Goal: Task Accomplishment & Management: Manage account settings

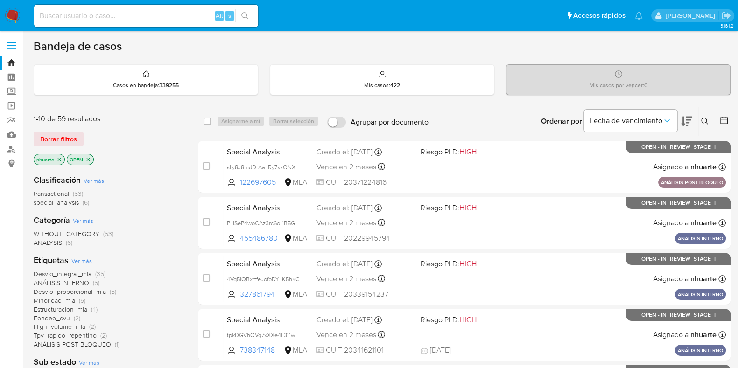
click at [96, 17] on input at bounding box center [146, 16] width 224 height 12
paste input "554352954"
type input "554352954"
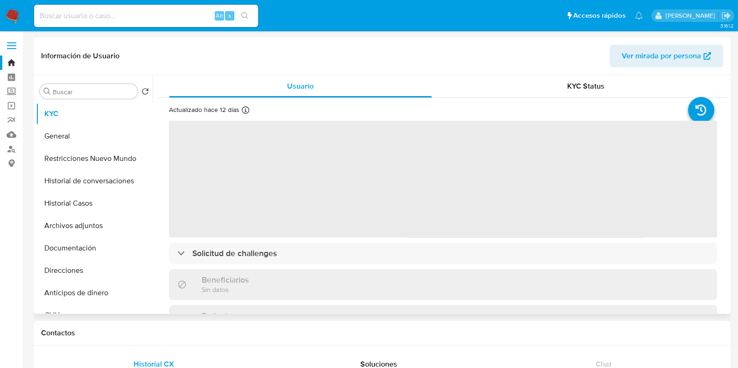
select select "10"
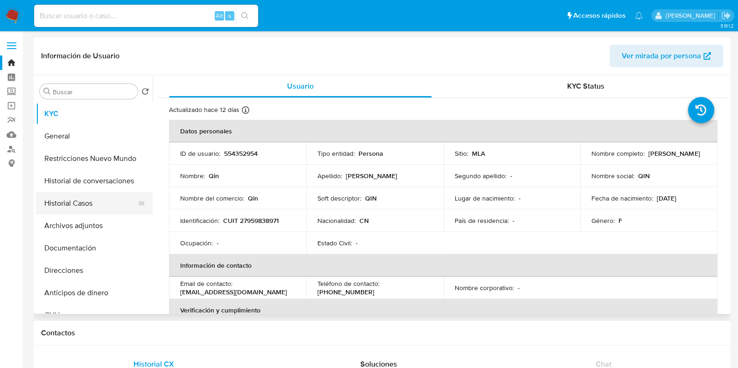
click at [89, 198] on button "Historial Casos" at bounding box center [90, 203] width 109 height 22
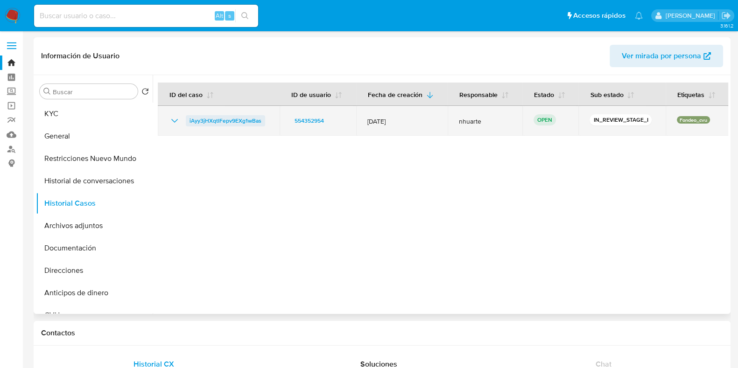
click at [212, 122] on span "iAyy3jHXqtlFepv9EXg1wBas" at bounding box center [225, 120] width 72 height 11
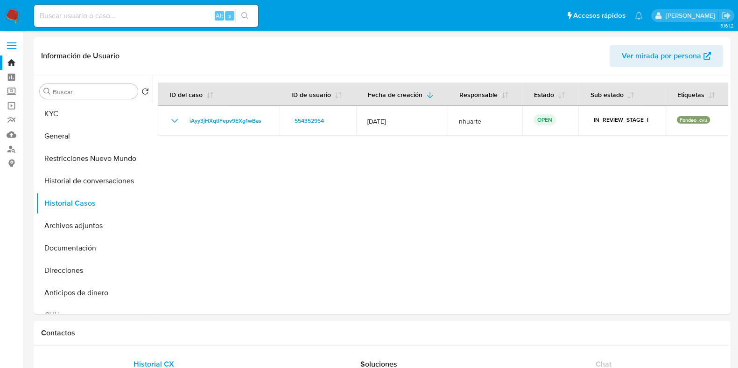
click at [114, 22] on div "Alt s" at bounding box center [146, 16] width 224 height 22
click at [108, 5] on div "Alt s" at bounding box center [146, 16] width 224 height 22
click at [100, 14] on input at bounding box center [146, 16] width 224 height 12
paste input "2645859128"
type input "2645859128"
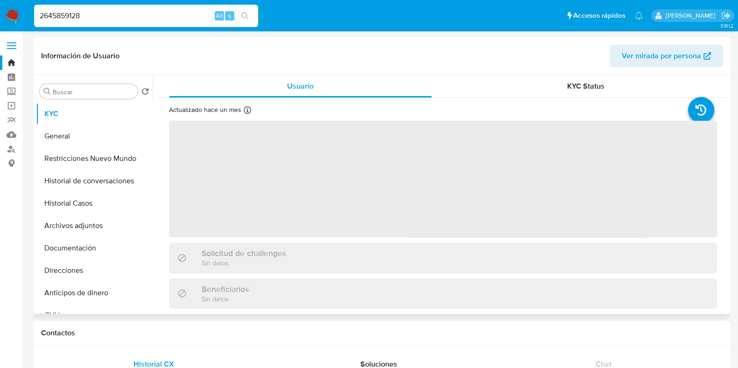
select select "10"
click at [112, 210] on button "Historial Casos" at bounding box center [90, 203] width 109 height 22
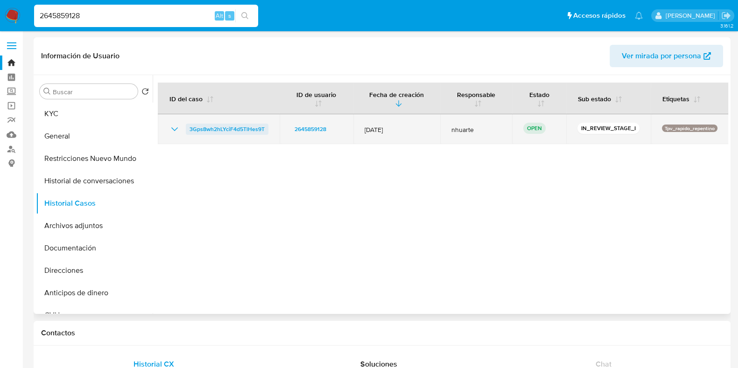
click at [238, 130] on span "3Gps8wh2hLYciF4d5TlHes9T" at bounding box center [226, 129] width 75 height 11
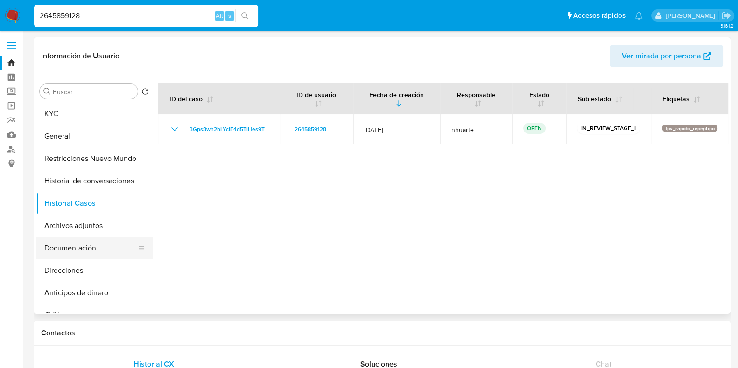
click at [101, 244] on button "Documentación" at bounding box center [90, 248] width 109 height 22
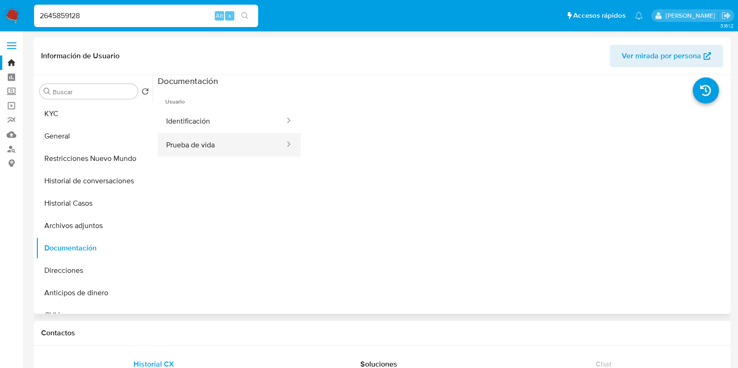
drag, startPoint x: 222, startPoint y: 125, endPoint x: 219, endPoint y: 135, distance: 10.5
click at [222, 125] on button "Identificación" at bounding box center [222, 121] width 128 height 24
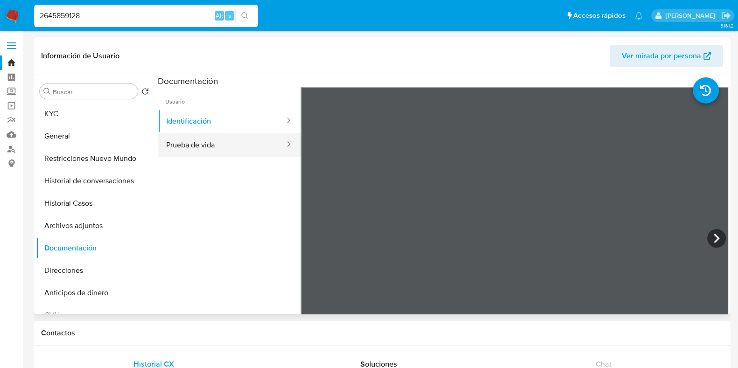
click at [225, 150] on button "Prueba de vida" at bounding box center [222, 145] width 128 height 24
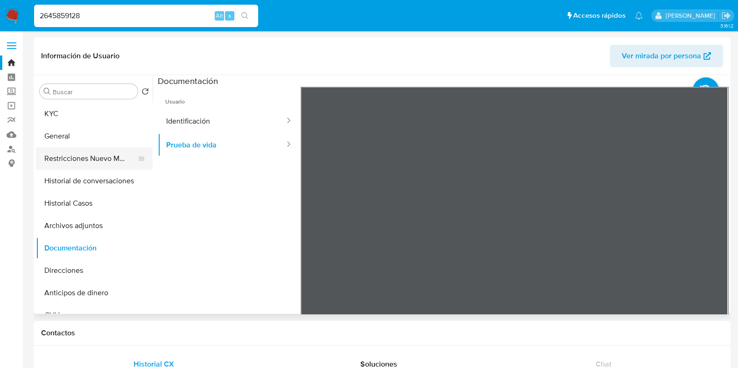
click at [89, 166] on button "Restricciones Nuevo Mundo" at bounding box center [90, 158] width 109 height 22
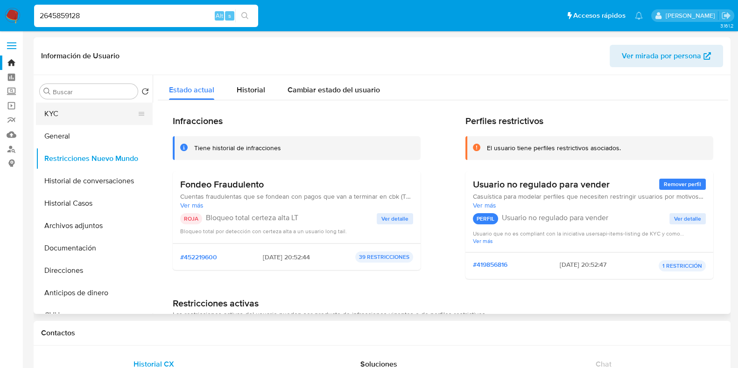
click at [77, 123] on button "KYC" at bounding box center [90, 114] width 109 height 22
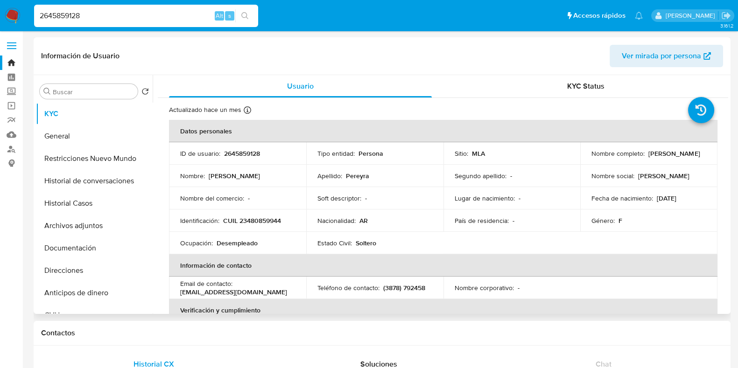
click at [264, 220] on p "CUIL 23480859944" at bounding box center [252, 220] width 58 height 8
click at [236, 150] on p "2645859128" at bounding box center [242, 153] width 36 height 8
copy p "2645859128"
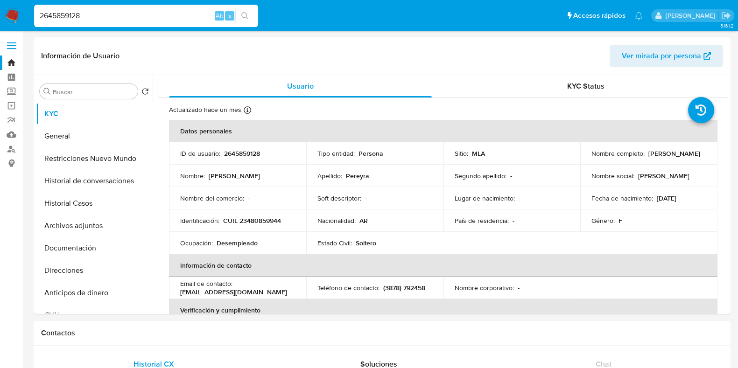
drag, startPoint x: 90, startPoint y: 15, endPoint x: 29, endPoint y: 15, distance: 60.2
click at [29, 15] on ul "Pausado Ver notificaciones 2645859128 Alt s Accesos rápidos Presiona las siguie…" at bounding box center [338, 15] width 618 height 23
paste input "71444177"
type input "714441778"
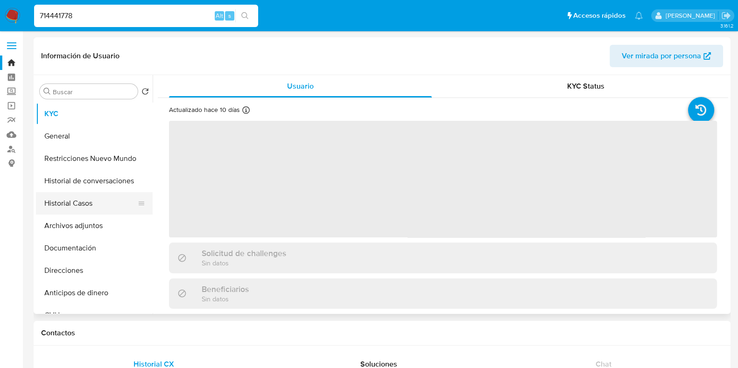
select select "10"
click at [107, 213] on button "Historial Casos" at bounding box center [90, 203] width 109 height 22
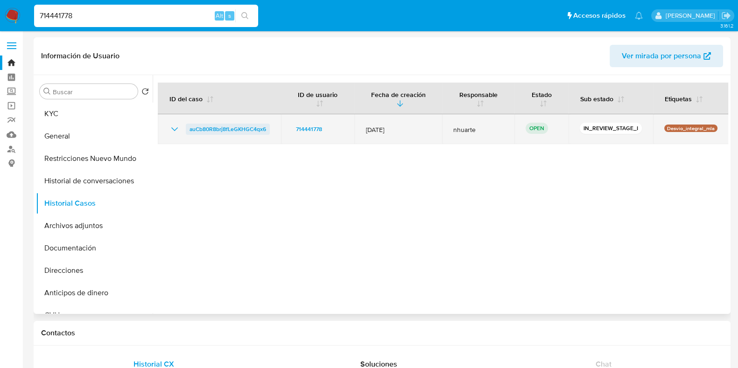
click at [257, 126] on span "auCb80R8brj8fLeGKHGC4qx6" at bounding box center [227, 129] width 77 height 11
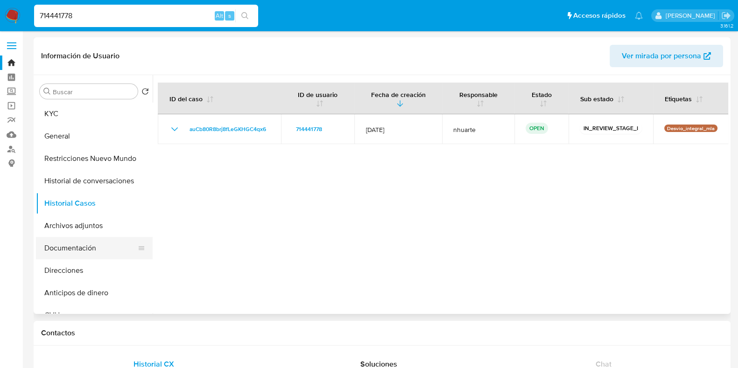
click at [84, 246] on button "Documentación" at bounding box center [90, 248] width 109 height 22
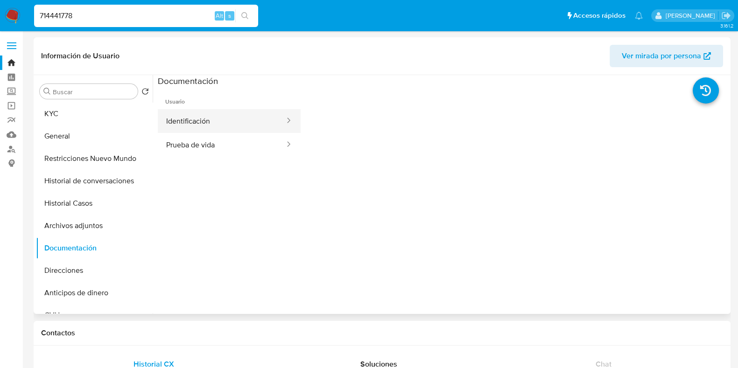
click at [195, 114] on button "Identificación" at bounding box center [222, 121] width 128 height 24
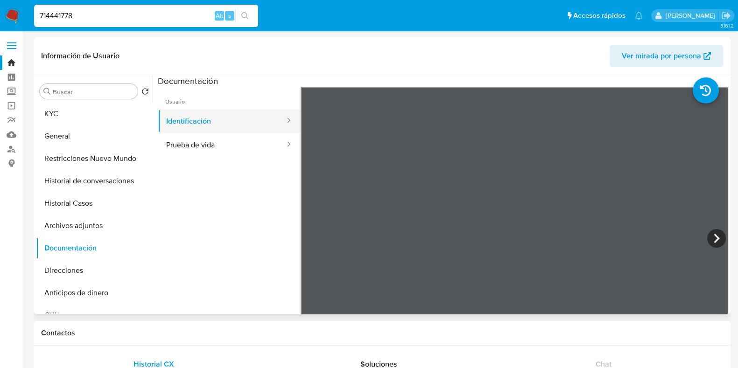
click at [260, 132] on button "Identificación" at bounding box center [222, 121] width 128 height 24
click at [260, 148] on button "Prueba de vida" at bounding box center [222, 145] width 128 height 24
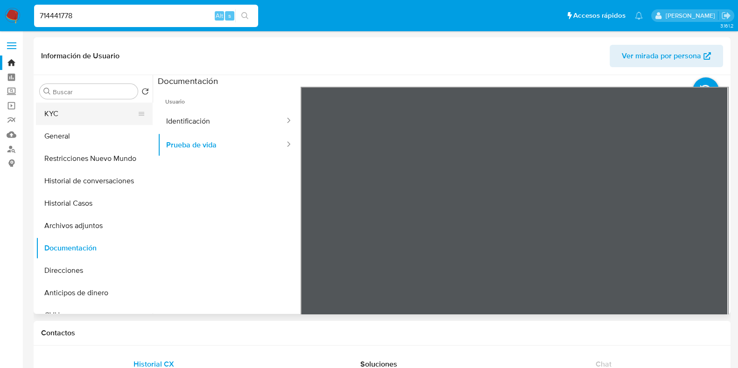
click at [96, 107] on button "KYC" at bounding box center [90, 114] width 109 height 22
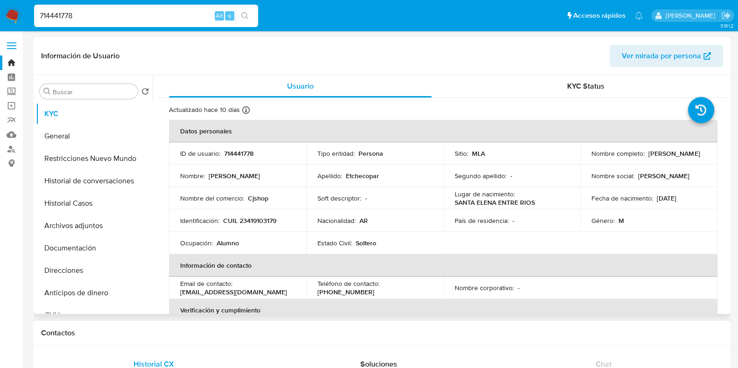
click at [261, 218] on p "CUIL 23419103179" at bounding box center [249, 220] width 53 height 8
copy p "23419103179"
click at [243, 152] on p "714441778" at bounding box center [238, 153] width 29 height 8
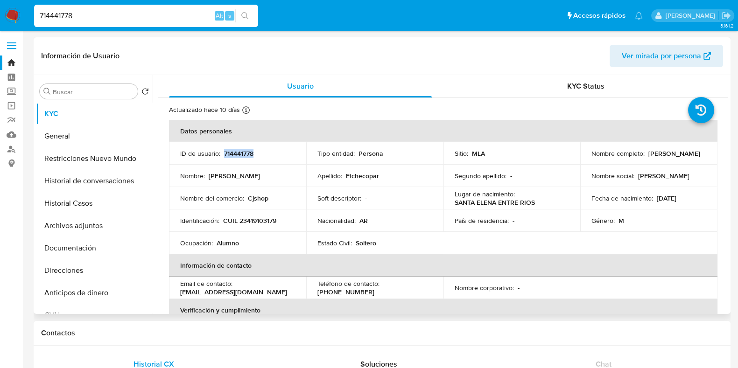
copy p "714441778"
click at [113, 244] on button "Documentación" at bounding box center [90, 248] width 109 height 22
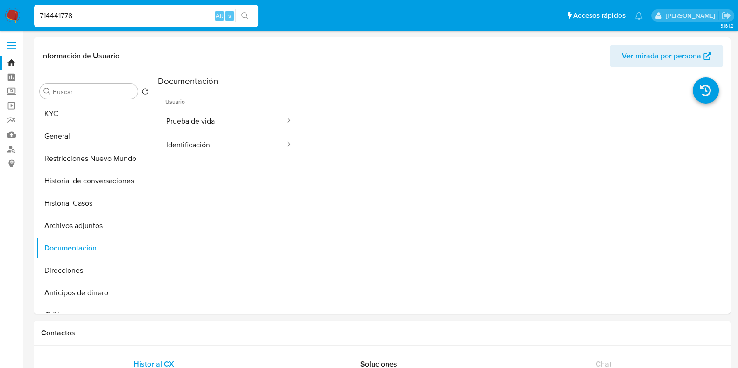
click at [222, 119] on button "Prueba de vida" at bounding box center [222, 121] width 128 height 24
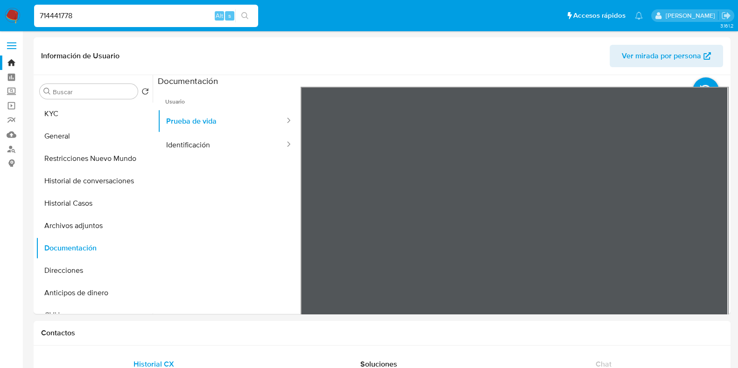
drag, startPoint x: 92, startPoint y: 18, endPoint x: 27, endPoint y: 19, distance: 65.3
click at [27, 19] on nav "Pausado Ver notificaciones 714441778 Alt s Accesos rápidos Presiona las siguien…" at bounding box center [369, 15] width 738 height 31
paste input "89332271"
type input "89332271"
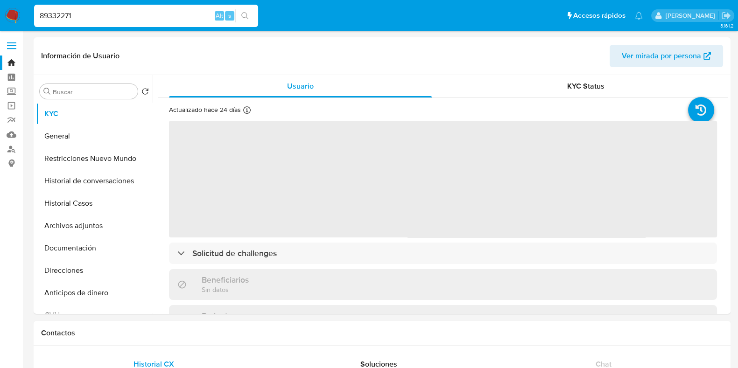
select select "10"
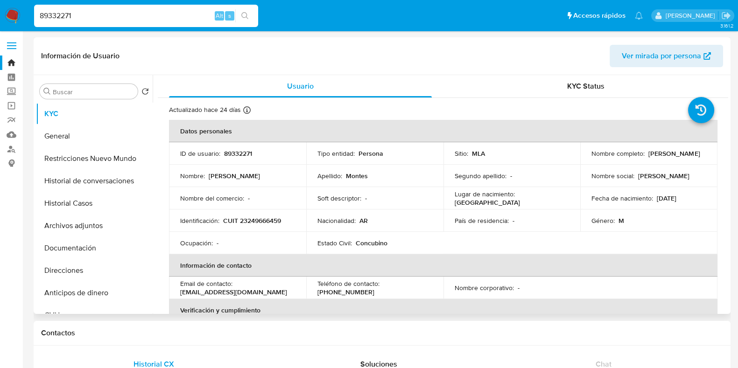
click at [238, 157] on p "89332271" at bounding box center [238, 153] width 28 height 8
copy p "89332271"
click at [105, 213] on button "Historial Casos" at bounding box center [90, 203] width 109 height 22
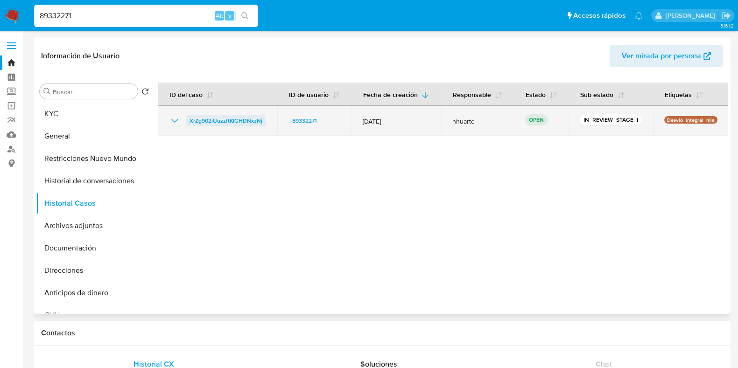
click at [230, 117] on span "XrZg902iUuzzftKIGHDNxzNj" at bounding box center [225, 120] width 73 height 11
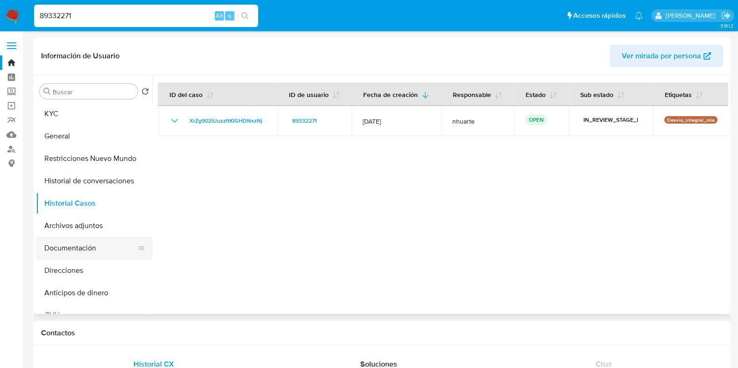
click at [88, 245] on button "Documentación" at bounding box center [90, 248] width 109 height 22
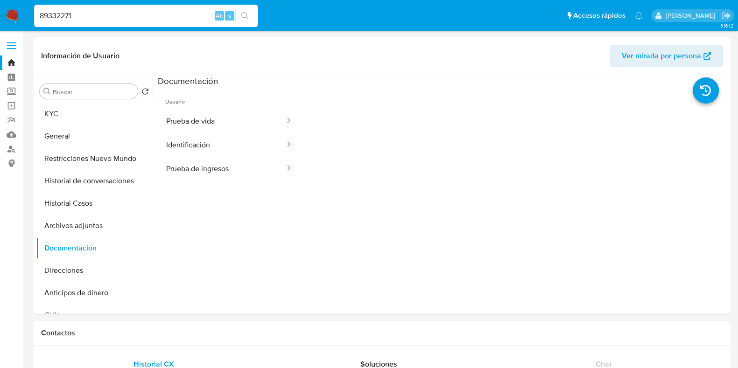
click at [212, 117] on button "Prueba de vida" at bounding box center [222, 121] width 128 height 24
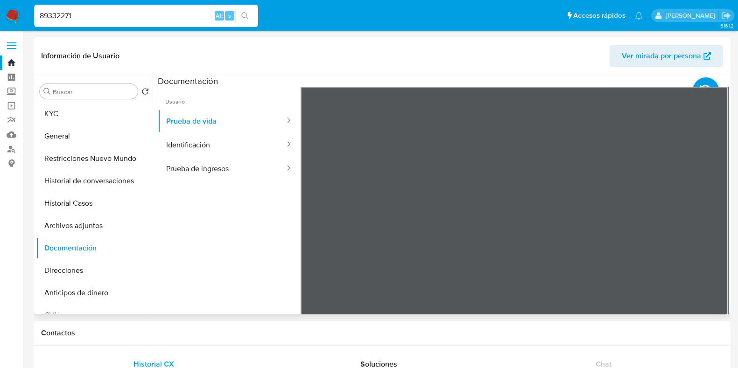
click at [240, 184] on ul "Usuario Prueba de vida Identificación Prueba de ingresos" at bounding box center [229, 221] width 143 height 269
click at [237, 174] on button "Prueba de ingresos" at bounding box center [222, 169] width 128 height 24
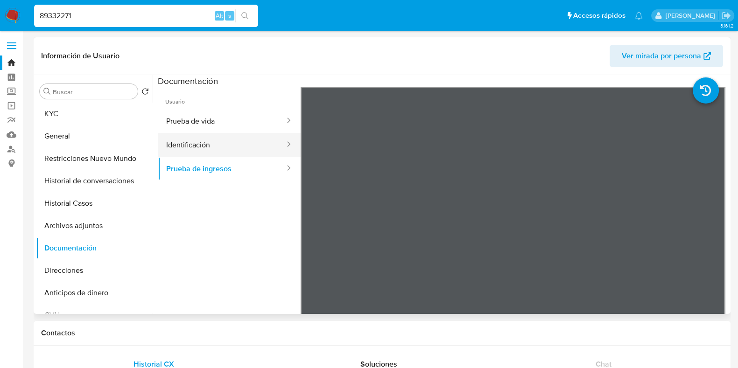
click at [219, 142] on button "Identificación" at bounding box center [222, 145] width 128 height 24
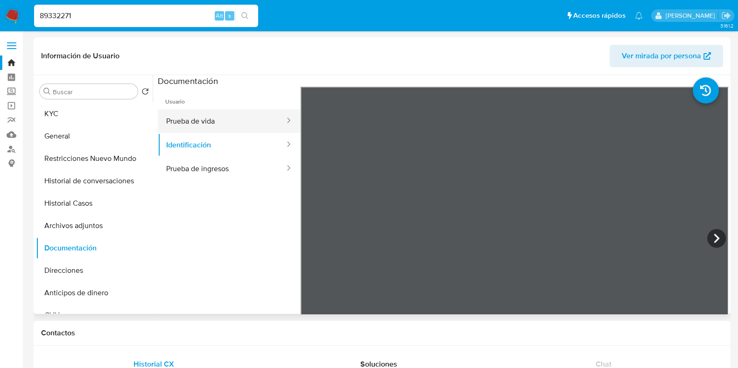
click at [225, 125] on button "Prueba de vida" at bounding box center [222, 121] width 128 height 24
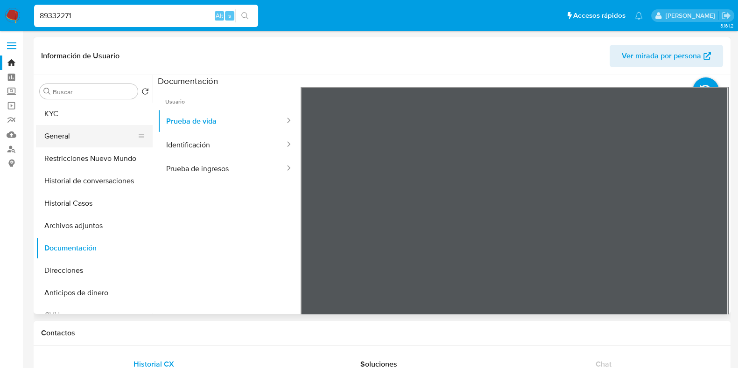
drag, startPoint x: 79, startPoint y: 140, endPoint x: 116, endPoint y: 127, distance: 38.5
click at [79, 140] on button "General" at bounding box center [90, 136] width 109 height 22
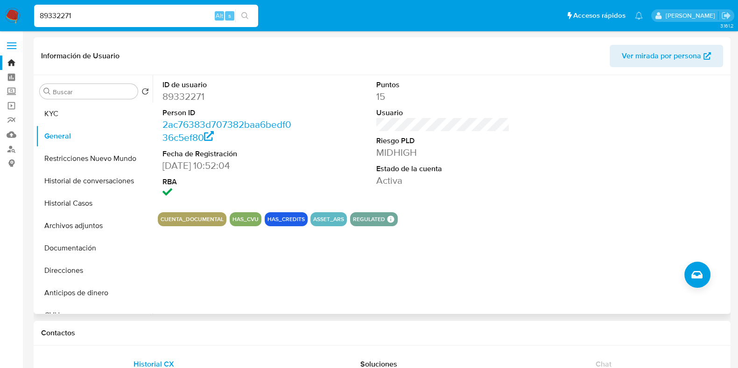
click at [197, 98] on dd "89332271" at bounding box center [228, 96] width 133 height 13
copy dd "89332271"
drag, startPoint x: 66, startPoint y: 108, endPoint x: 71, endPoint y: 109, distance: 5.2
click at [66, 108] on button "KYC" at bounding box center [90, 114] width 109 height 22
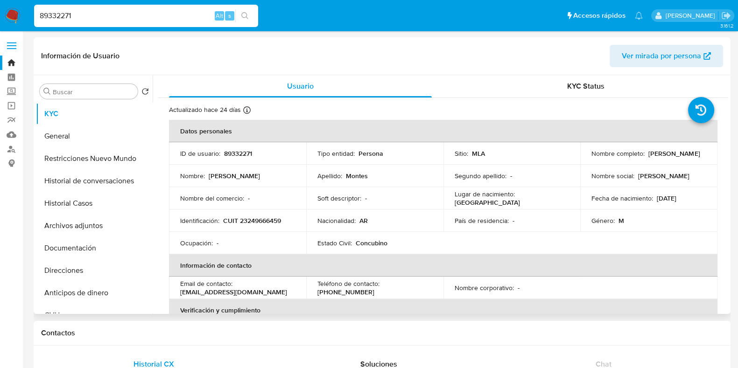
click at [272, 222] on p "CUIT 23249666459" at bounding box center [252, 220] width 58 height 8
click at [264, 222] on p "CUIT 23249666459" at bounding box center [252, 220] width 58 height 8
copy p "23249666459"
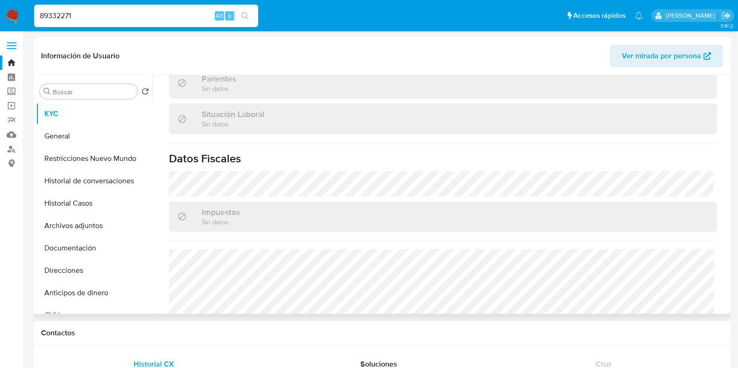
scroll to position [490, 0]
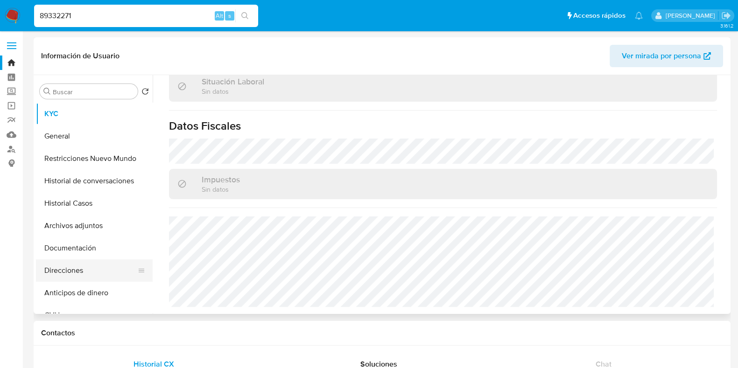
click at [77, 269] on button "Direcciones" at bounding box center [90, 270] width 109 height 22
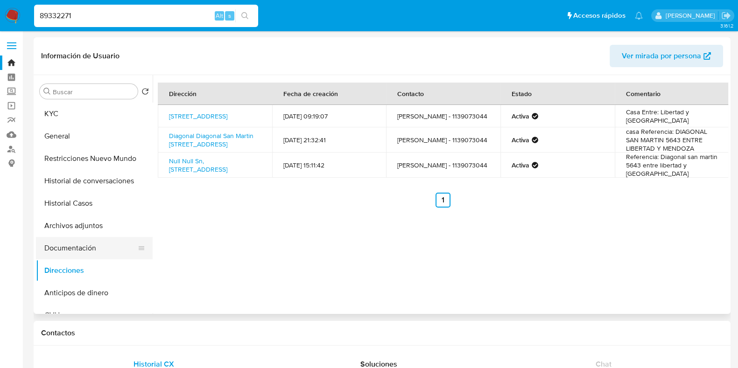
click at [73, 245] on button "Documentación" at bounding box center [90, 248] width 109 height 22
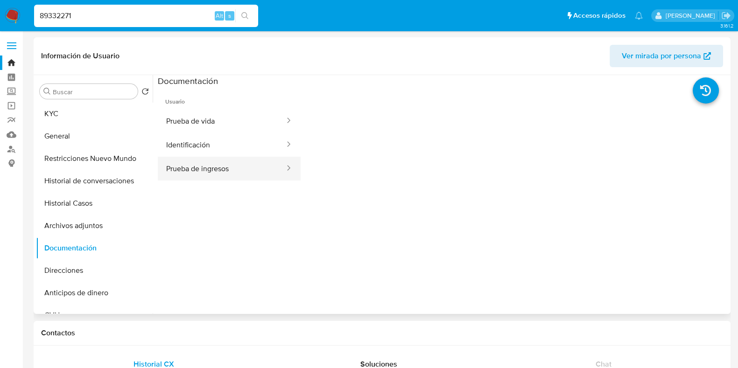
click at [201, 170] on button "Prueba de ingresos" at bounding box center [222, 169] width 128 height 24
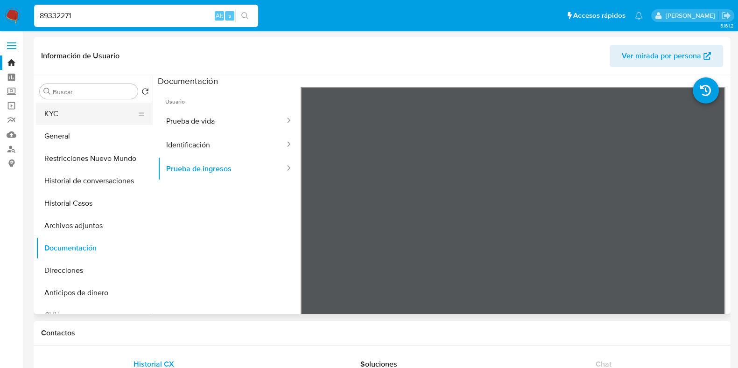
click at [77, 119] on button "KYC" at bounding box center [90, 114] width 109 height 22
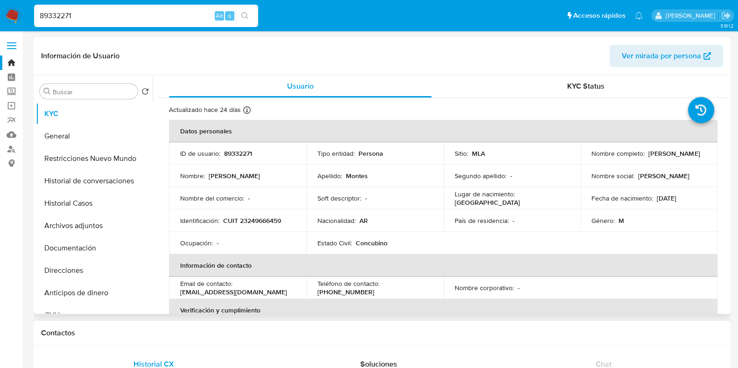
click at [261, 223] on p "CUIT 23249666459" at bounding box center [252, 220] width 58 height 8
copy p "23249666459"
drag, startPoint x: 80, startPoint y: 15, endPoint x: 20, endPoint y: 15, distance: 60.2
click at [20, 15] on nav "Pausado Ver notificaciones 89332271 Alt s Accesos rápidos Presiona las siguient…" at bounding box center [369, 15] width 738 height 31
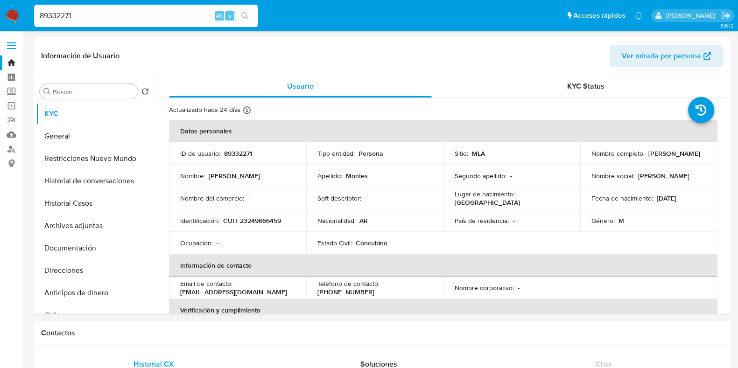
paste input "357348699"
type input "357348699"
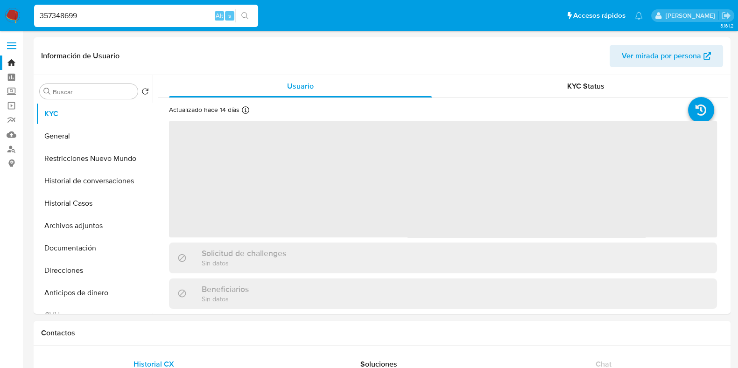
select select "10"
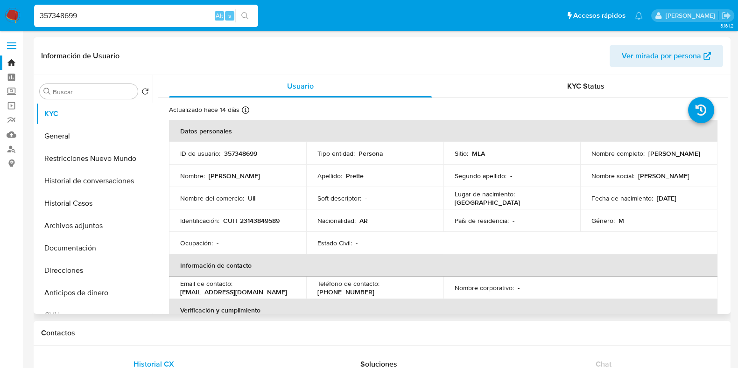
click at [243, 152] on p "357348699" at bounding box center [240, 153] width 33 height 8
copy p "357348699"
click at [95, 202] on button "Historial Casos" at bounding box center [90, 203] width 109 height 22
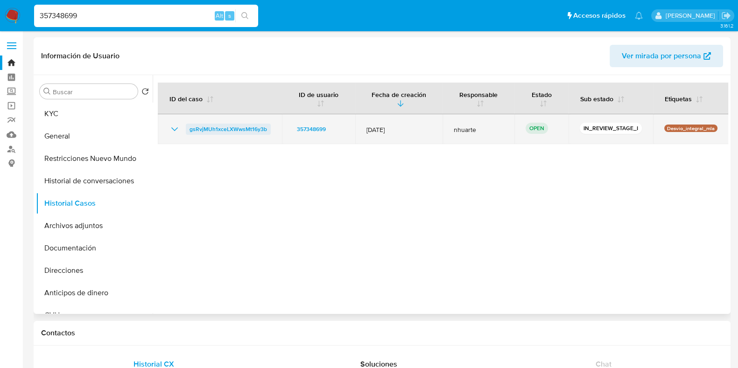
click at [247, 130] on span "gsRvjMUh1xceLXWwsMt16y3b" at bounding box center [227, 129] width 77 height 11
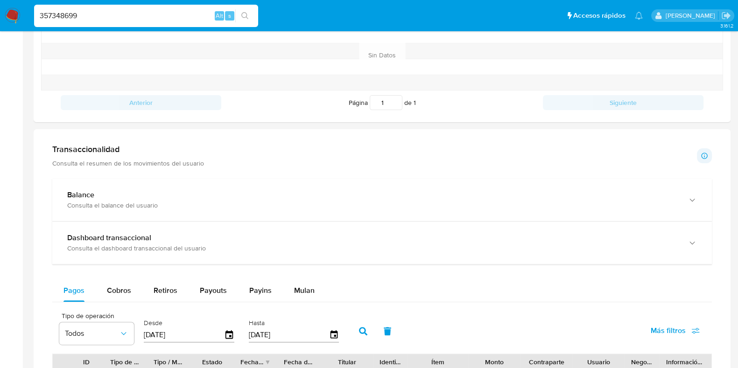
scroll to position [525, 0]
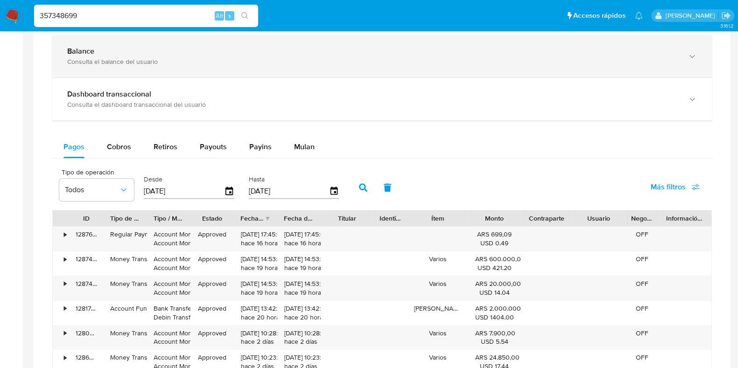
click at [215, 68] on div "Balance Consulta el balance del usuario" at bounding box center [381, 56] width 659 height 42
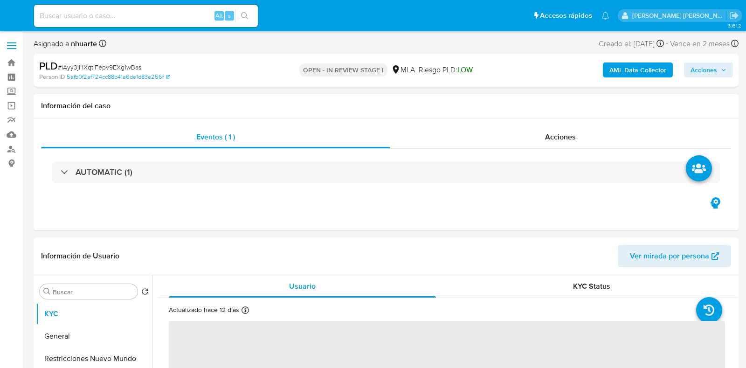
select select "10"
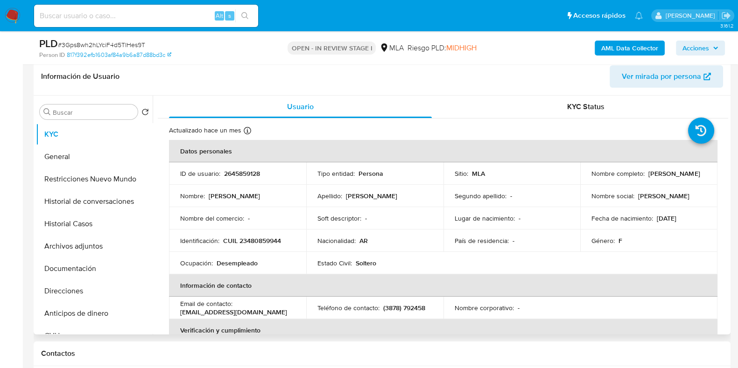
scroll to position [233, 0]
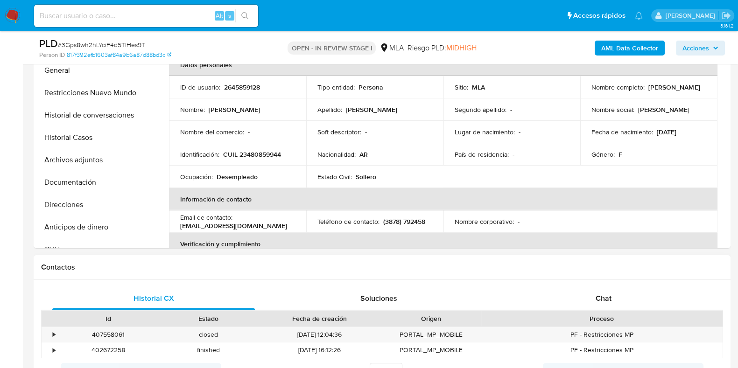
click at [596, 305] on div "Chat" at bounding box center [603, 298] width 202 height 22
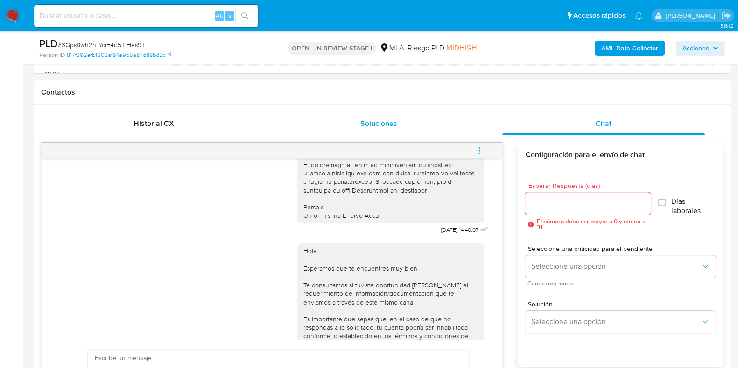
scroll to position [435, 0]
click at [479, 154] on span "menu-action" at bounding box center [479, 150] width 8 height 22
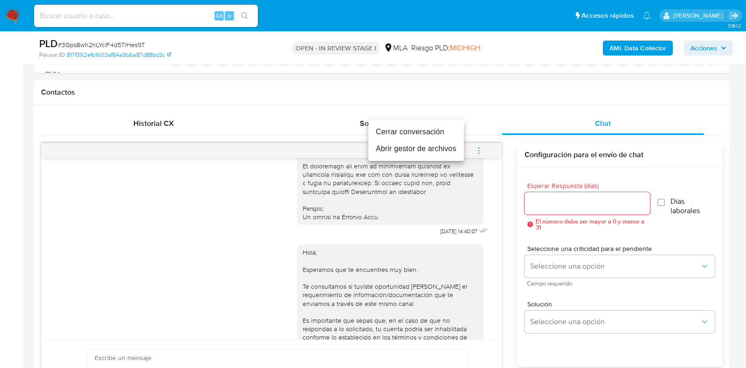
click at [410, 132] on li "Cerrar conversación" at bounding box center [417, 132] width 96 height 17
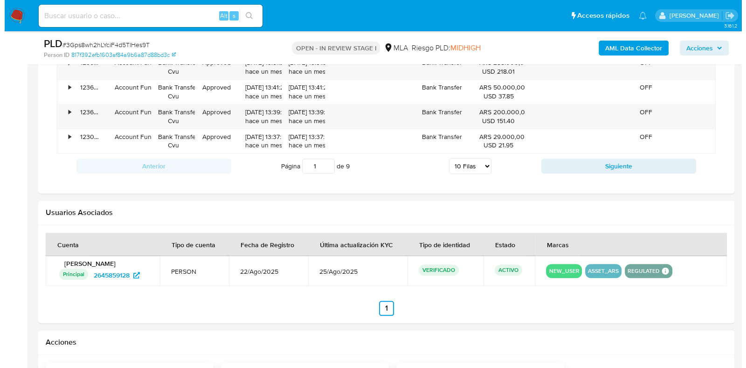
scroll to position [1399, 0]
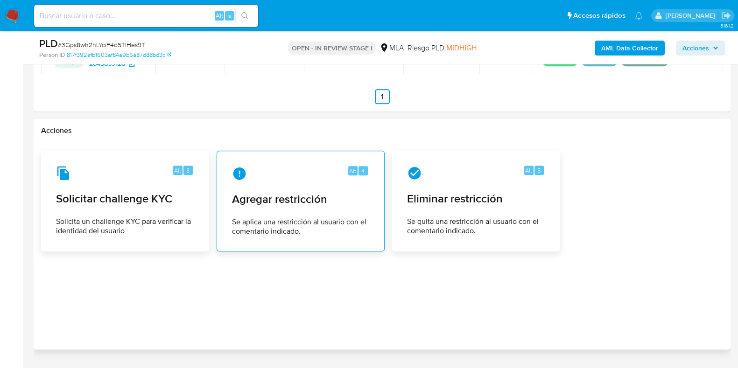
click at [259, 211] on div "Alt 4 Agregar restricción Se aplica una restricción al usuario con el comentari…" at bounding box center [300, 201] width 152 height 85
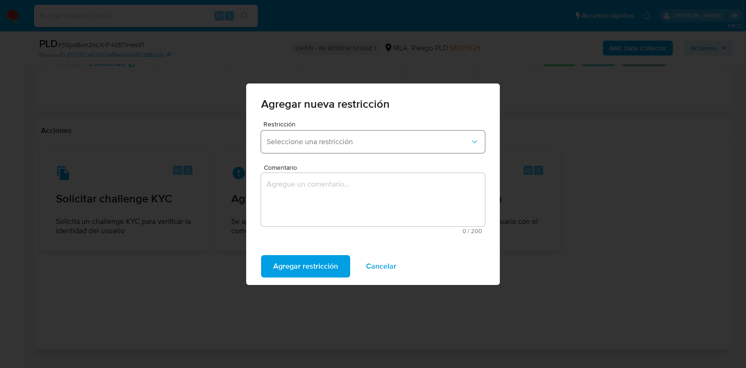
click at [374, 143] on span "Seleccione una restricción" at bounding box center [368, 141] width 203 height 9
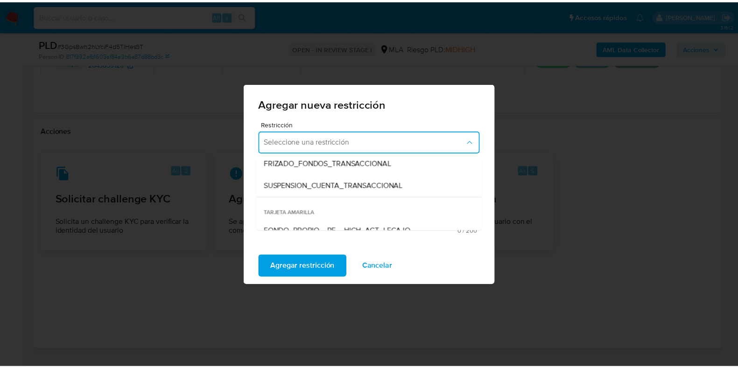
scroll to position [116, 0]
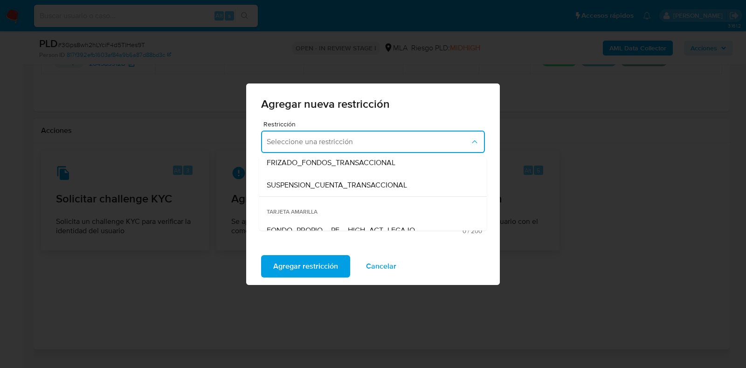
click at [360, 197] on span "TARJETA AMARILLA" at bounding box center [373, 208] width 228 height 22
click at [355, 189] on span "SUSPENSION_CUENTA_TRANSACCIONAL" at bounding box center [337, 185] width 140 height 9
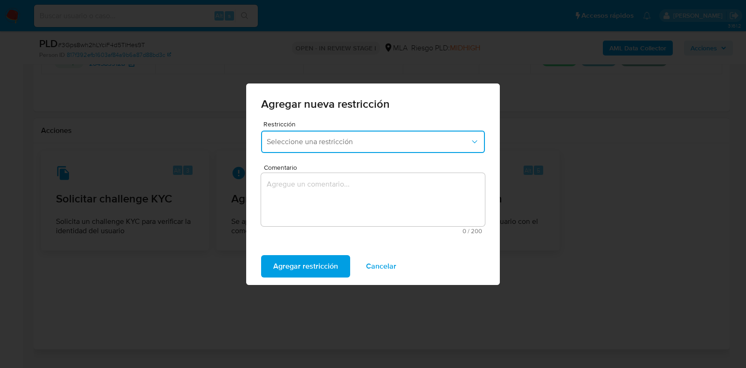
click at [355, 189] on textarea "Comentario" at bounding box center [373, 199] width 224 height 53
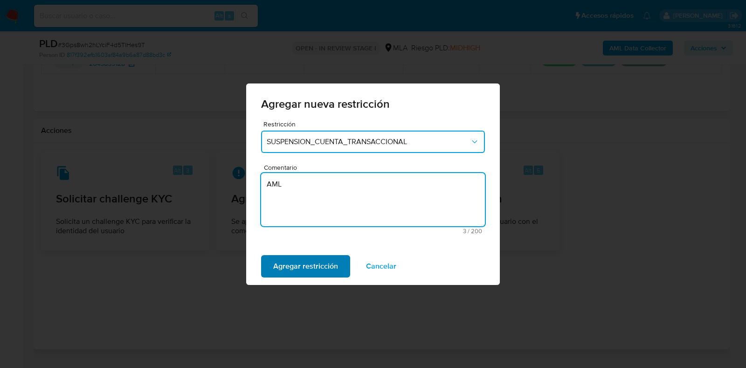
type textarea "AML"
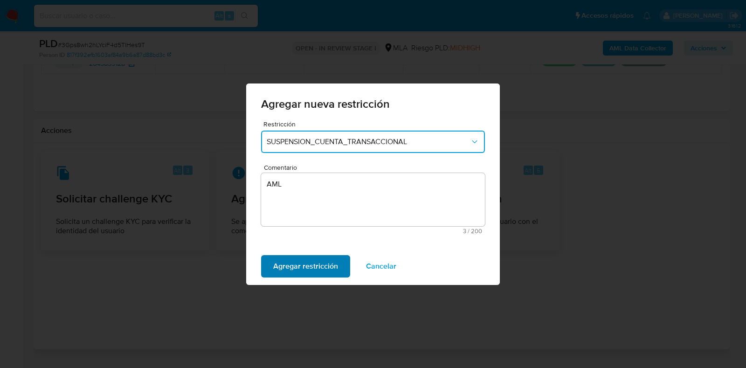
click at [334, 258] on span "Agregar restricción" at bounding box center [305, 266] width 65 height 21
click at [307, 261] on button "Confirmar" at bounding box center [290, 266] width 58 height 22
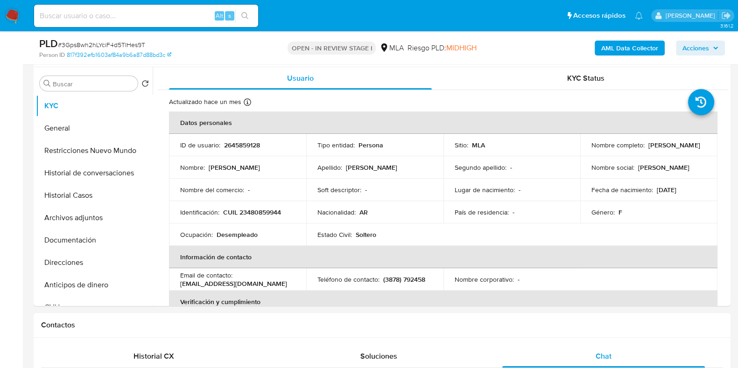
scroll to position [0, 0]
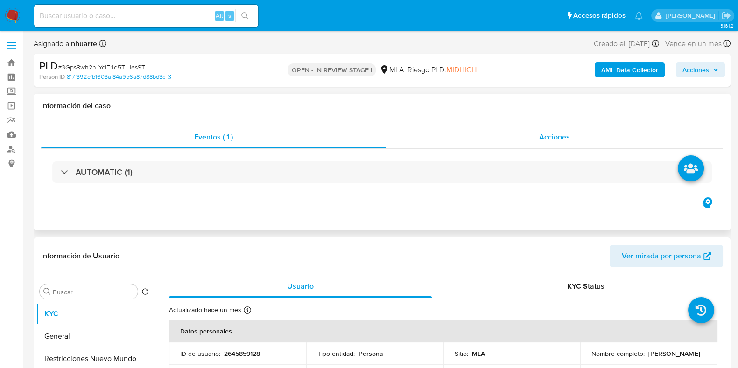
click at [557, 134] on span "Acciones" at bounding box center [554, 137] width 31 height 11
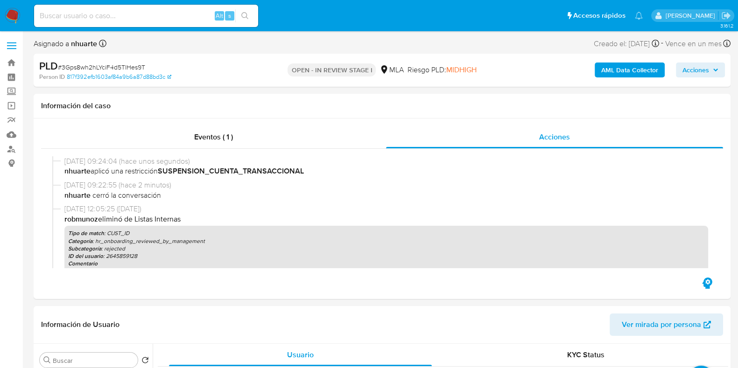
click at [645, 65] on b "AML Data Collector" at bounding box center [629, 70] width 57 height 15
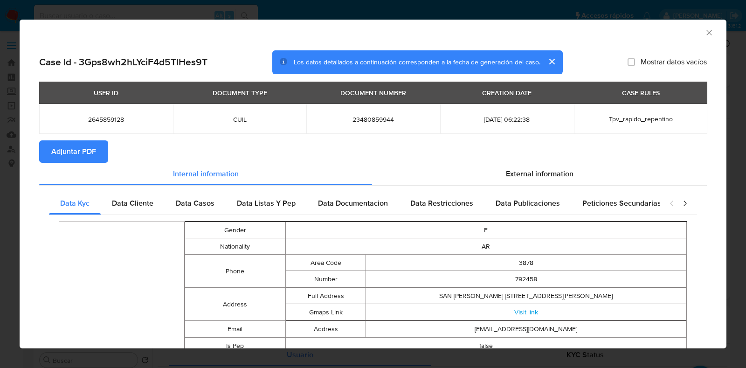
click at [705, 29] on icon "Cerrar ventana" at bounding box center [709, 32] width 9 height 9
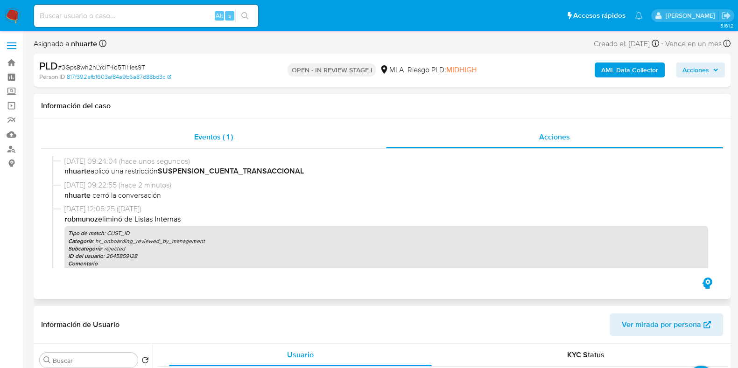
click at [213, 136] on span "Eventos ( 1 )" at bounding box center [213, 137] width 39 height 11
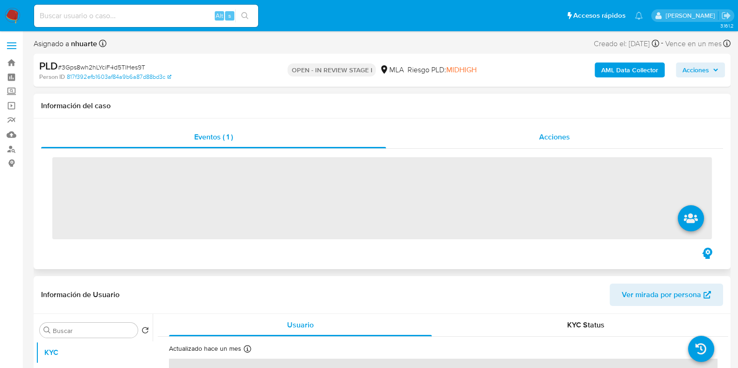
click at [557, 138] on span "Acciones" at bounding box center [554, 137] width 31 height 11
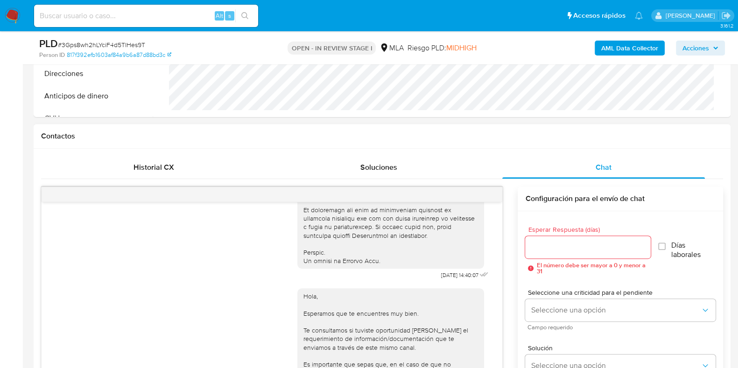
scroll to position [583, 0]
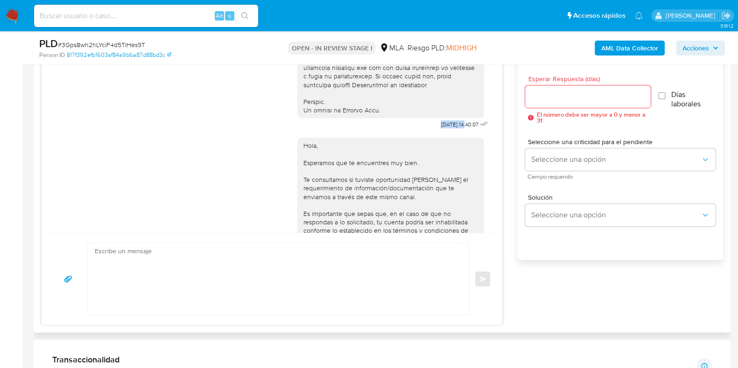
drag, startPoint x: 415, startPoint y: 139, endPoint x: 447, endPoint y: 139, distance: 32.2
copy span "17/09/2025"
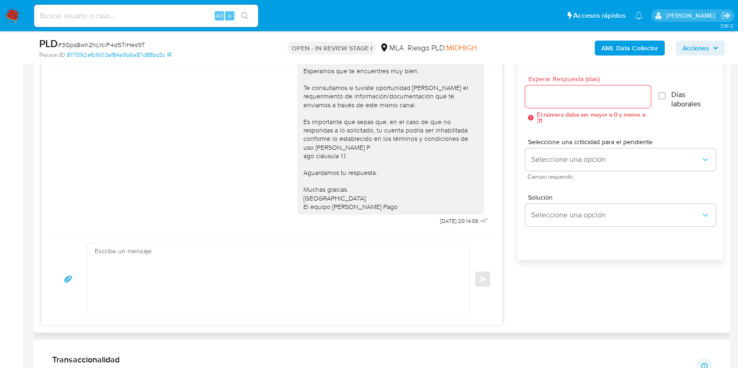
scroll to position [552, 0]
drag, startPoint x: 417, startPoint y: 221, endPoint x: 447, endPoint y: 219, distance: 30.8
click at [447, 219] on div "Hola, Esperamos que te encuentres muy bien. Te consultamos si tuviste oportunid…" at bounding box center [393, 133] width 193 height 188
copy span "22/09/2025"
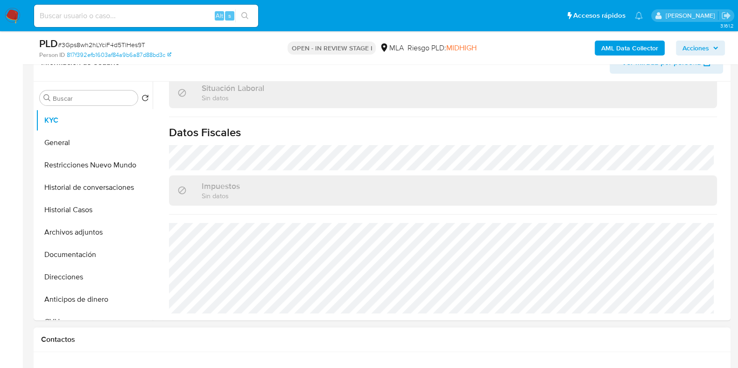
scroll to position [0, 0]
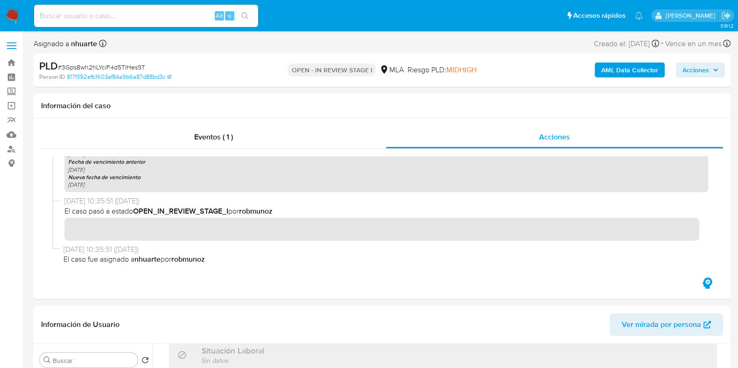
click at [632, 71] on b "AML Data Collector" at bounding box center [629, 70] width 57 height 15
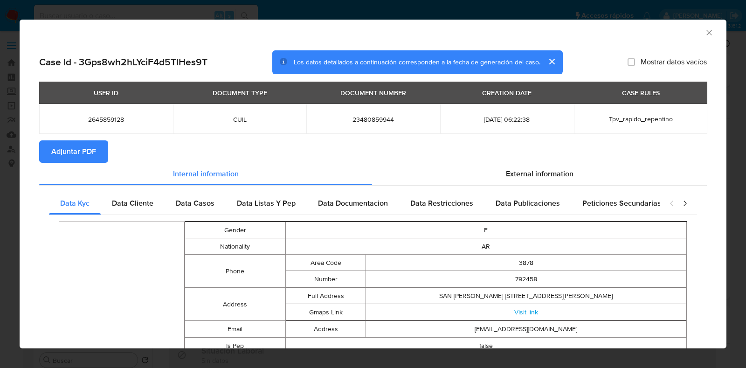
click at [82, 143] on span "Adjuntar PDF" at bounding box center [73, 151] width 45 height 21
click at [705, 35] on icon "Cerrar ventana" at bounding box center [709, 32] width 9 height 9
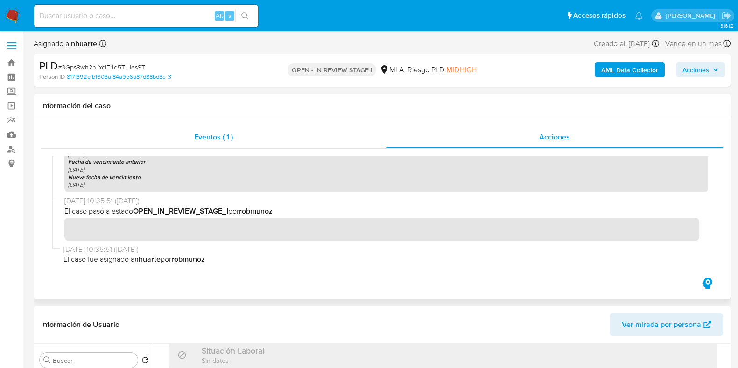
click at [231, 134] on span "Eventos ( 1 )" at bounding box center [213, 137] width 39 height 11
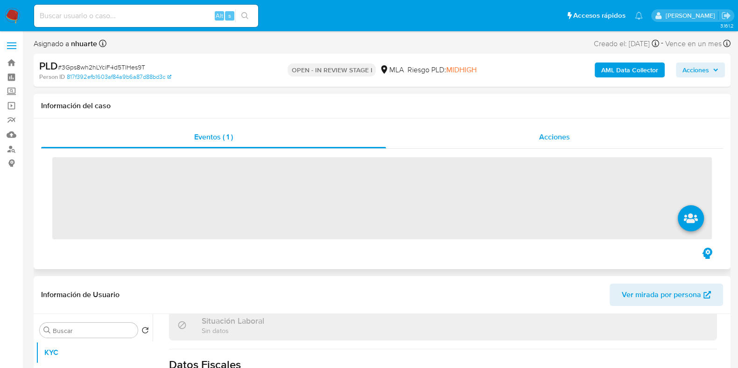
click at [576, 130] on div "Acciones" at bounding box center [554, 137] width 337 height 22
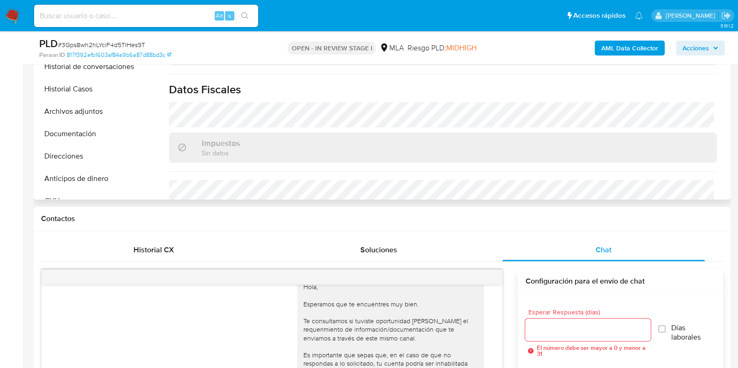
scroll to position [385, 0]
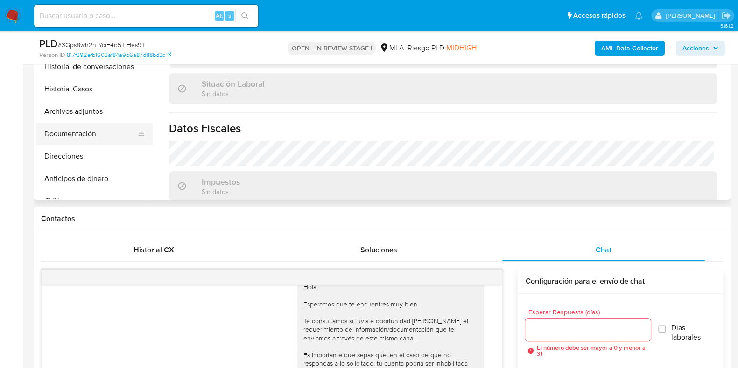
click at [91, 123] on button "Documentación" at bounding box center [90, 134] width 109 height 22
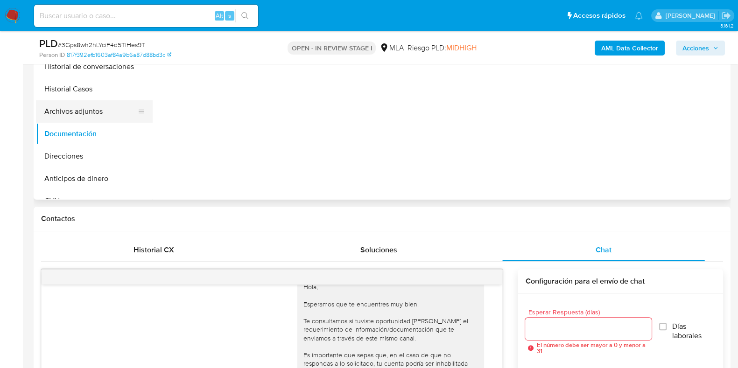
scroll to position [0, 0]
click at [93, 109] on button "Archivos adjuntos" at bounding box center [90, 111] width 109 height 22
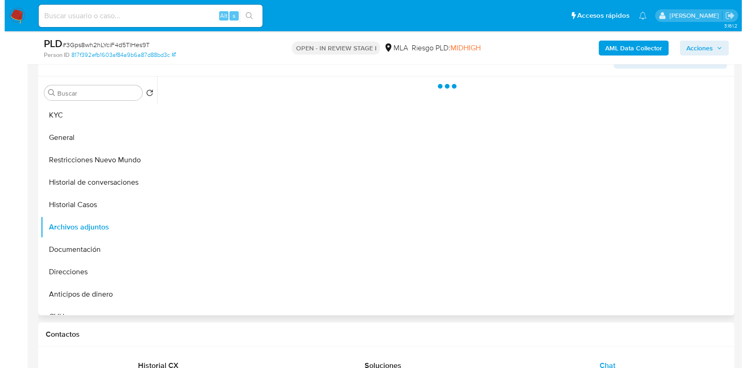
scroll to position [233, 0]
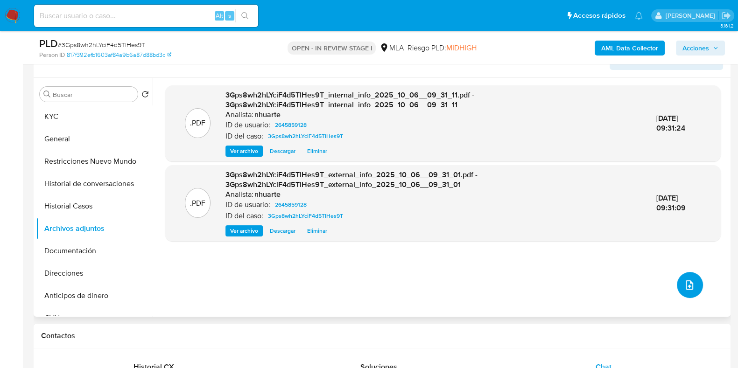
click at [683, 280] on icon "upload-file" at bounding box center [688, 284] width 11 height 11
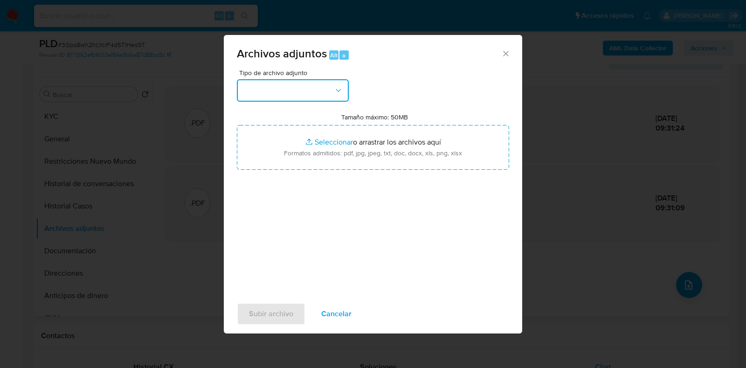
click at [341, 89] on icon "button" at bounding box center [338, 90] width 9 height 9
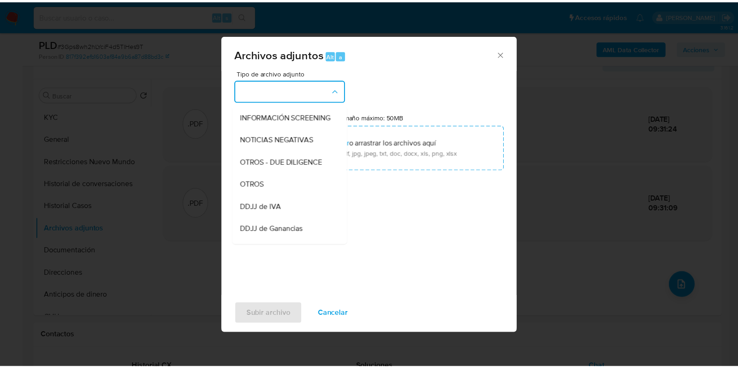
scroll to position [112, 0]
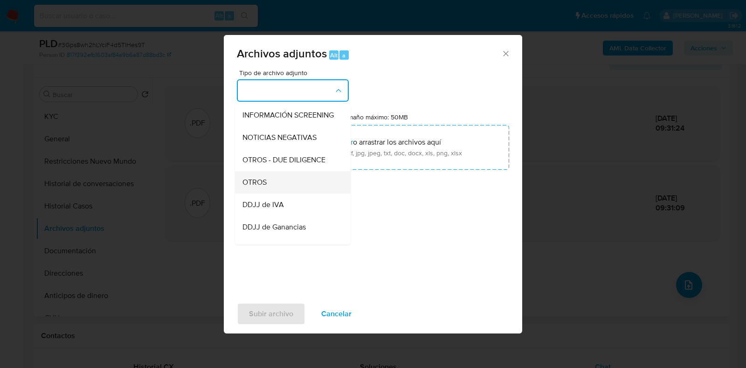
click at [318, 190] on div "OTROS" at bounding box center [290, 182] width 95 height 22
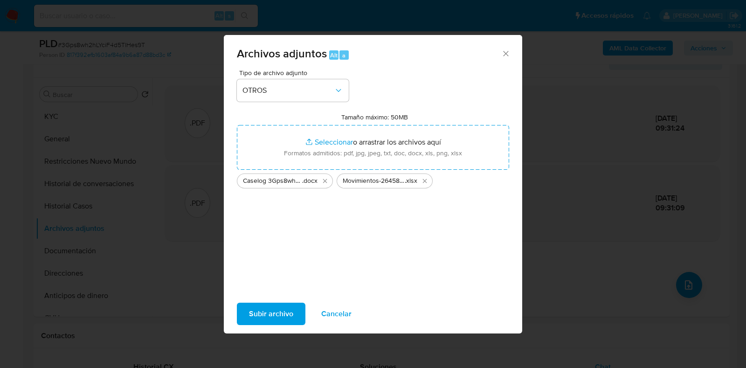
click at [285, 306] on span "Subir archivo" at bounding box center [271, 314] width 44 height 21
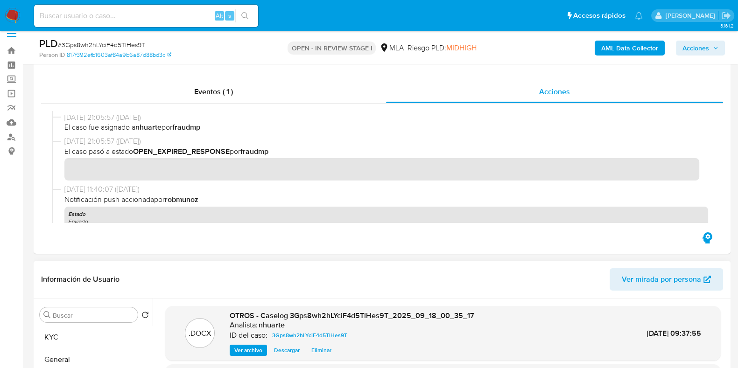
scroll to position [0, 0]
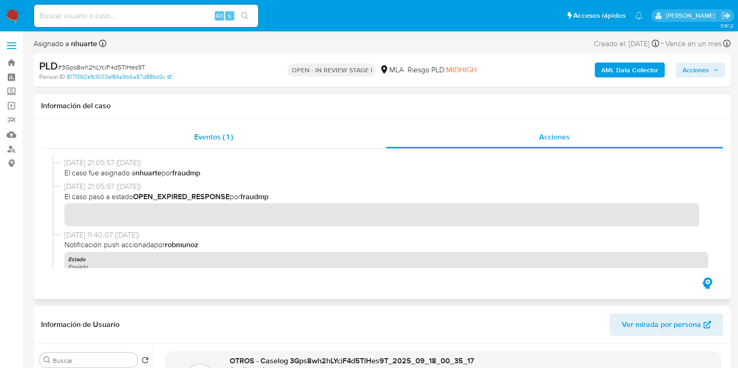
click at [221, 136] on span "Eventos ( 1 )" at bounding box center [213, 137] width 39 height 11
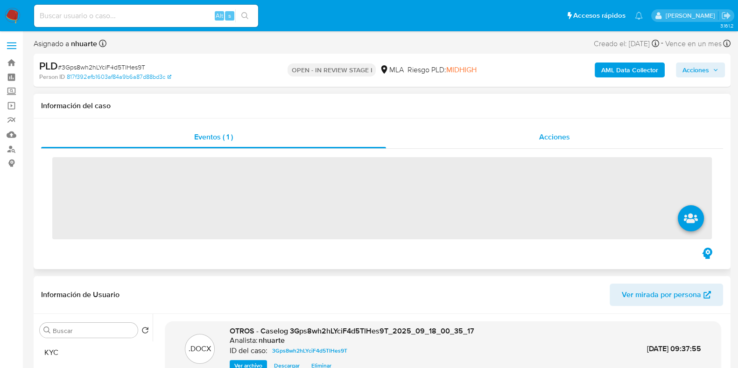
click at [557, 132] on span "Acciones" at bounding box center [554, 137] width 31 height 11
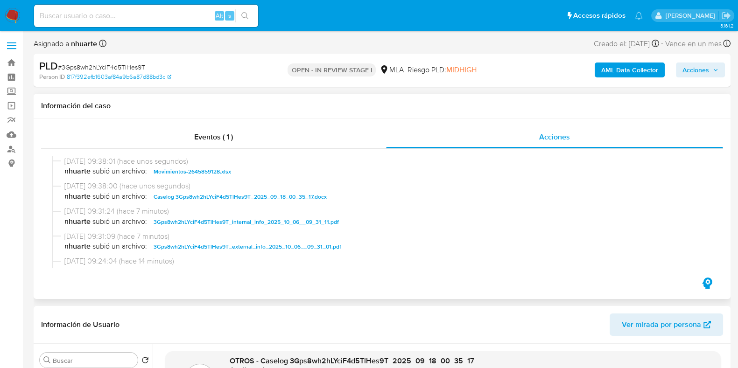
scroll to position [58, 0]
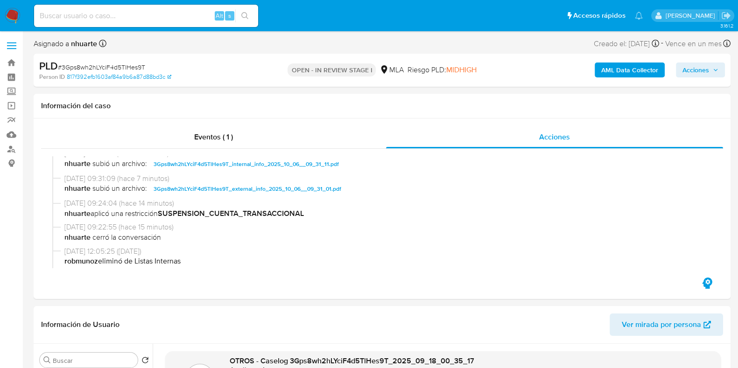
click at [712, 69] on icon "button" at bounding box center [715, 70] width 6 height 6
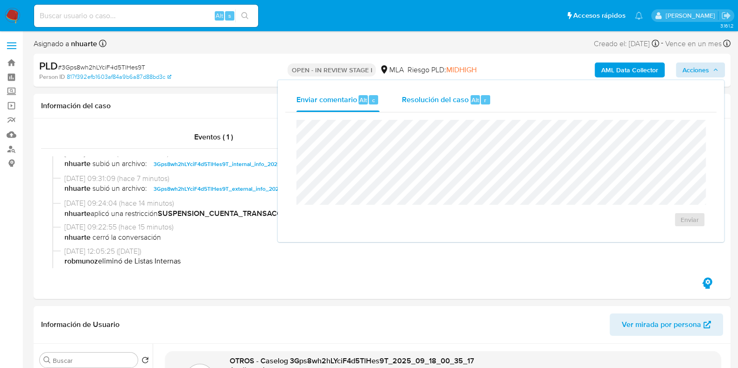
click at [482, 105] on div "Resolución del caso Alt r" at bounding box center [446, 100] width 89 height 24
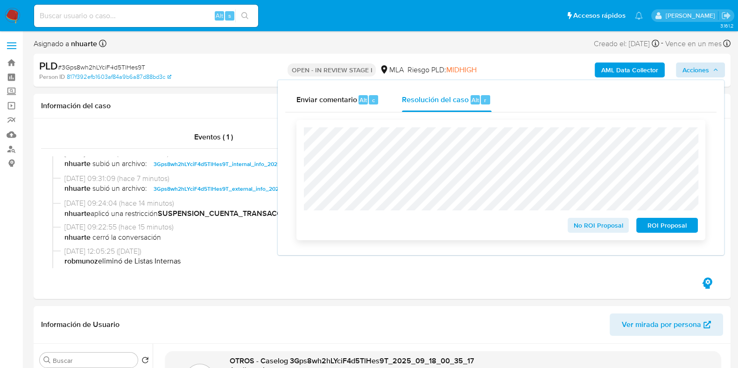
click at [658, 226] on span "ROI Proposal" at bounding box center [666, 225] width 49 height 13
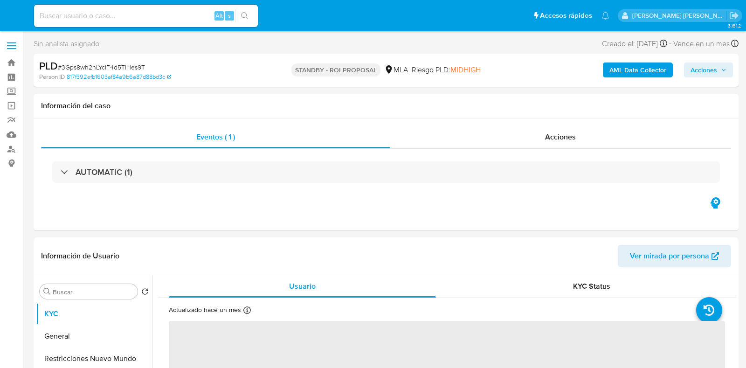
select select "10"
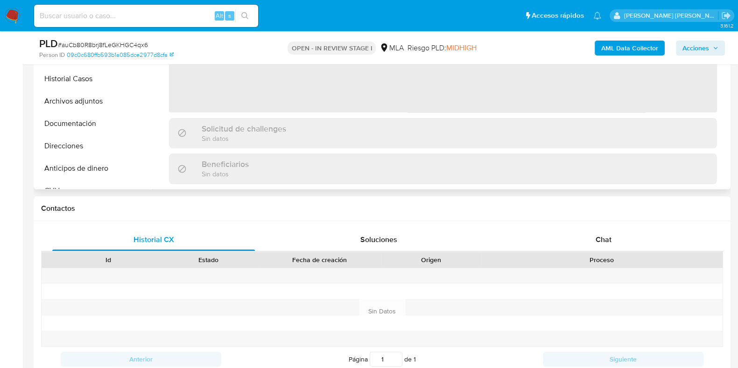
select select "10"
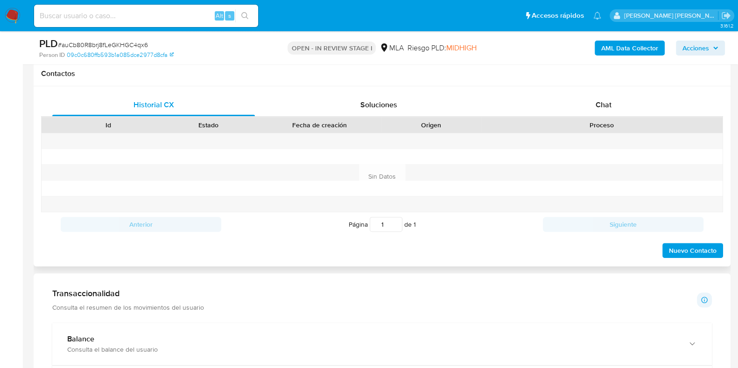
scroll to position [408, 0]
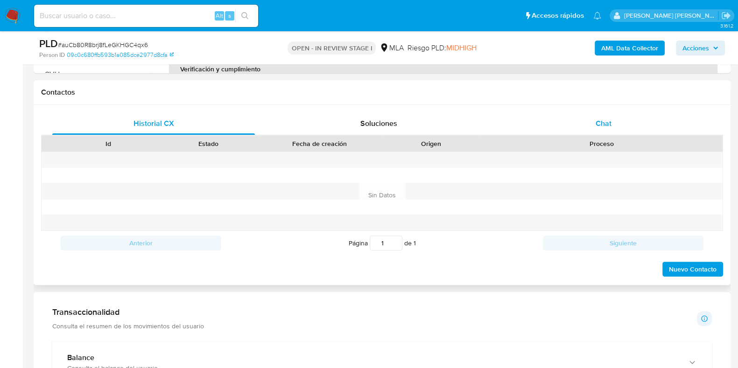
click at [606, 121] on span "Chat" at bounding box center [603, 123] width 16 height 11
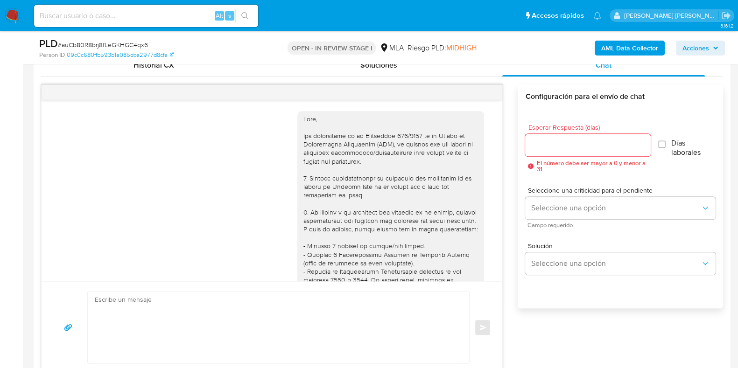
scroll to position [411, 0]
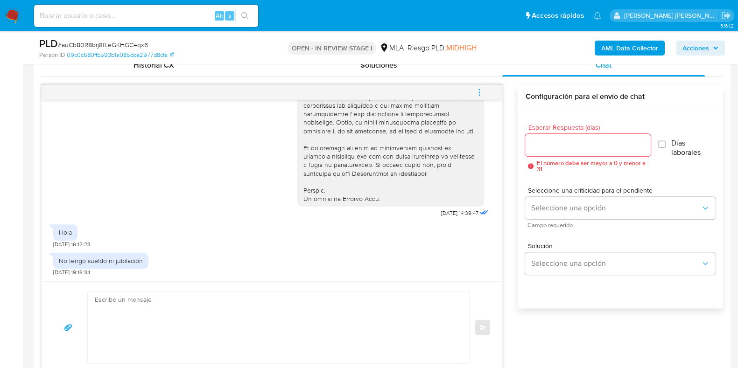
click at [482, 92] on icon "menu-action" at bounding box center [479, 92] width 8 height 8
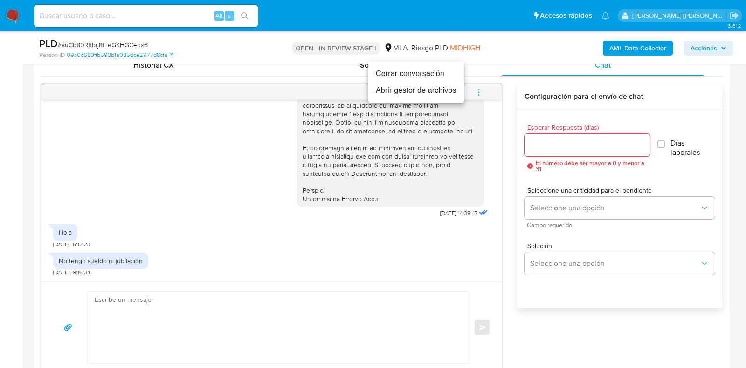
click at [421, 66] on li "Cerrar conversación" at bounding box center [417, 73] width 96 height 17
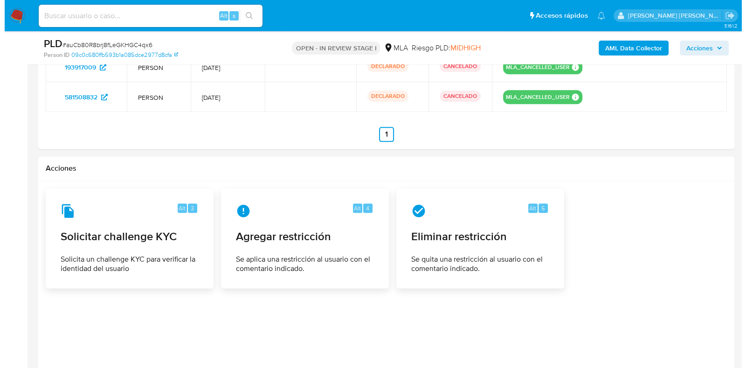
scroll to position [1535, 0]
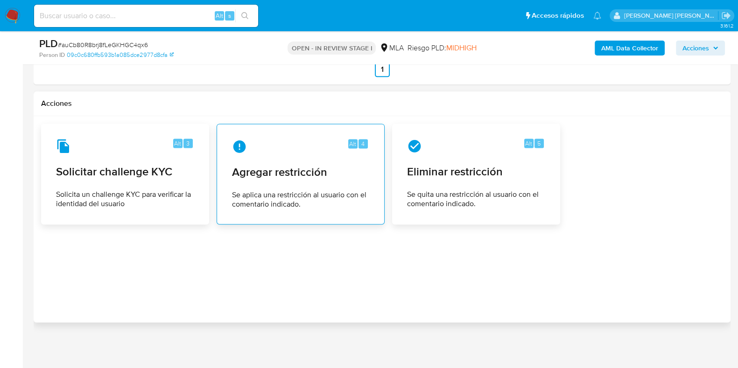
click at [261, 151] on div "Alt 4" at bounding box center [300, 146] width 137 height 15
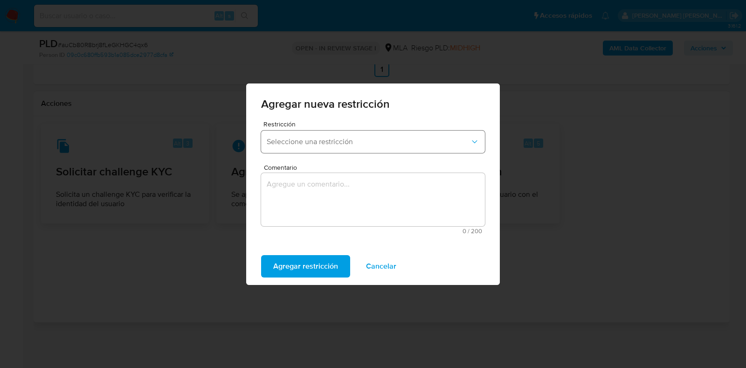
click at [347, 146] on span "Seleccione una restricción" at bounding box center [368, 141] width 203 height 9
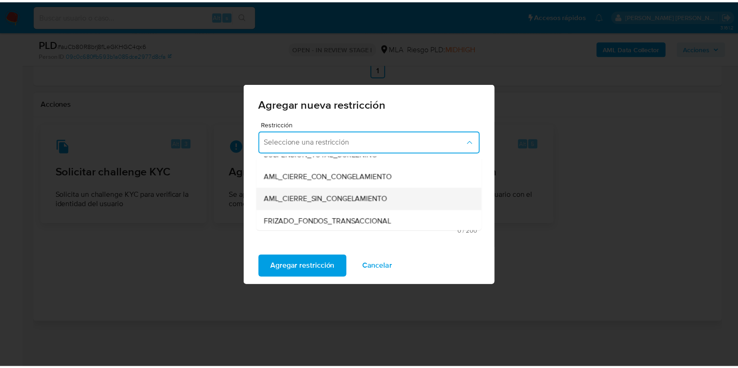
scroll to position [116, 0]
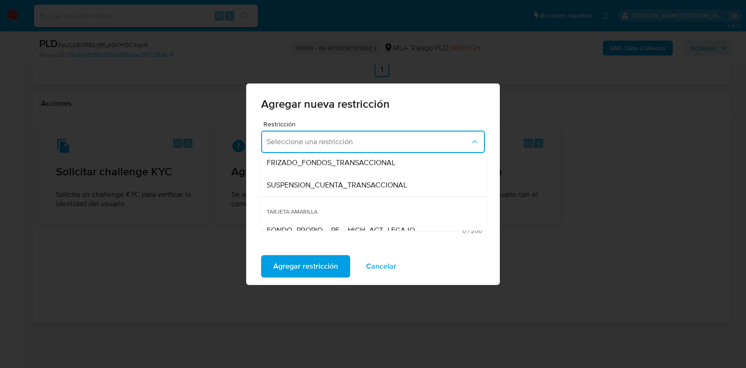
click at [341, 188] on span "SUSPENSION_CUENTA_TRANSACCIONAL" at bounding box center [337, 185] width 140 height 9
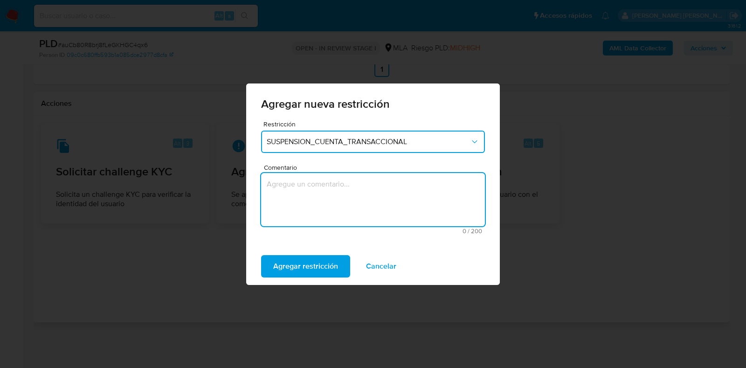
click at [341, 188] on textarea "Comentario" at bounding box center [373, 199] width 224 height 53
type textarea "AML"
click at [324, 264] on span "Agregar restricción" at bounding box center [305, 266] width 65 height 21
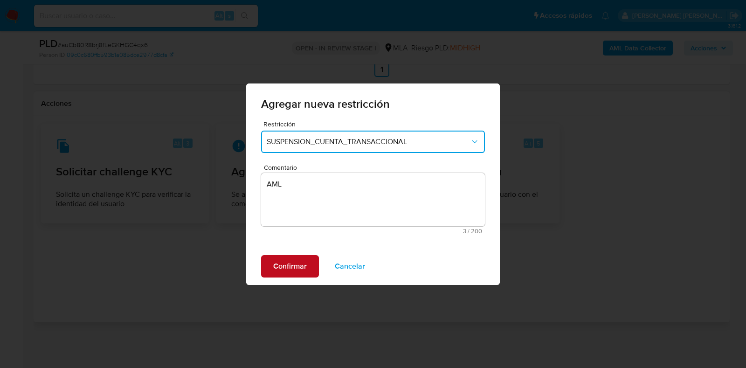
click at [312, 264] on button "Confirmar" at bounding box center [290, 266] width 58 height 22
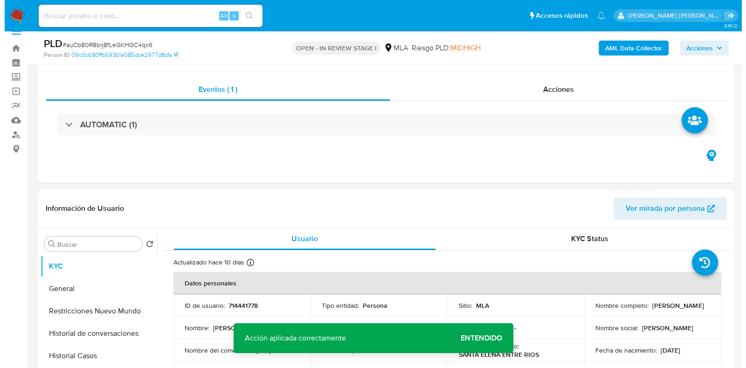
scroll to position [0, 0]
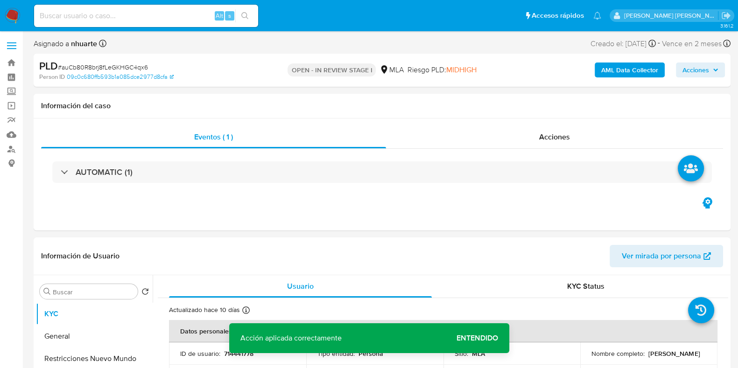
click at [642, 74] on b "AML Data Collector" at bounding box center [629, 70] width 57 height 15
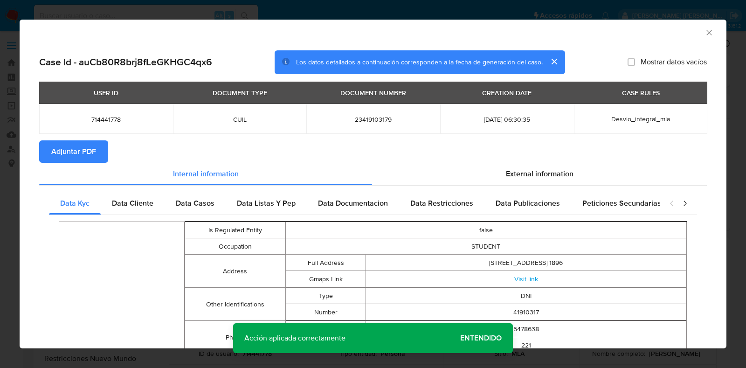
click at [97, 146] on button "Adjuntar PDF" at bounding box center [73, 151] width 69 height 22
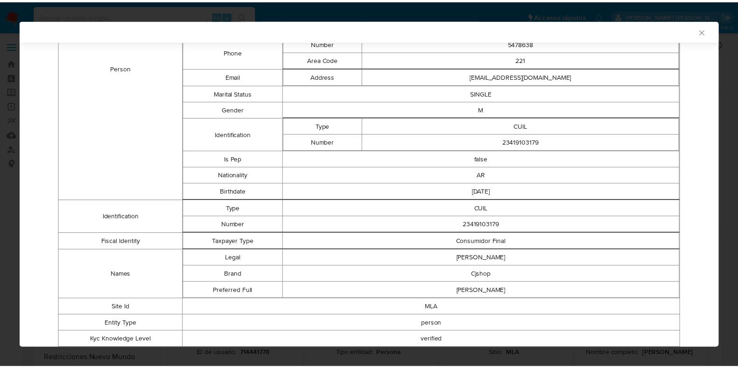
scroll to position [289, 0]
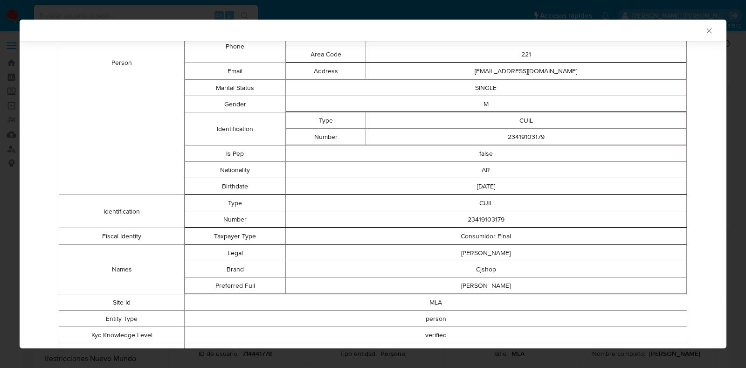
click at [698, 24] on div "AML Data Collector" at bounding box center [373, 30] width 707 height 21
click at [705, 27] on icon "Cerrar ventana" at bounding box center [709, 30] width 9 height 9
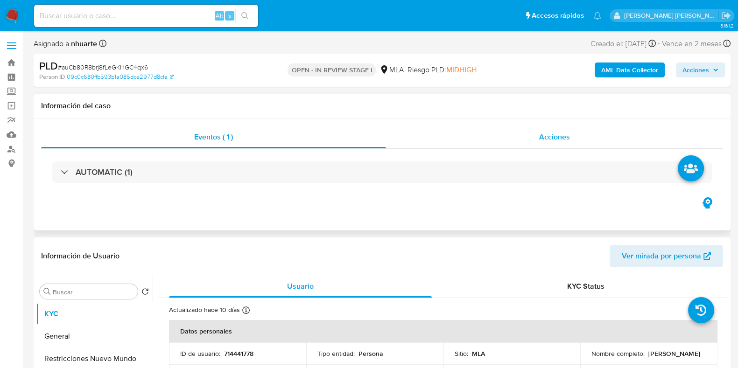
click at [559, 139] on span "Acciones" at bounding box center [554, 137] width 31 height 11
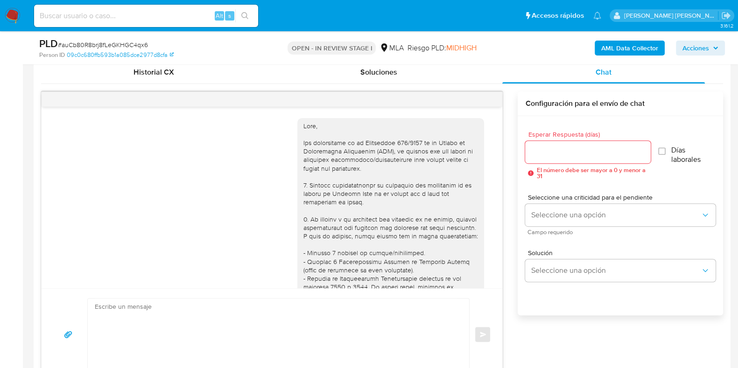
scroll to position [525, 0]
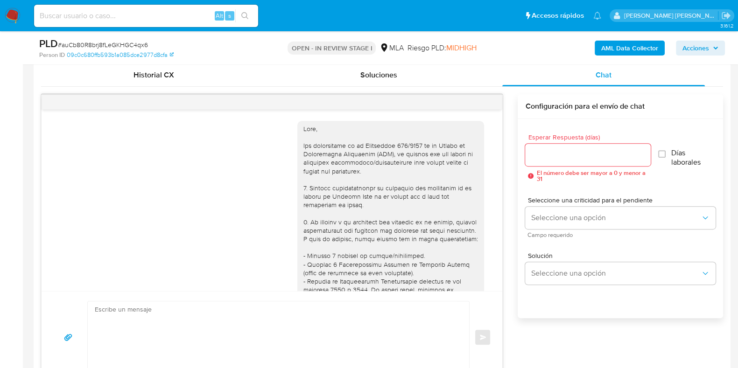
click at [417, 174] on div at bounding box center [390, 367] width 175 height 484
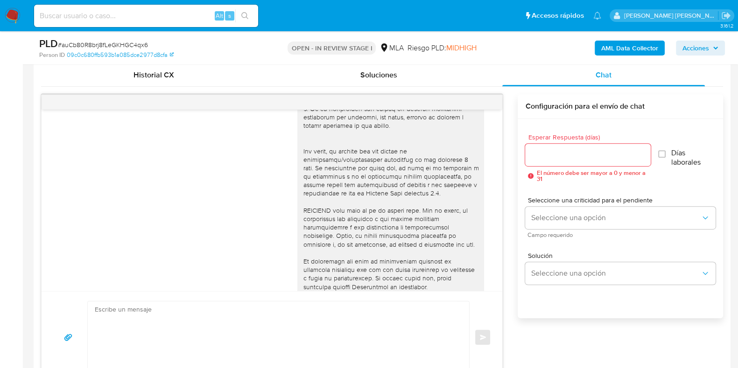
scroll to position [411, 0]
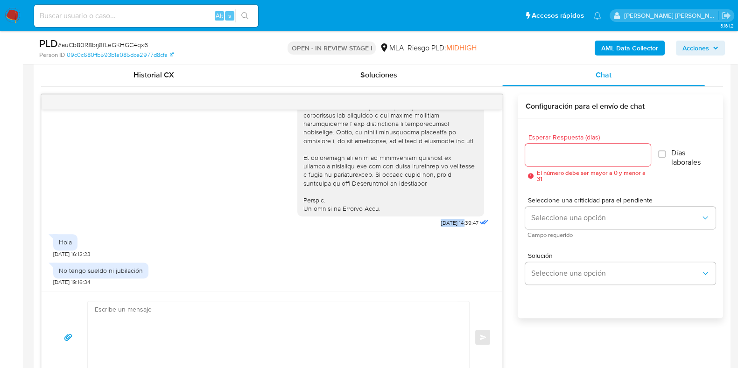
drag, startPoint x: 421, startPoint y: 224, endPoint x: 447, endPoint y: 223, distance: 26.1
click at [447, 223] on span "17/09/2025 14:39:47" at bounding box center [458, 222] width 37 height 7
copy span "17/09/2025"
drag, startPoint x: 60, startPoint y: 267, endPoint x: 141, endPoint y: 269, distance: 81.7
click at [141, 269] on div "No tengo sueldo ni jubilación" at bounding box center [100, 271] width 95 height 16
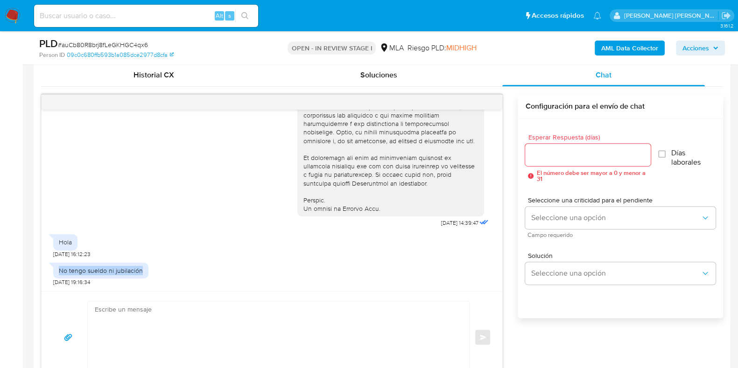
copy div "No tengo sueldo ni jubilación"
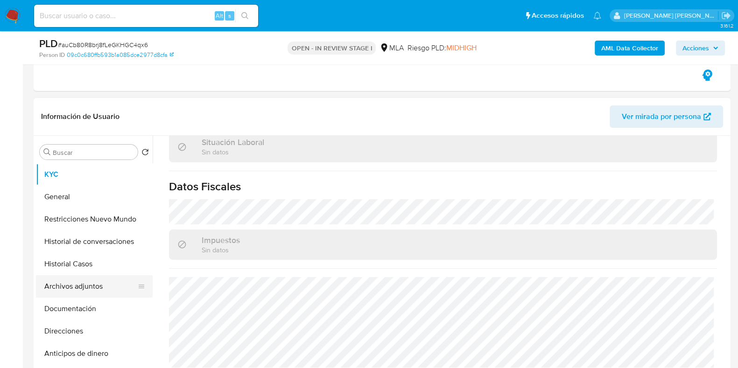
click at [99, 295] on button "Archivos adjuntos" at bounding box center [90, 286] width 109 height 22
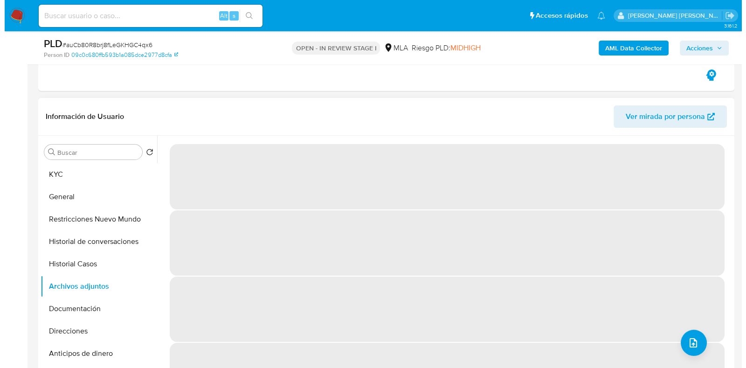
scroll to position [0, 0]
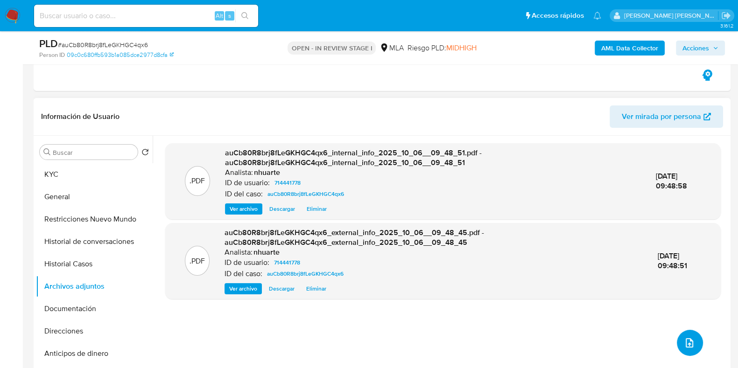
click at [678, 339] on button "upload-file" at bounding box center [689, 343] width 26 height 26
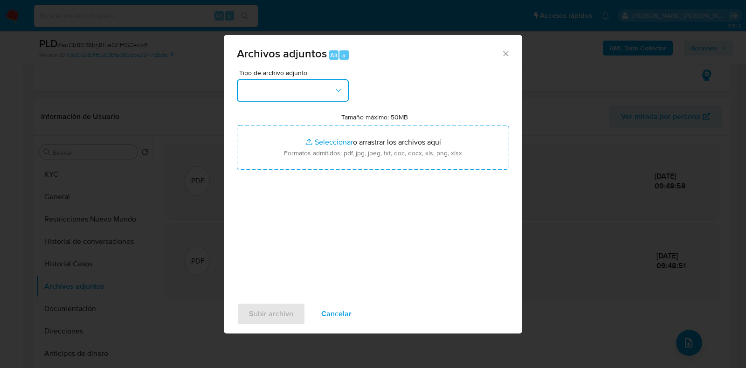
click at [340, 91] on icon "button" at bounding box center [338, 90] width 9 height 9
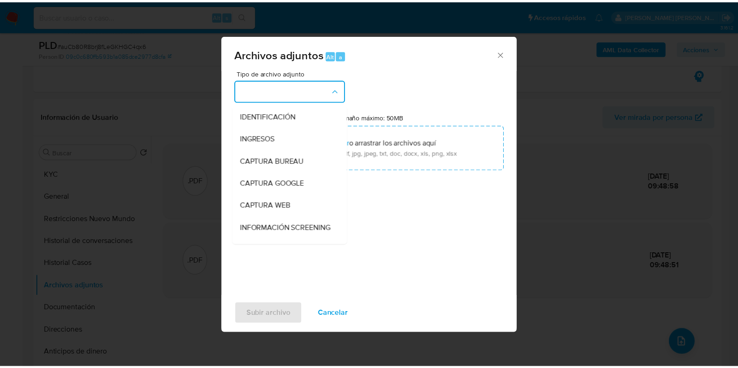
scroll to position [144, 0]
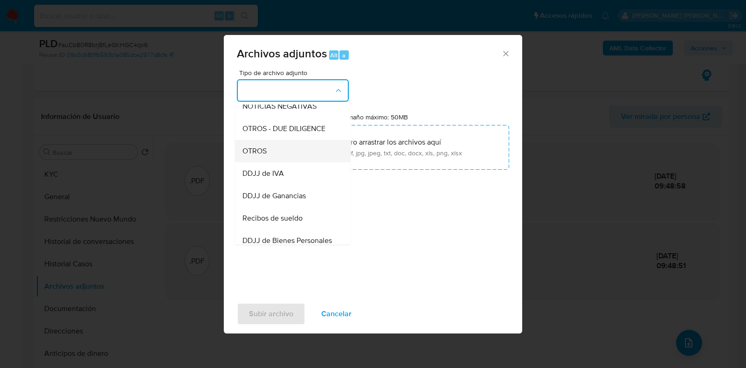
click at [317, 152] on div "OTROS" at bounding box center [290, 151] width 95 height 22
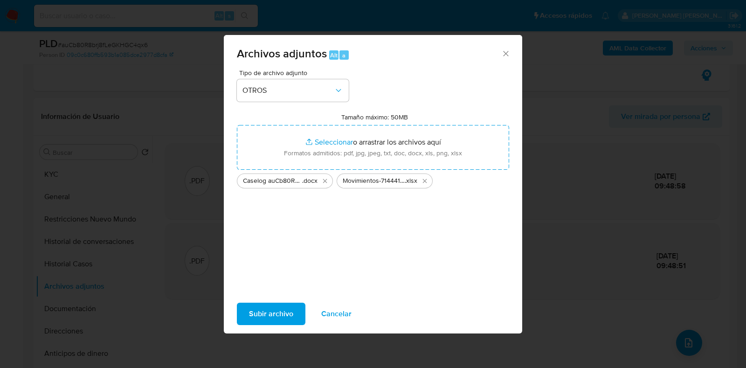
click at [280, 316] on span "Subir archivo" at bounding box center [271, 314] width 44 height 21
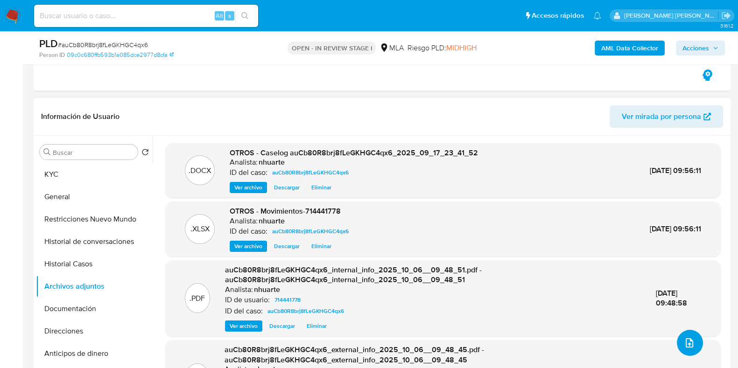
scroll to position [0, 0]
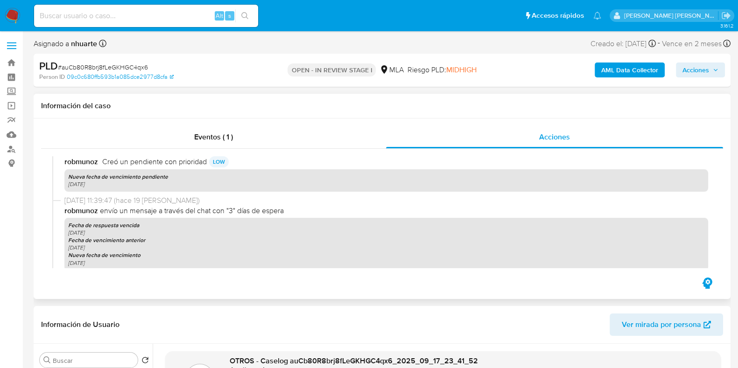
click at [201, 122] on div "Eventos ( 1 ) Acciones" at bounding box center [382, 208] width 696 height 181
click at [207, 131] on div "Eventos ( 1 )" at bounding box center [213, 137] width 345 height 22
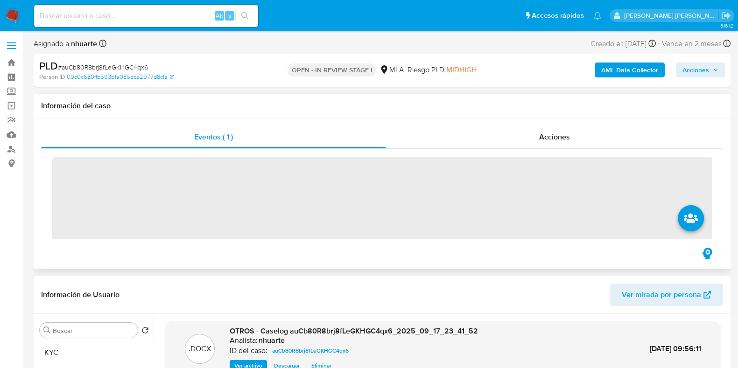
drag, startPoint x: 550, startPoint y: 136, endPoint x: 543, endPoint y: 153, distance: 17.8
click at [549, 136] on span "Acciones" at bounding box center [554, 137] width 31 height 11
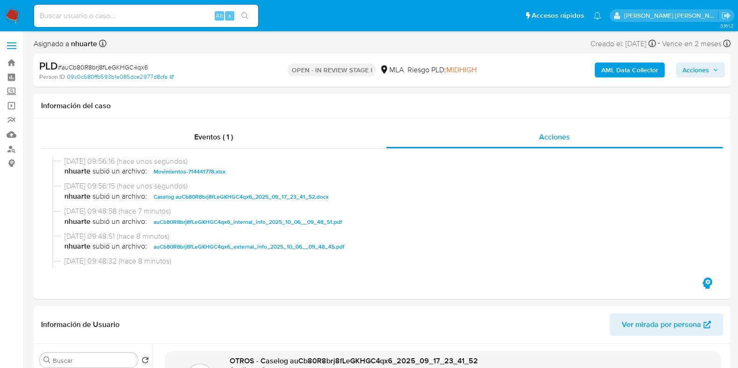
click at [707, 72] on span "Acciones" at bounding box center [695, 70] width 27 height 15
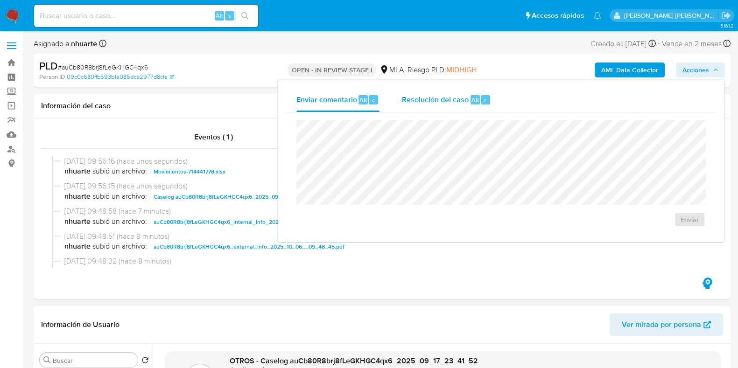
click at [455, 102] on span "Resolución del caso" at bounding box center [435, 99] width 67 height 11
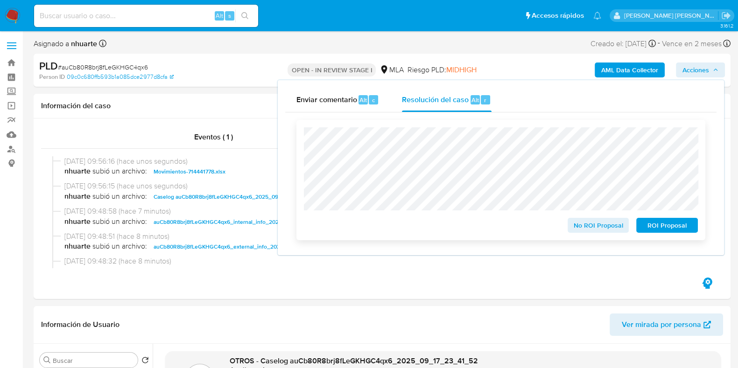
click at [689, 223] on span "ROI Proposal" at bounding box center [666, 225] width 49 height 13
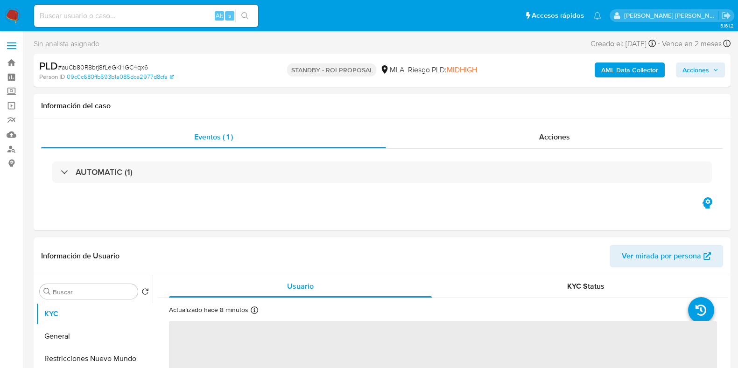
select select "10"
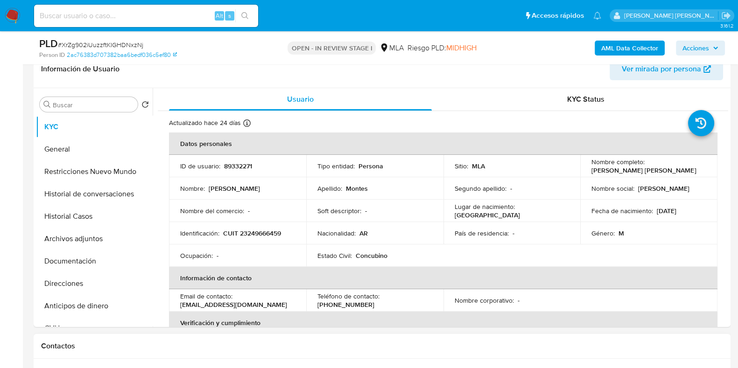
scroll to position [350, 0]
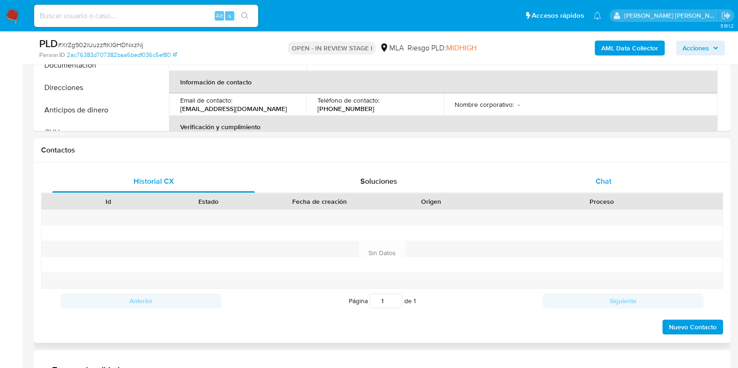
click at [583, 188] on div "Chat" at bounding box center [603, 181] width 202 height 22
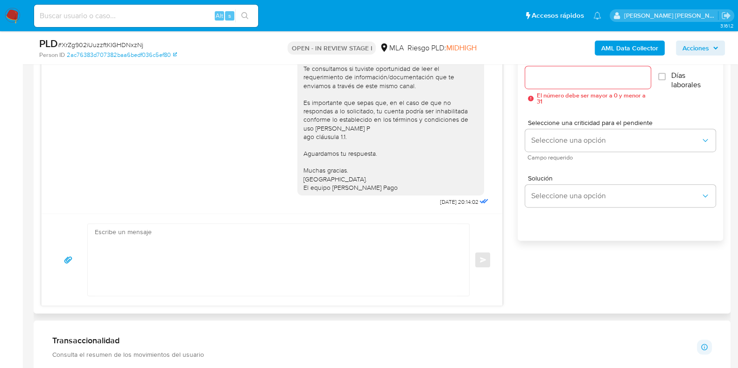
scroll to position [583, 0]
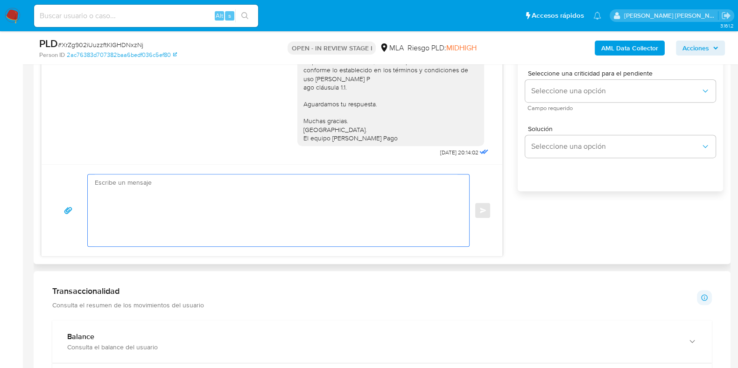
paste textarea "Buen día: Hemos identificado un desvío entre la facturación bruta máxima estima…"
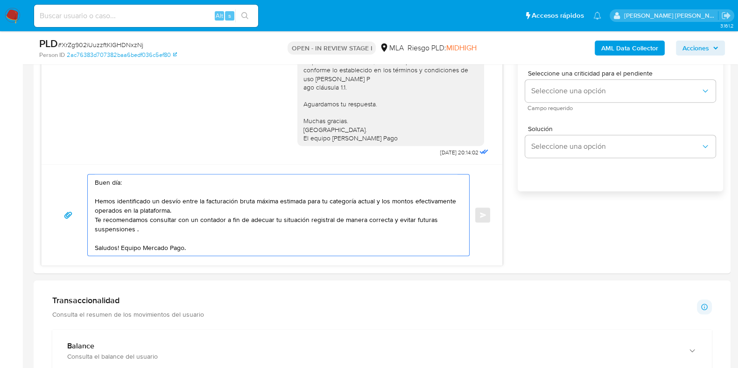
type textarea "Buen día: Hemos identificado un desvío entre la facturación bruta máxima estima…"
drag, startPoint x: 231, startPoint y: 243, endPoint x: 68, endPoint y: 162, distance: 182.1
click at [68, 162] on div "[DATE] 14:38:39 Hola, Esperamos que te encuentres muy bien. Te consultamos si t…" at bounding box center [271, 116] width 461 height 299
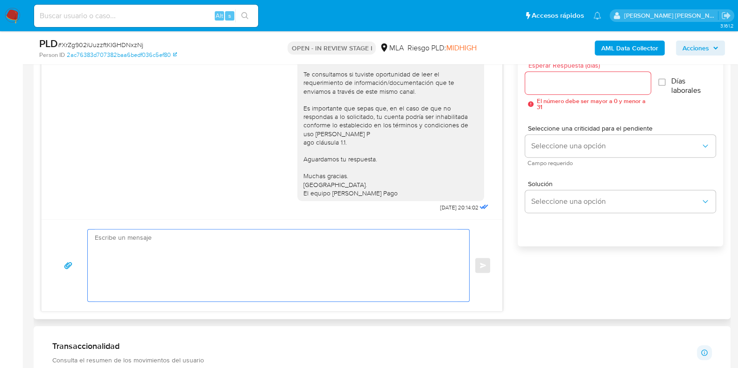
scroll to position [466, 0]
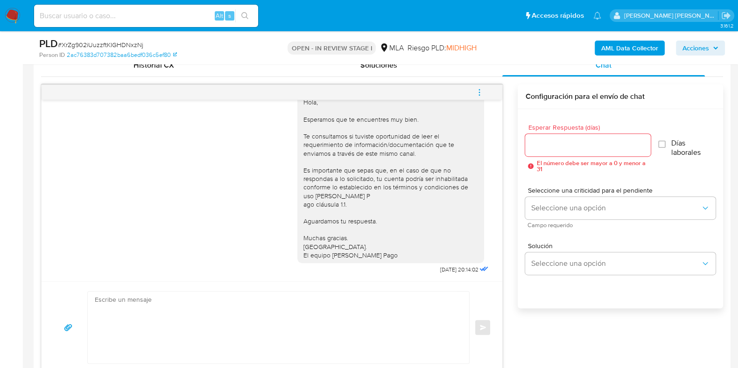
click at [478, 91] on icon "menu-action" at bounding box center [479, 92] width 8 height 8
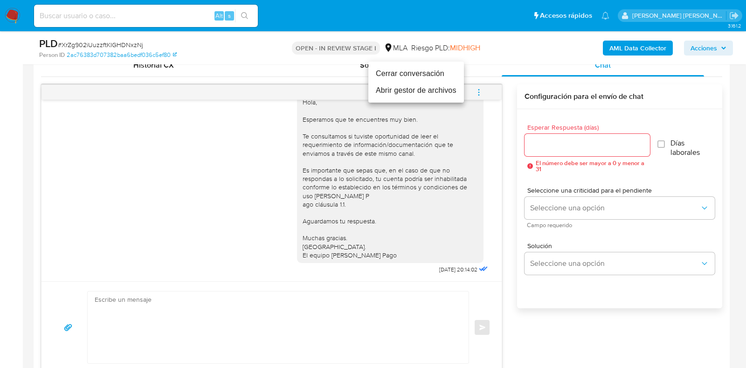
click at [412, 71] on li "Cerrar conversación" at bounding box center [417, 73] width 96 height 17
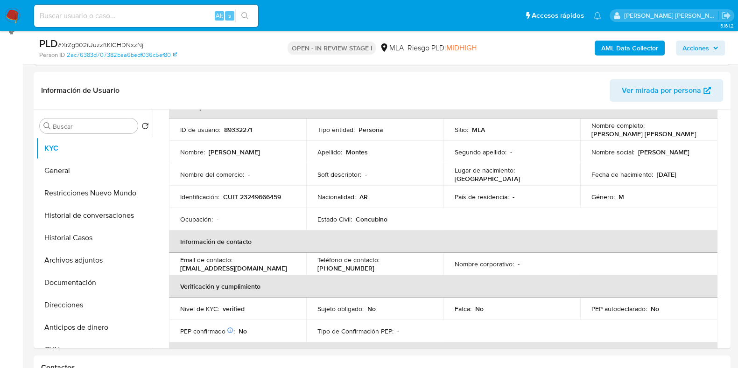
scroll to position [116, 0]
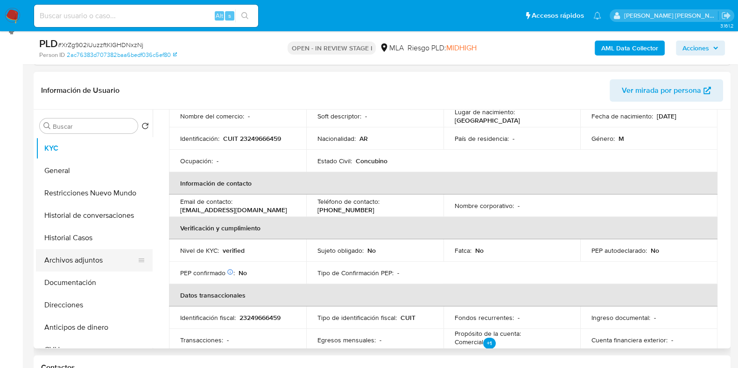
click at [86, 257] on button "Archivos adjuntos" at bounding box center [90, 260] width 109 height 22
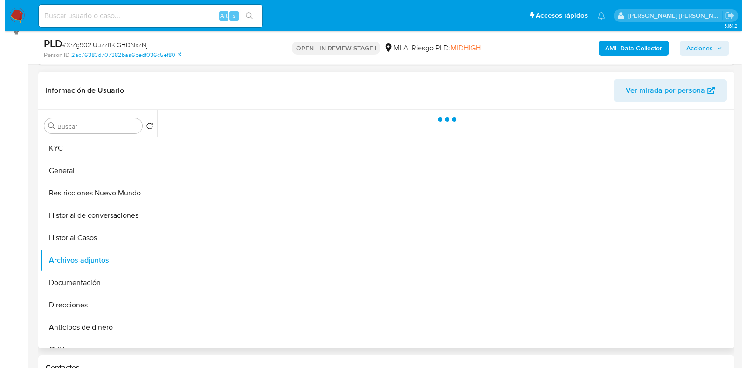
scroll to position [0, 0]
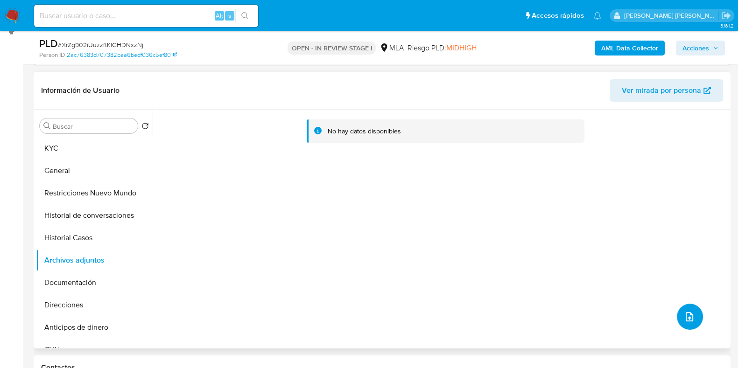
click at [683, 316] on icon "upload-file" at bounding box center [688, 316] width 11 height 11
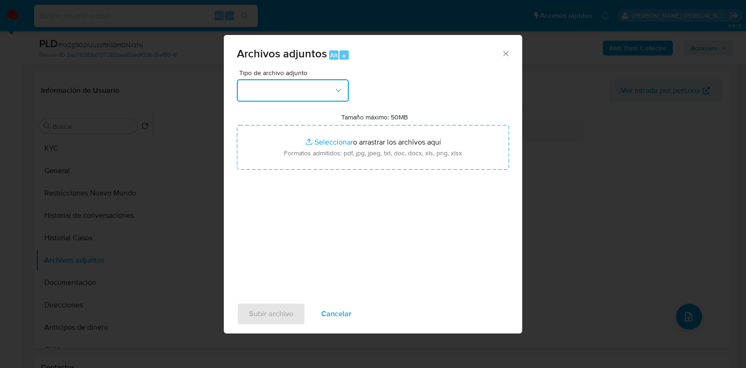
click at [337, 86] on icon "button" at bounding box center [338, 90] width 9 height 9
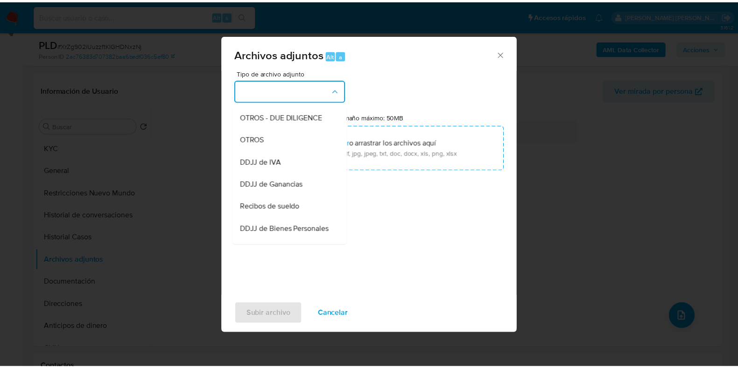
scroll to position [163, 0]
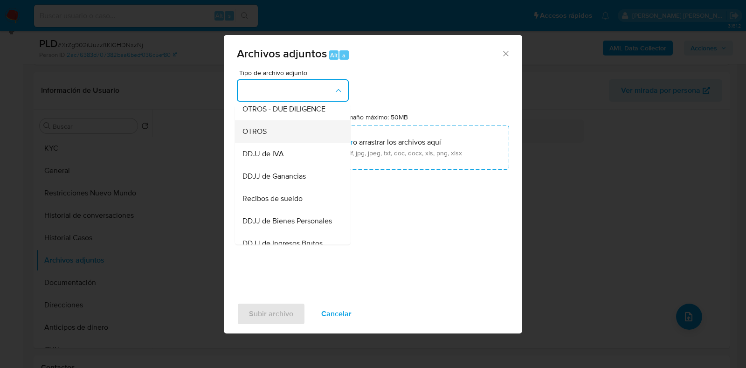
click at [292, 136] on div "OTROS" at bounding box center [290, 131] width 95 height 22
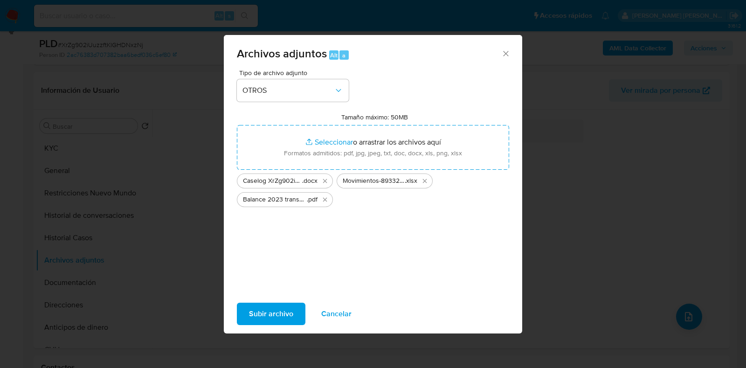
click at [281, 309] on span "Subir archivo" at bounding box center [271, 314] width 44 height 21
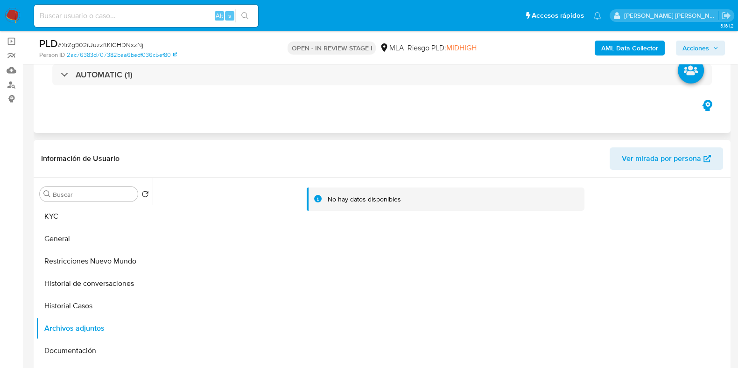
scroll to position [0, 0]
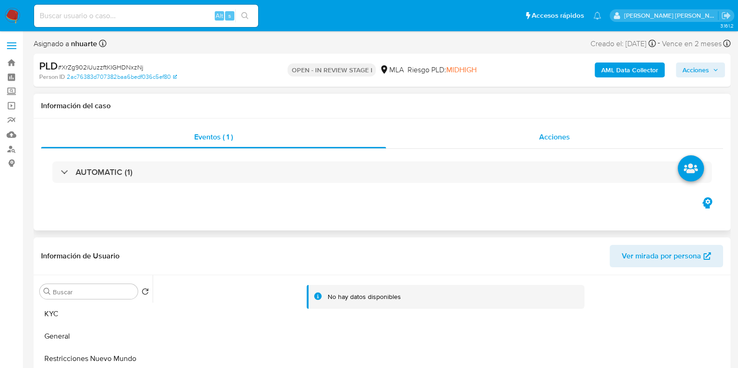
click at [545, 129] on div "Acciones" at bounding box center [554, 137] width 337 height 22
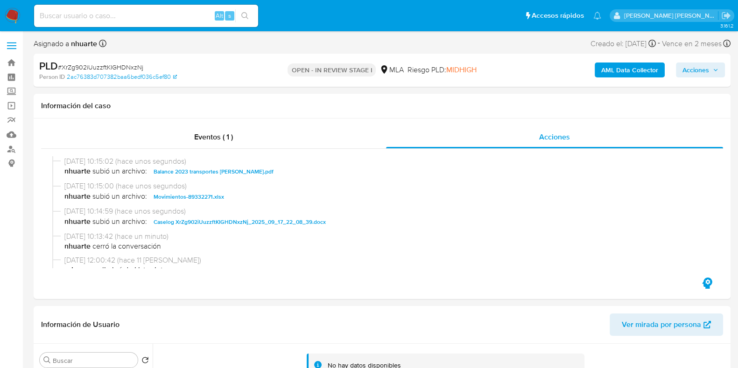
click at [692, 68] on span "Acciones" at bounding box center [695, 70] width 27 height 15
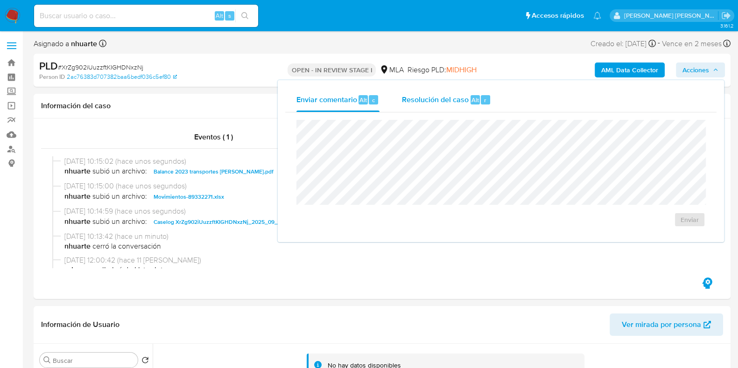
click at [429, 103] on span "Resolución del caso" at bounding box center [435, 99] width 67 height 11
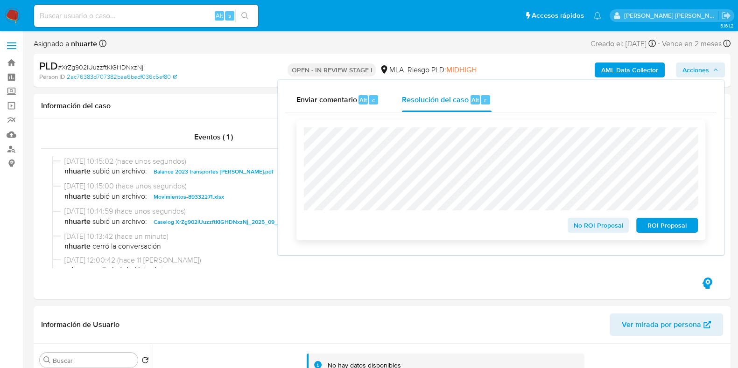
click at [595, 223] on span "No ROI Proposal" at bounding box center [598, 225] width 49 height 13
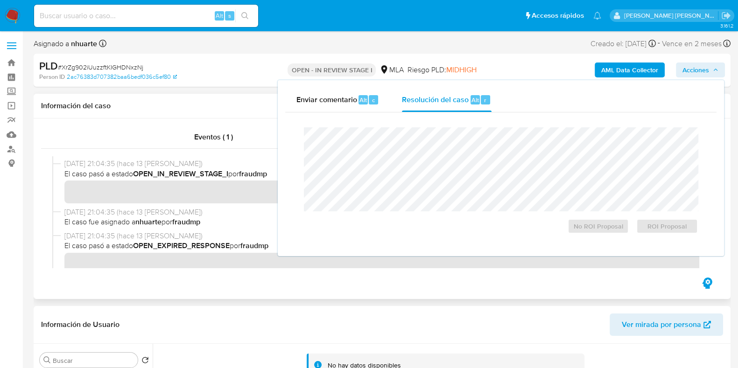
scroll to position [215, 0]
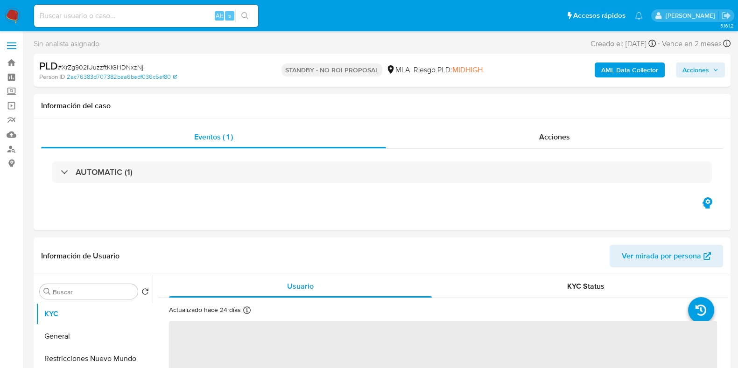
select select "10"
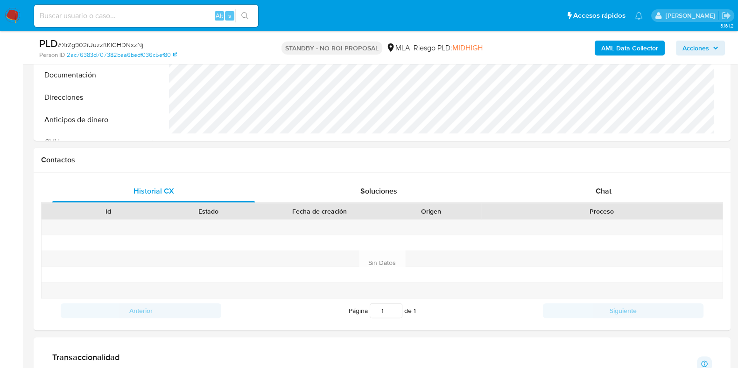
scroll to position [350, 0]
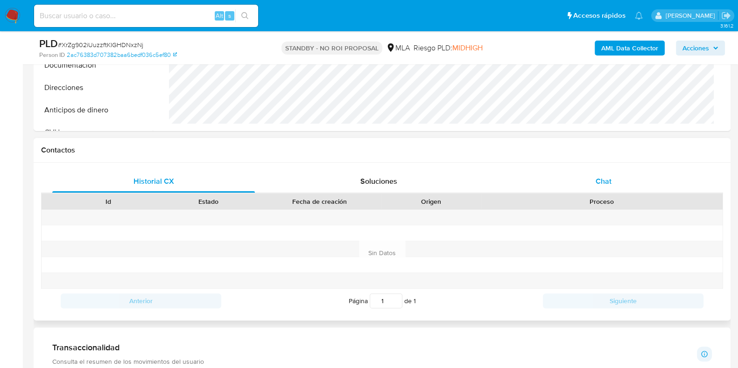
click at [605, 183] on span "Chat" at bounding box center [603, 181] width 16 height 11
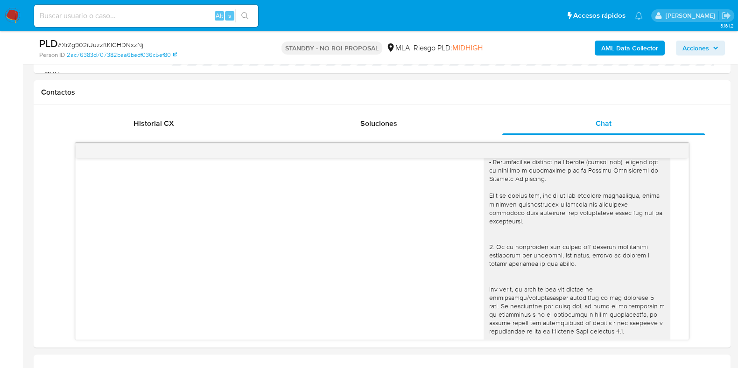
scroll to position [144, 0]
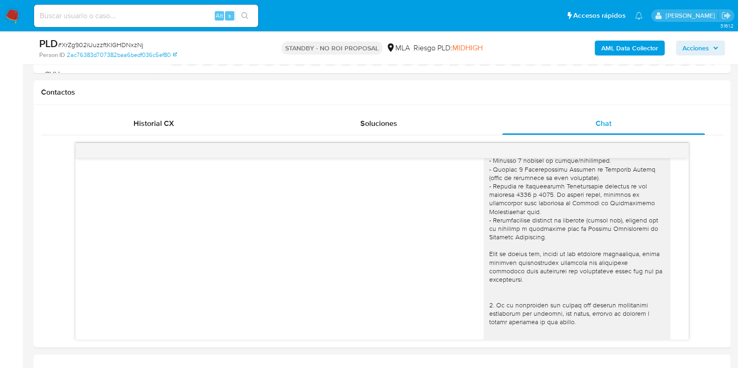
click at [129, 44] on span "# XrZg902iUuzzftKIGHDNxzNj" at bounding box center [100, 44] width 85 height 9
copy span "XrZg902iUuzzftKIGHDNxzNj"
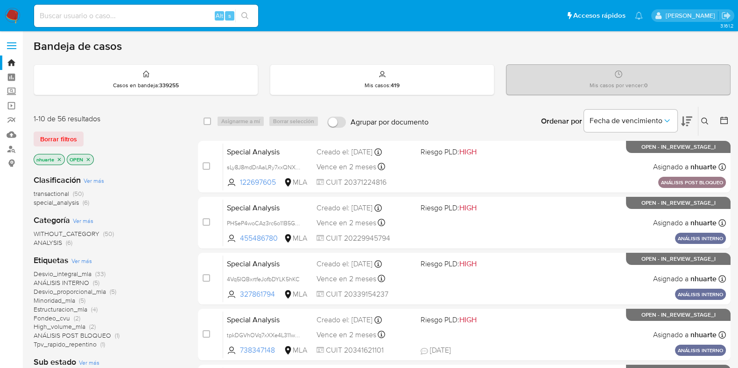
click at [704, 116] on button at bounding box center [705, 121] width 15 height 11
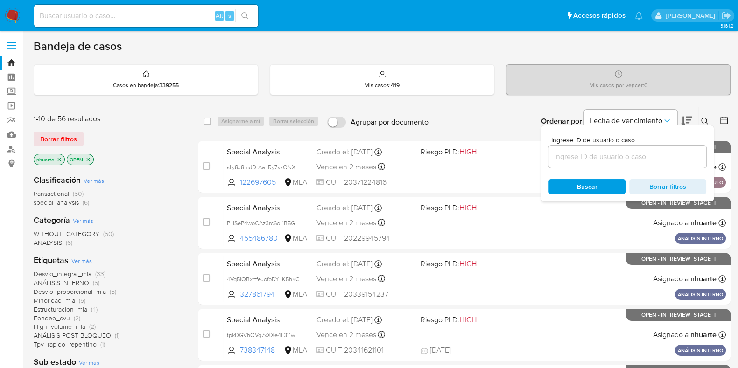
click at [611, 155] on input at bounding box center [627, 157] width 158 height 12
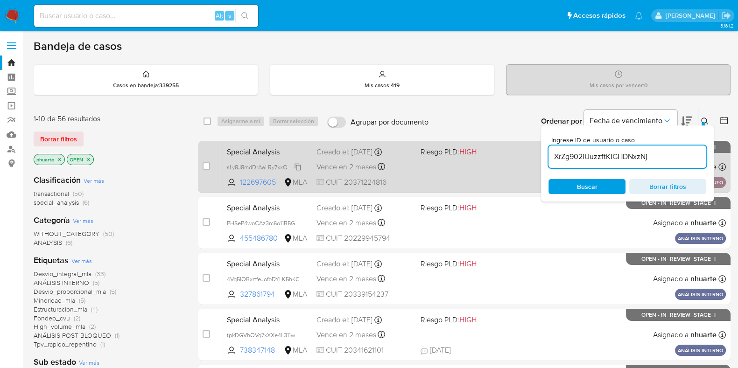
type input "XrZg902iUuzzftKIGHDNxzNj"
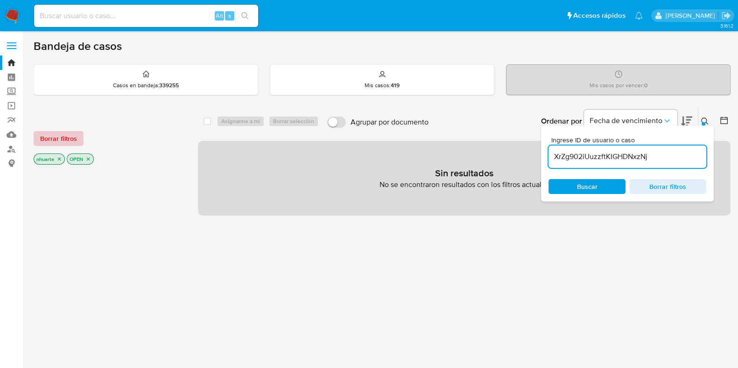
click at [64, 139] on span "Borrar filtros" at bounding box center [58, 138] width 37 height 13
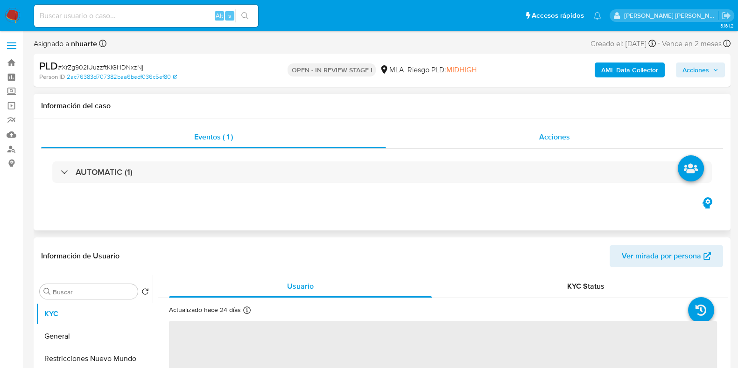
click at [573, 139] on div "Acciones" at bounding box center [554, 137] width 337 height 22
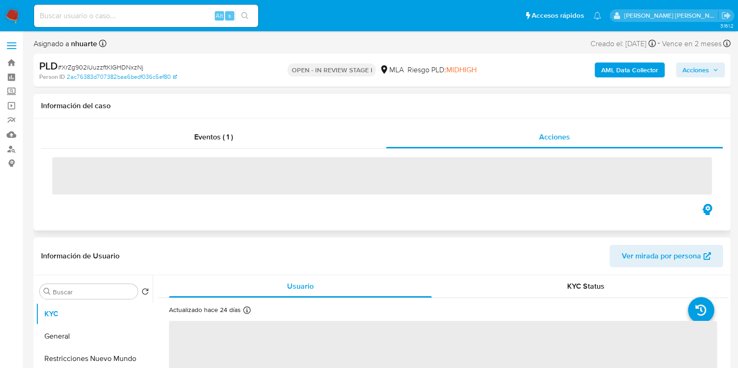
select select "10"
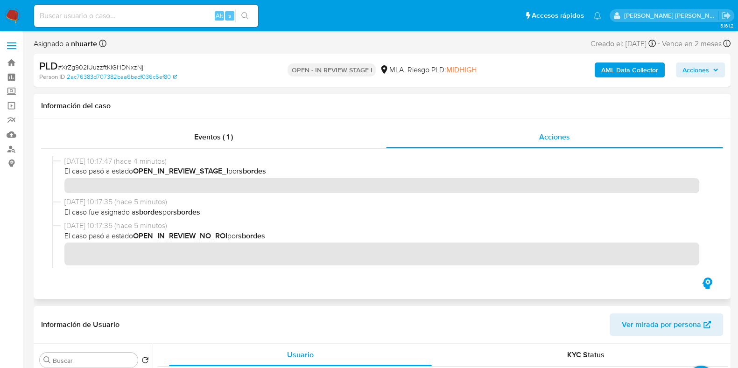
click at [646, 64] on b "AML Data Collector" at bounding box center [629, 70] width 57 height 15
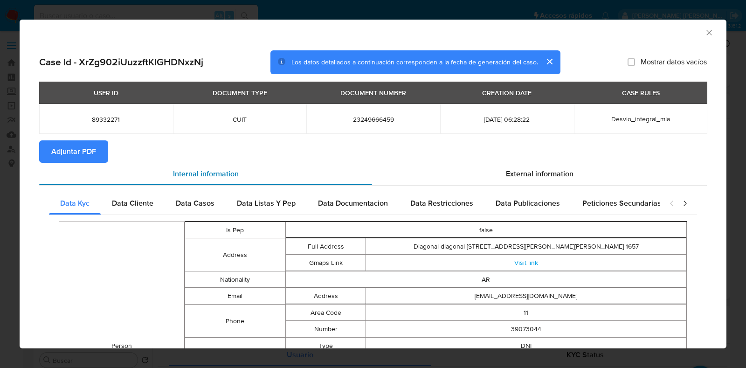
click at [56, 166] on div "Internal information" at bounding box center [205, 174] width 333 height 22
click at [58, 162] on span "Adjuntar PDF" at bounding box center [73, 151] width 45 height 21
click at [705, 36] on icon "Cerrar ventana" at bounding box center [709, 32] width 9 height 9
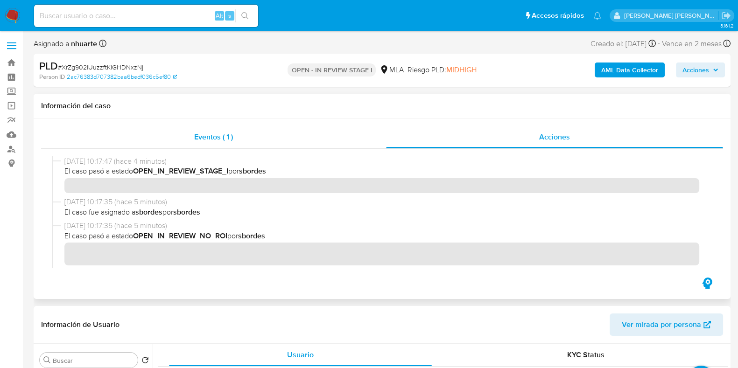
click at [215, 139] on span "Eventos ( 1 )" at bounding box center [213, 137] width 39 height 11
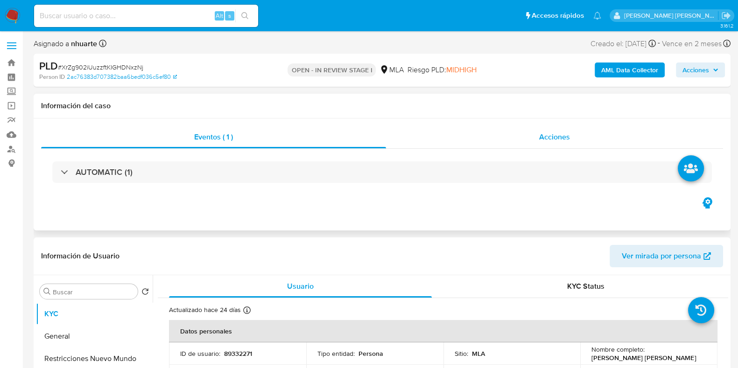
click at [560, 136] on span "Acciones" at bounding box center [554, 137] width 31 height 11
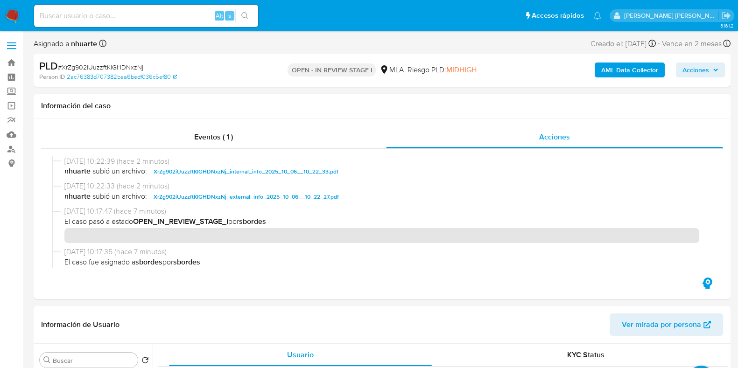
click at [701, 70] on span "Acciones" at bounding box center [695, 70] width 27 height 15
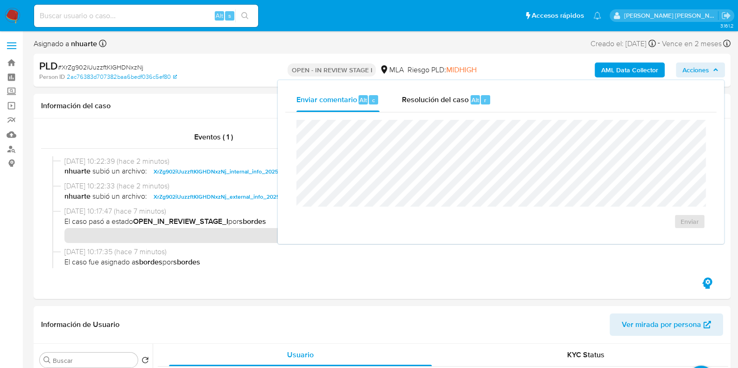
click at [480, 101] on div "r" at bounding box center [484, 99] width 9 height 9
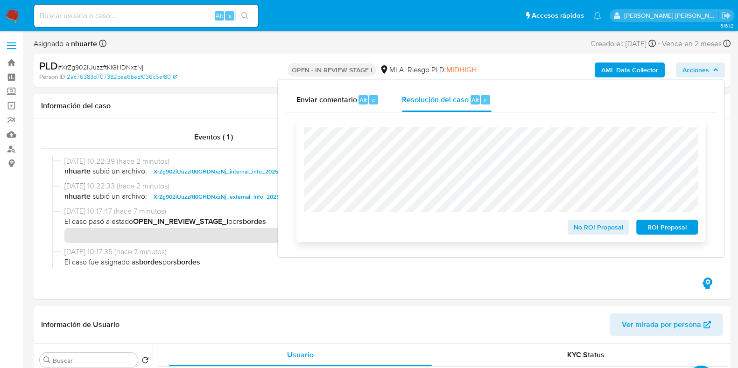
click at [609, 229] on span "No ROI Proposal" at bounding box center [598, 227] width 49 height 13
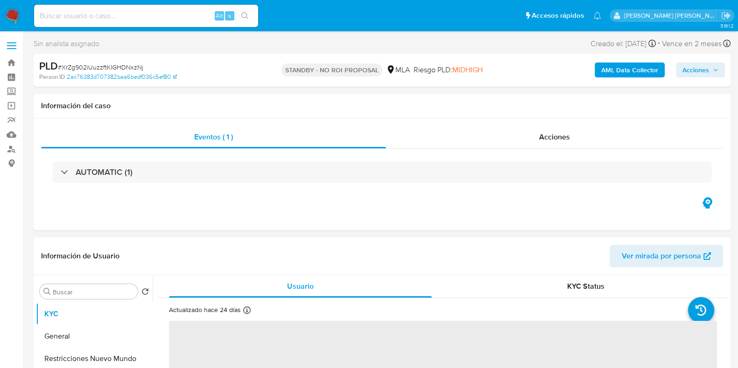
select select "10"
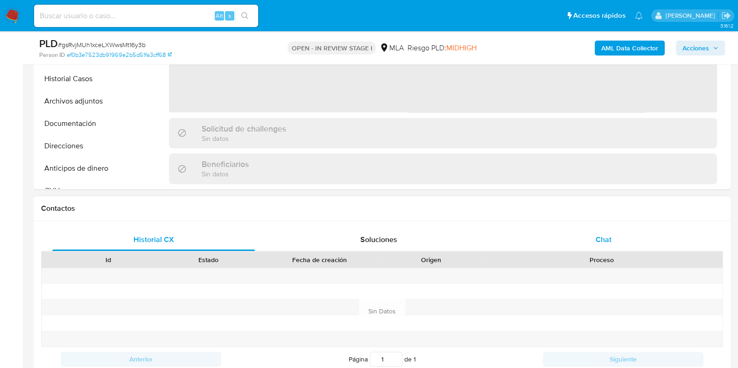
select select "10"
click at [594, 236] on div "Chat" at bounding box center [603, 240] width 202 height 22
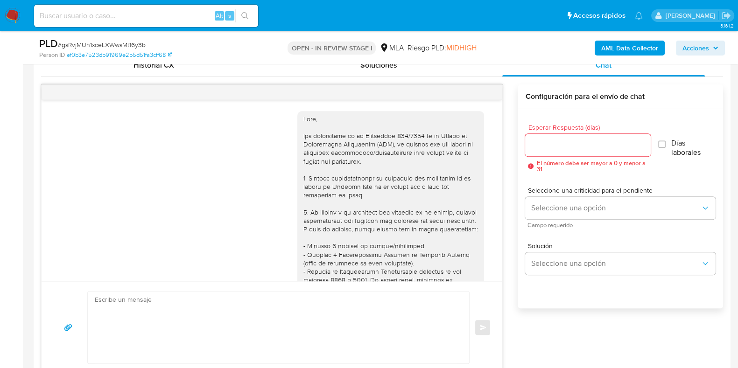
scroll to position [484, 0]
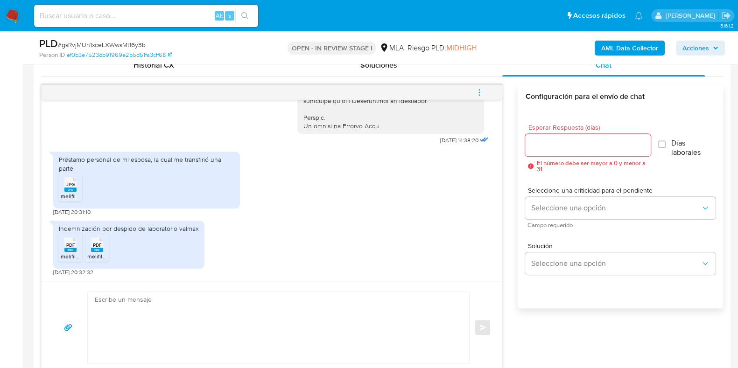
click at [74, 184] on span "JPG" at bounding box center [70, 184] width 8 height 6
drag, startPoint x: 73, startPoint y: 239, endPoint x: 97, endPoint y: 240, distance: 23.8
click at [73, 240] on rect at bounding box center [80, 235] width 14 height 12
click at [103, 239] on div "PDF PDF" at bounding box center [97, 244] width 20 height 18
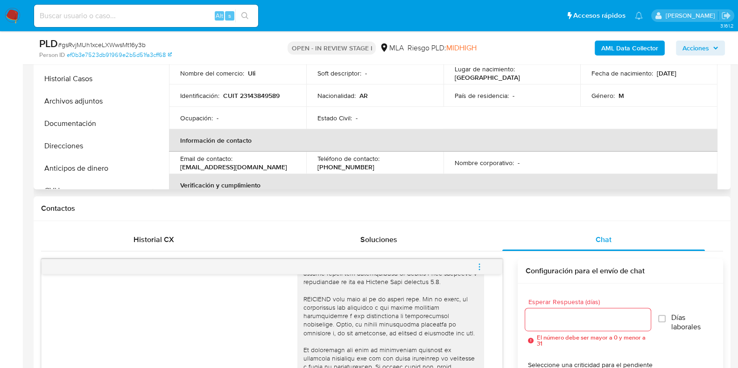
scroll to position [175, 0]
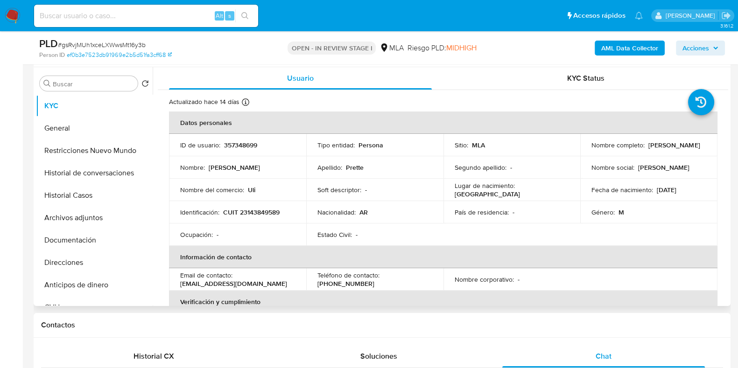
click at [271, 211] on p "CUIT 23143849589" at bounding box center [251, 212] width 56 height 8
copy p "23143849589"
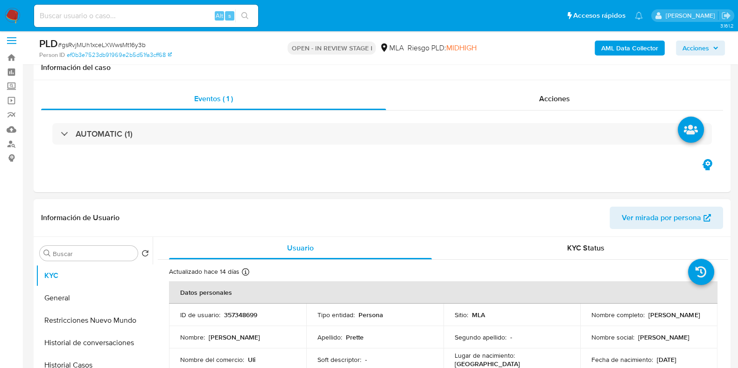
scroll to position [0, 0]
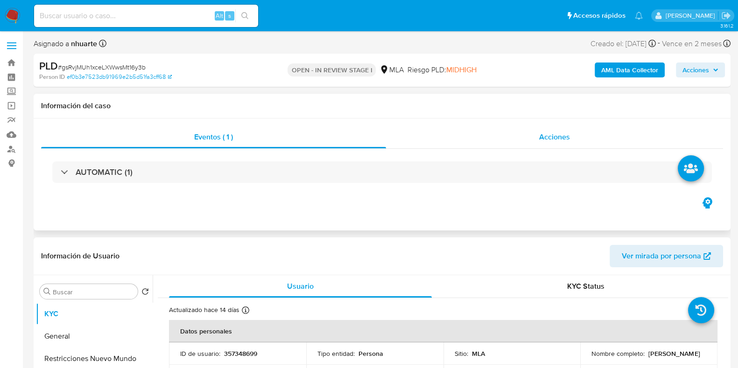
click at [549, 134] on span "Acciones" at bounding box center [554, 137] width 31 height 11
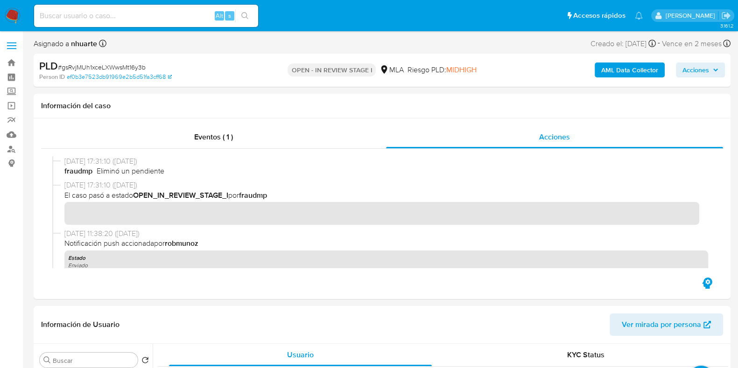
click at [90, 63] on span "# gsRvjMUh1xceLXWwsMt16y3b" at bounding box center [102, 67] width 88 height 9
copy span "gsRvjMUh1xceLXWwsMt16y3b"
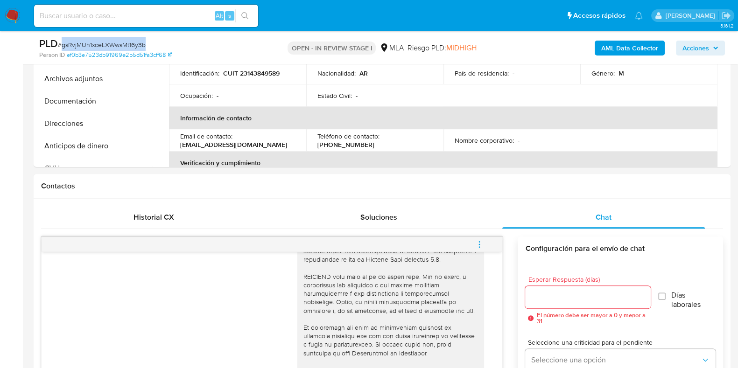
scroll to position [525, 0]
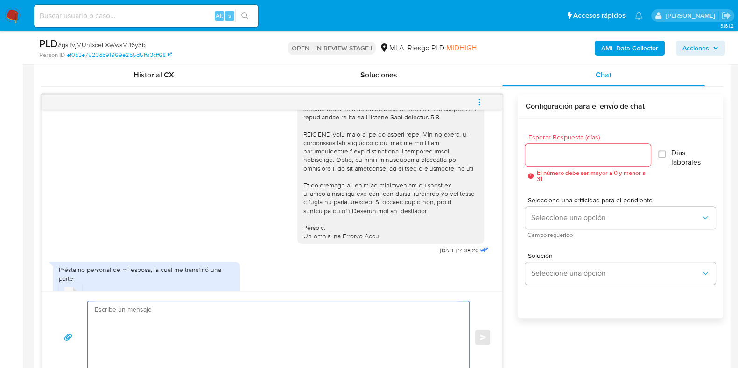
paste textarea "Hola, ¡Muchas gracias por tu respuesta! Confirmamos la recepción de la document…"
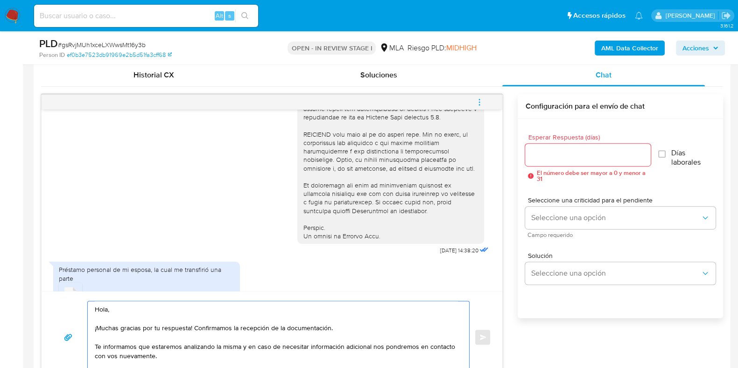
scroll to position [544, 0]
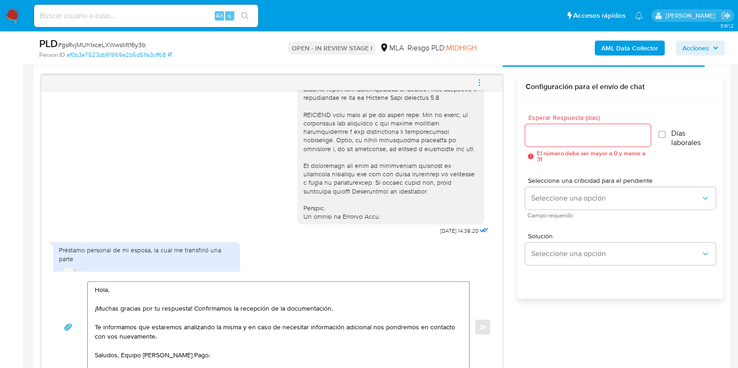
type textarea "Hola, ¡Muchas gracias por tu respuesta! Confirmamos la recepción de la document…"
click at [580, 133] on input "Esperar Respuesta (días)" at bounding box center [587, 135] width 125 height 12
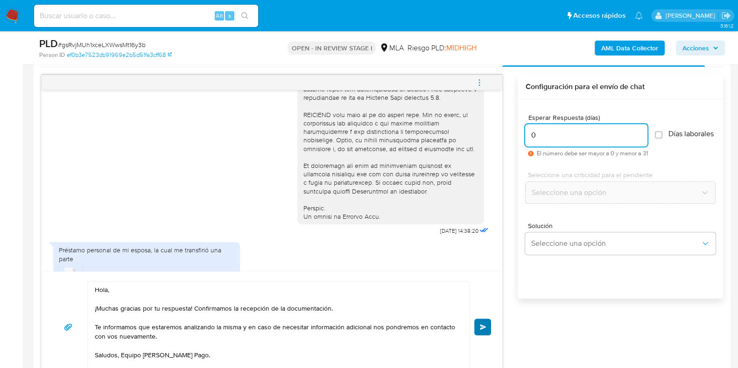
type input "0"
click at [485, 324] on span "Enviar" at bounding box center [483, 327] width 7 height 6
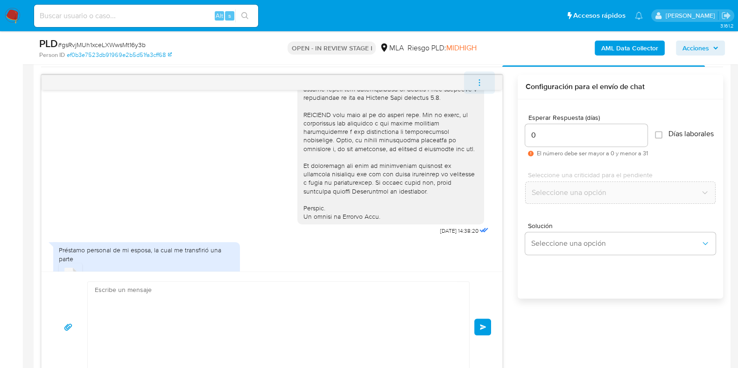
scroll to position [596, 0]
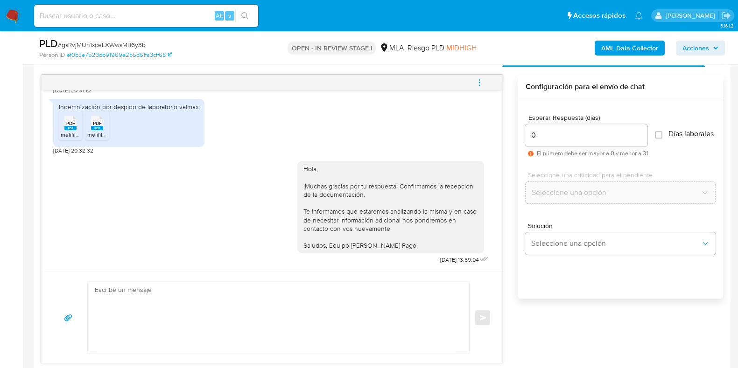
click at [478, 79] on icon "menu-action" at bounding box center [479, 82] width 8 height 8
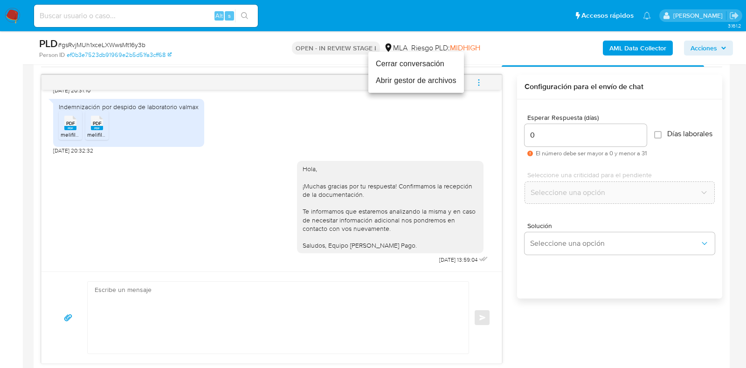
click at [433, 57] on li "Cerrar conversación" at bounding box center [417, 64] width 96 height 17
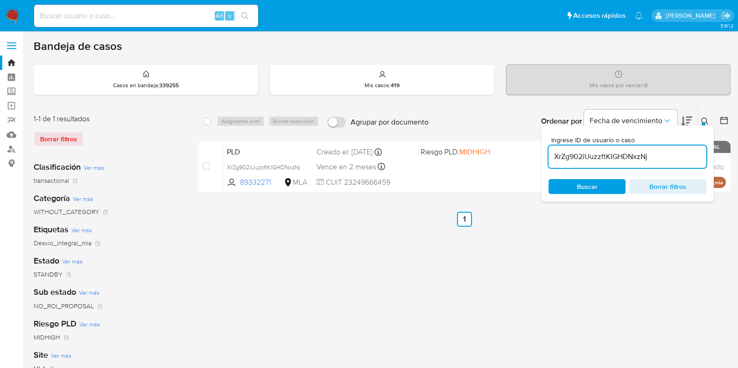
drag, startPoint x: 661, startPoint y: 157, endPoint x: 554, endPoint y: 156, distance: 106.8
click at [554, 156] on input "XrZg902iUuzzftKIGHDNxzNj" at bounding box center [627, 157] width 158 height 12
paste input "gsRvjMUh1xceLXWwsMt16y3b"
type input "gsRvjMUh1xceLXWwsMt16y3b"
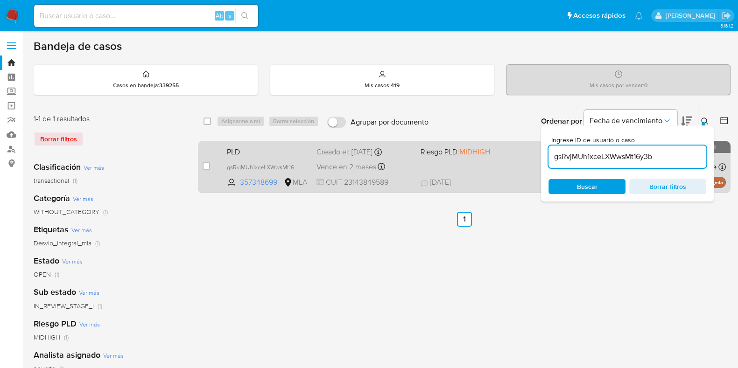
click at [208, 166] on input "checkbox" at bounding box center [205, 165] width 7 height 7
checkbox input "true"
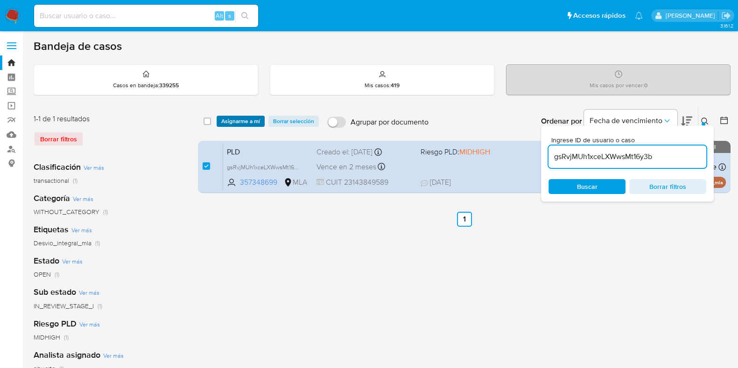
click at [244, 122] on span "Asignarme a mí" at bounding box center [240, 121] width 39 height 9
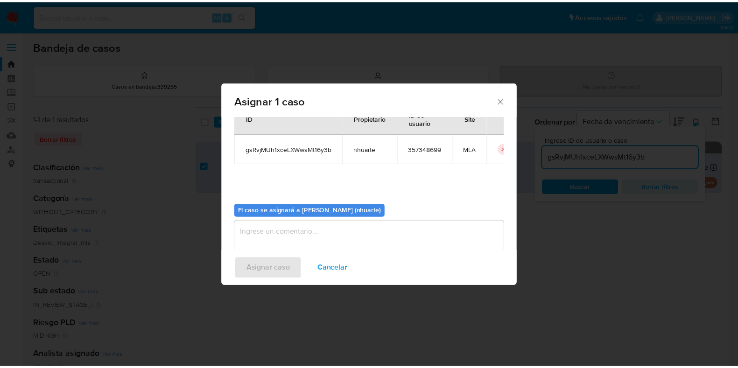
scroll to position [48, 0]
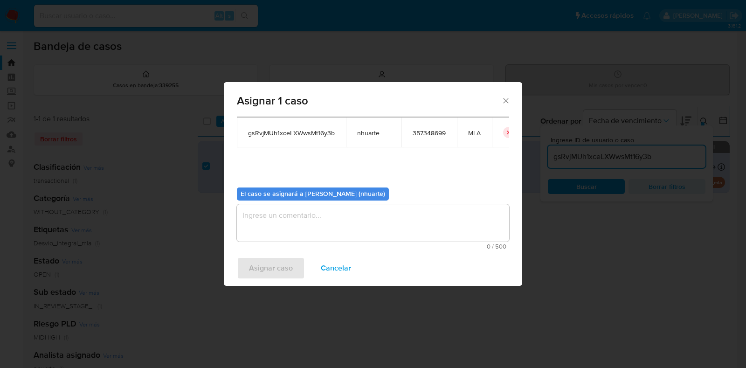
click at [320, 225] on textarea "assign-modal" at bounding box center [373, 222] width 272 height 37
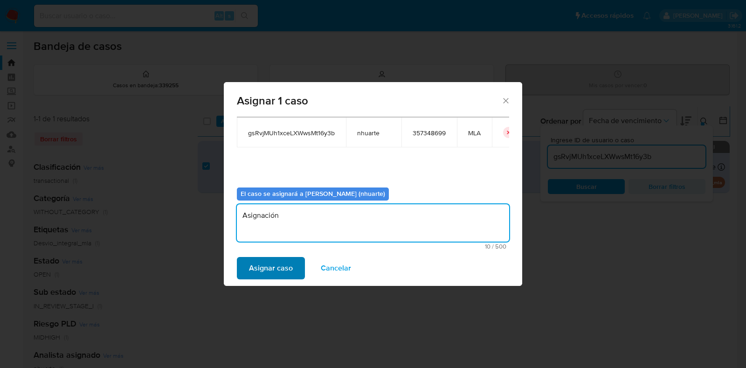
type textarea "Asignación"
click at [299, 277] on button "Asignar caso" at bounding box center [271, 268] width 68 height 22
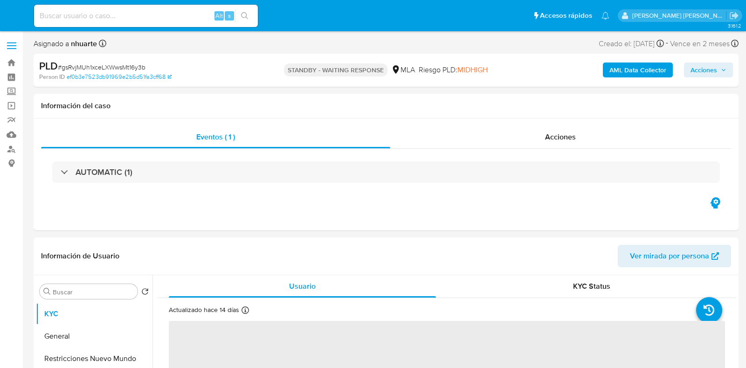
select select "10"
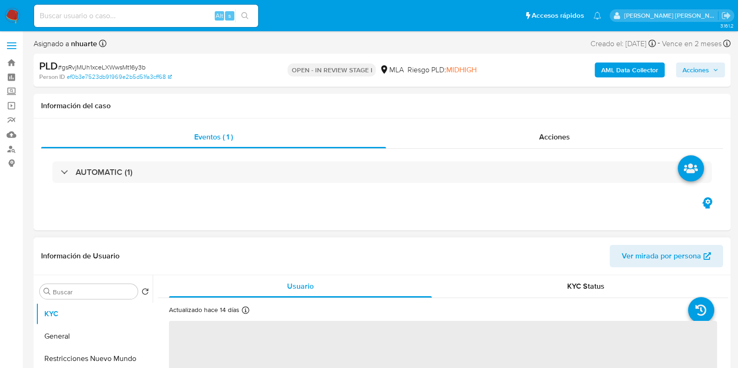
select select "10"
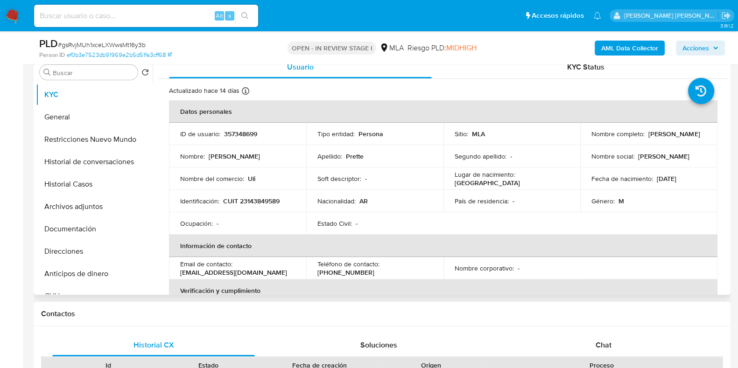
scroll to position [350, 0]
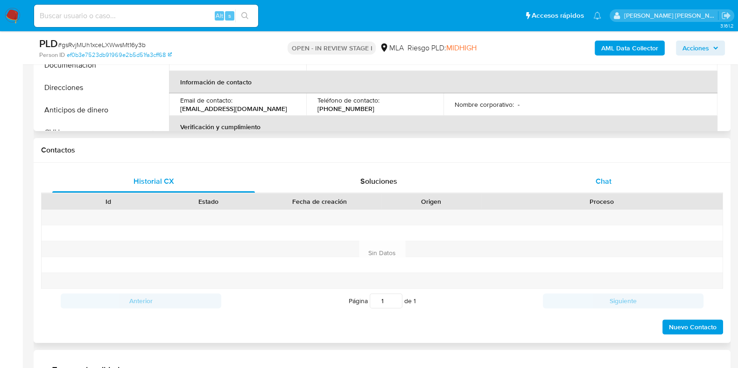
click at [618, 180] on div "Chat" at bounding box center [603, 181] width 202 height 22
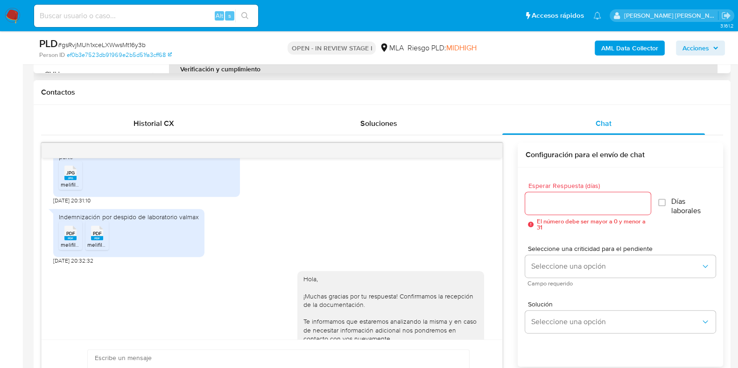
scroll to position [480, 0]
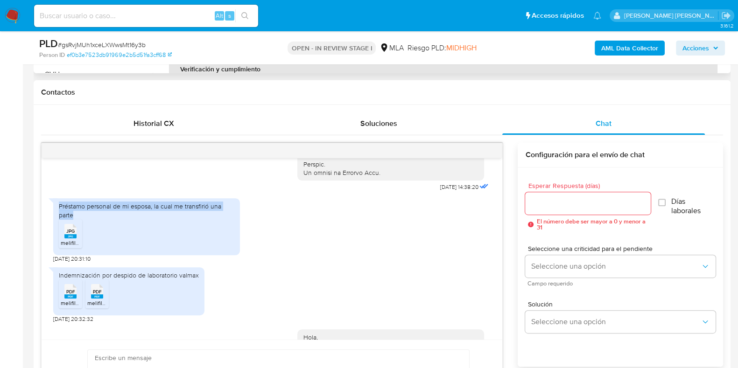
drag, startPoint x: 59, startPoint y: 220, endPoint x: 85, endPoint y: 228, distance: 27.7
click at [85, 219] on div "Préstamo personal de mi esposa, la cual me transfirió una parte" at bounding box center [146, 210] width 175 height 17
copy div "Préstamo personal de mi esposa, la cual me transfirió una parte"
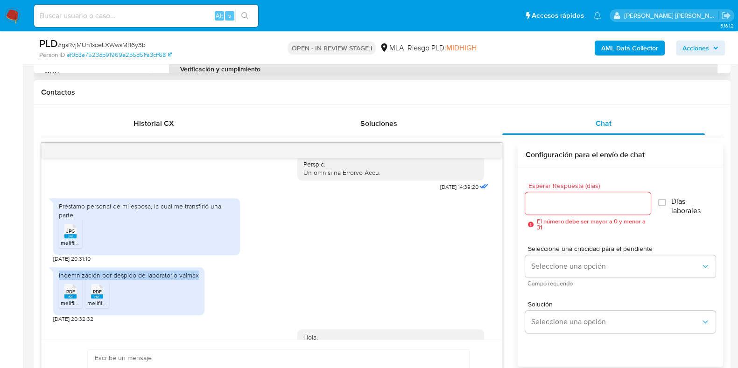
drag, startPoint x: 58, startPoint y: 291, endPoint x: 199, endPoint y: 292, distance: 141.4
click at [199, 292] on div "Indemnización por despido de laboratorio valmax PDF PDF melifile849173290812132…" at bounding box center [128, 291] width 151 height 48
copy div "Indemnización por despido de laboratorio valmax"
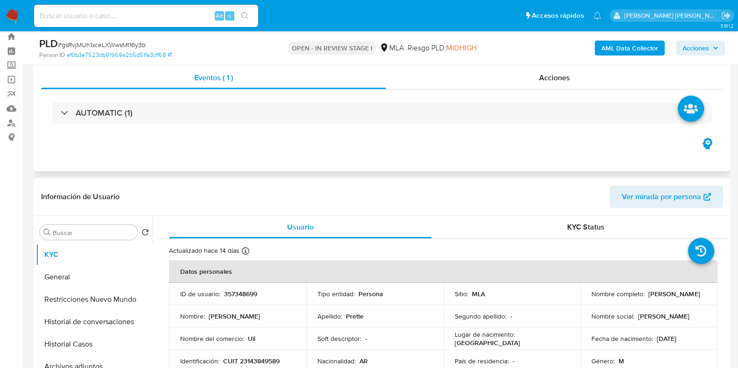
scroll to position [0, 0]
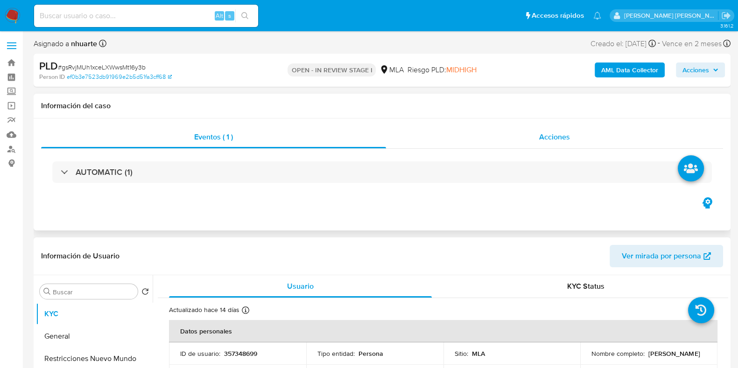
click at [572, 137] on div "Acciones" at bounding box center [554, 137] width 337 height 22
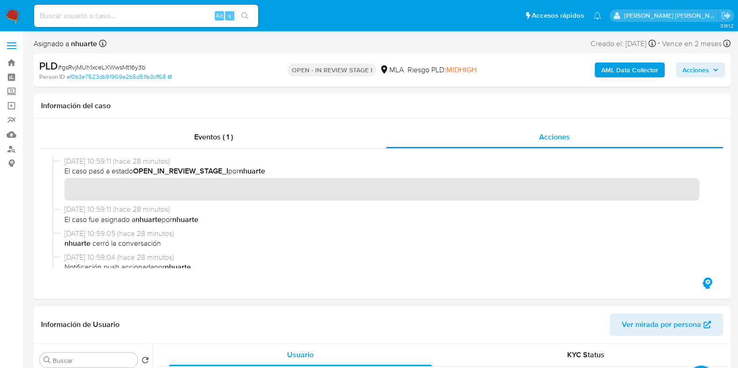
click at [598, 74] on button "AML Data Collector" at bounding box center [629, 70] width 70 height 15
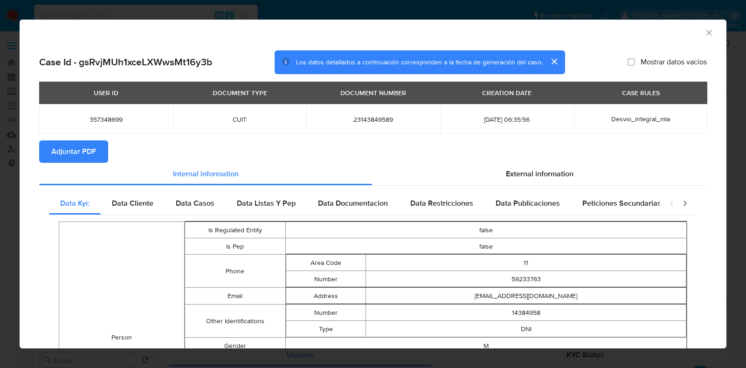
click at [705, 35] on icon "Cerrar ventana" at bounding box center [709, 32] width 9 height 9
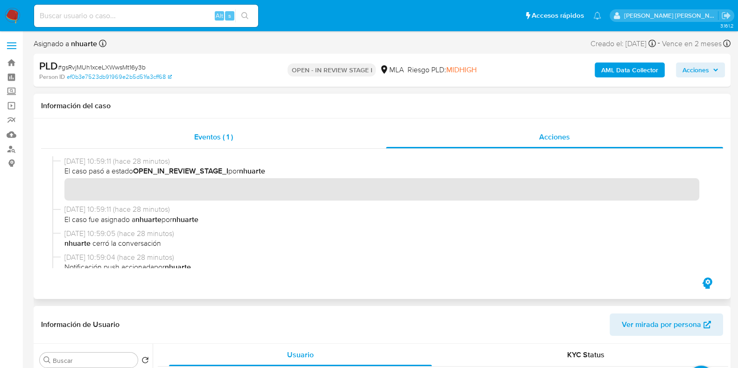
click at [221, 129] on div "Eventos ( 1 )" at bounding box center [213, 137] width 345 height 22
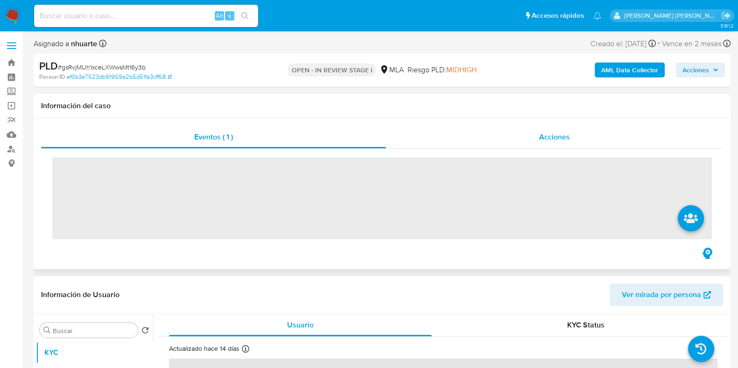
click at [538, 133] on div "Acciones" at bounding box center [554, 137] width 337 height 22
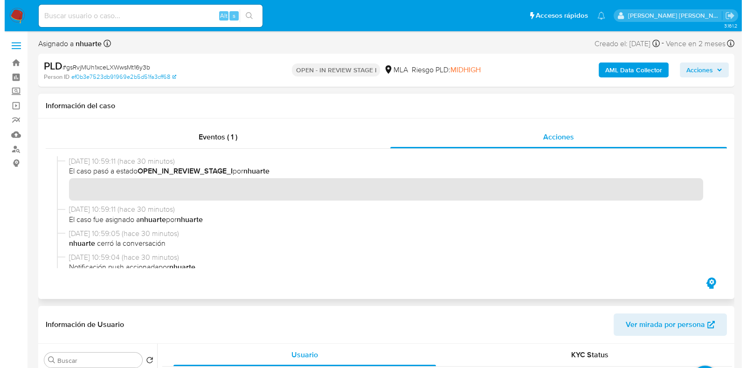
scroll to position [233, 0]
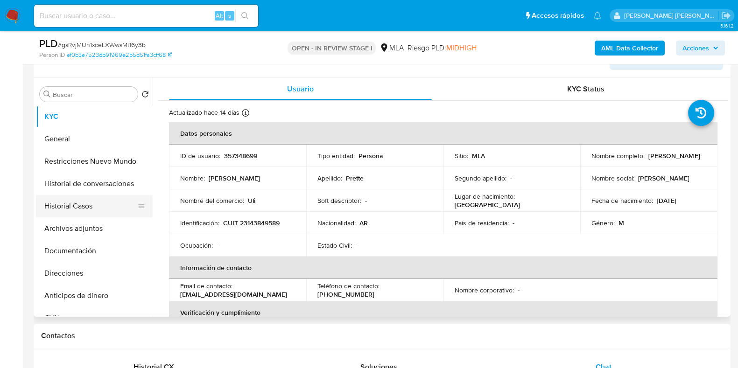
click at [97, 209] on button "Historial Casos" at bounding box center [90, 206] width 109 height 22
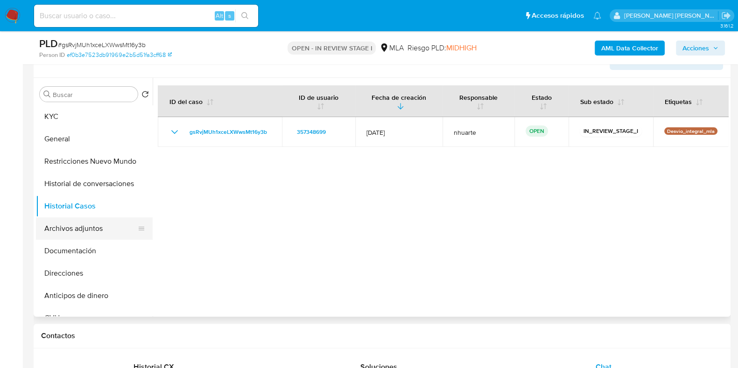
click at [111, 228] on button "Archivos adjuntos" at bounding box center [90, 228] width 109 height 22
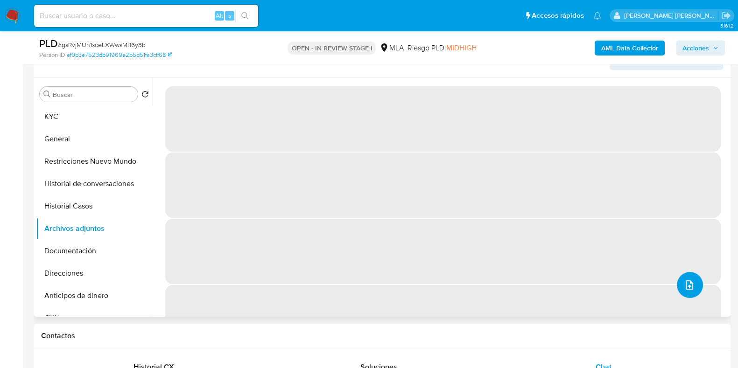
click at [689, 279] on span "upload-file" at bounding box center [688, 284] width 11 height 11
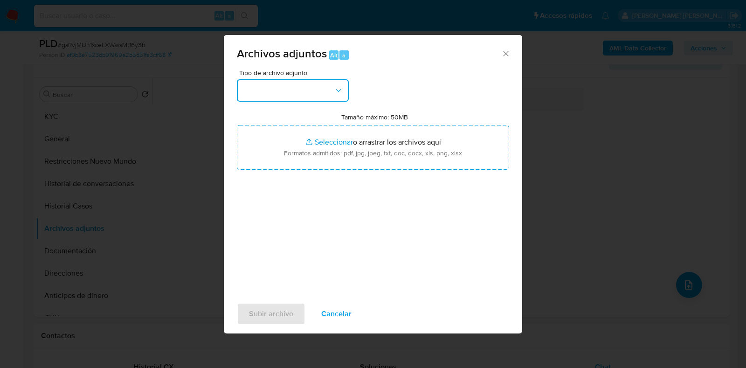
click at [334, 92] on icon "button" at bounding box center [338, 90] width 9 height 9
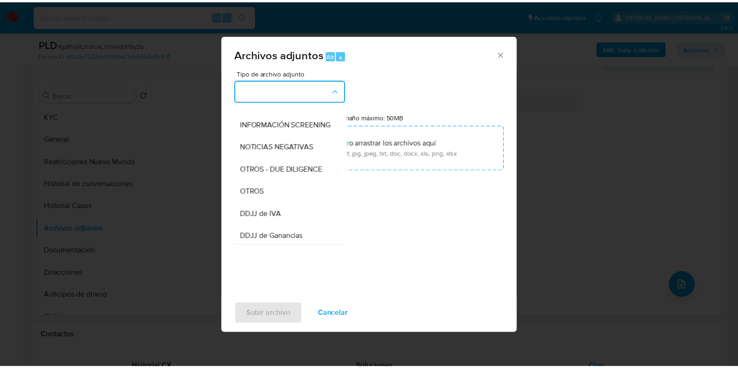
scroll to position [111, 0]
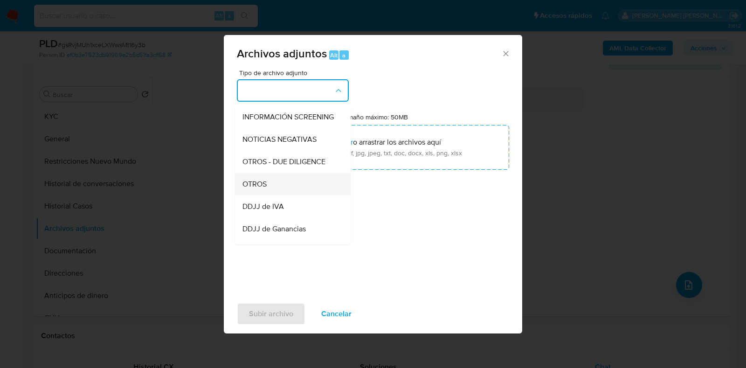
click at [300, 194] on div "OTROS" at bounding box center [290, 184] width 95 height 22
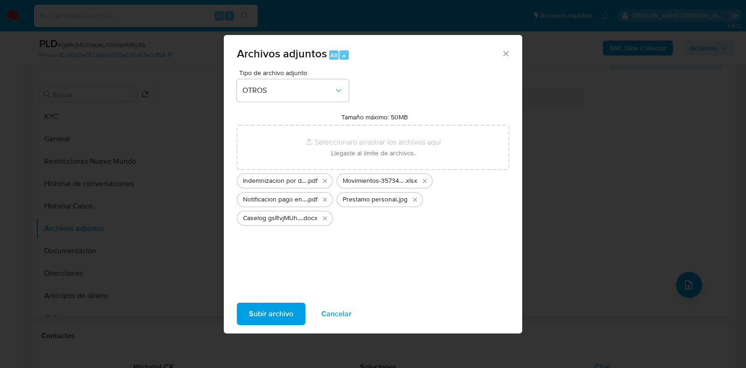
drag, startPoint x: 310, startPoint y: 156, endPoint x: 288, endPoint y: 318, distance: 163.3
click at [288, 318] on span "Subir archivo" at bounding box center [271, 314] width 44 height 21
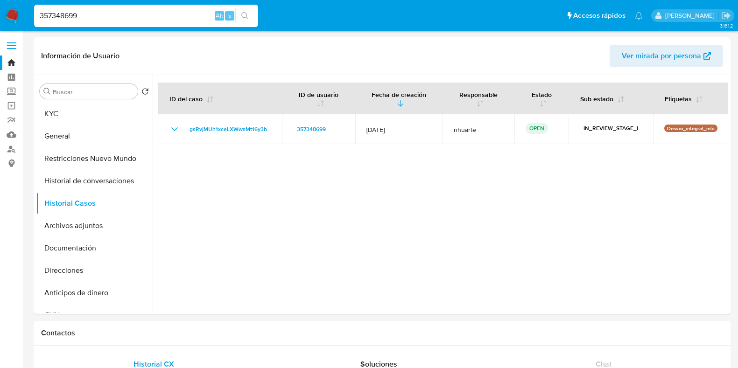
select select "10"
click at [81, 114] on button "KYC" at bounding box center [90, 114] width 109 height 22
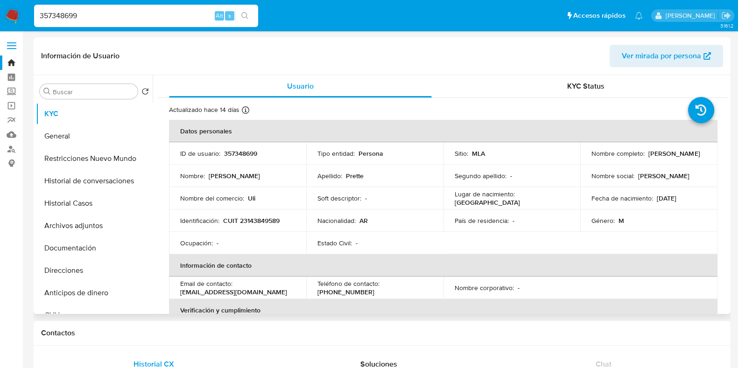
click at [265, 218] on p "CUIT 23143849589" at bounding box center [251, 220] width 56 height 8
copy p "23143849589"
drag, startPoint x: 587, startPoint y: 160, endPoint x: 651, endPoint y: 154, distance: 64.2
click at [651, 154] on td "Nombre completo : Ulises Alberto Prette" at bounding box center [648, 153] width 137 height 22
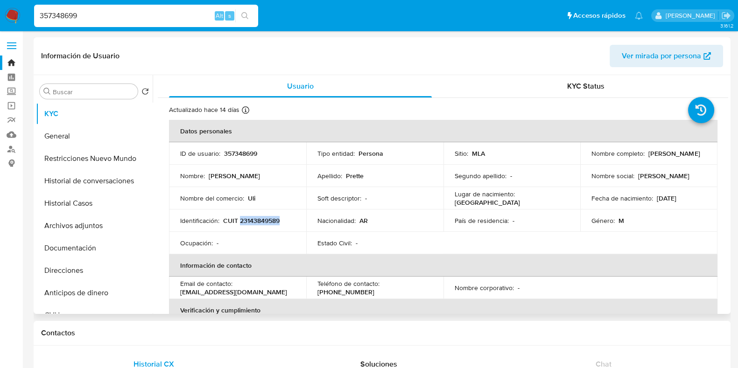
copy p "Ulises Alberto Prette"
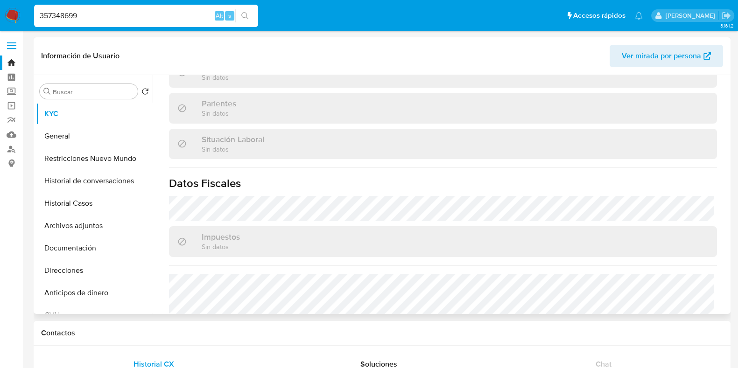
scroll to position [499, 0]
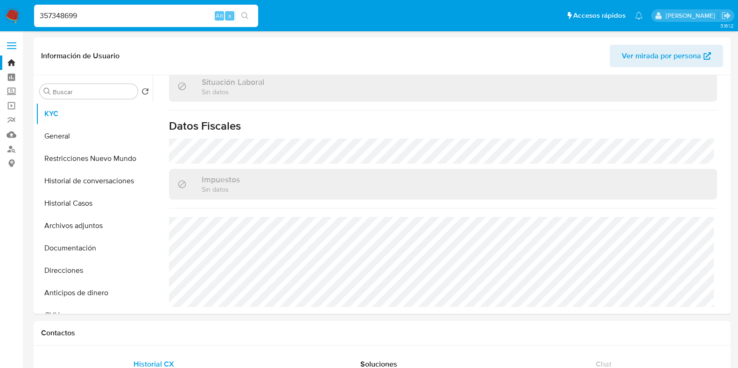
drag, startPoint x: 79, startPoint y: 18, endPoint x: 13, endPoint y: 18, distance: 66.2
click at [13, 18] on nav "Pausado Ver notificaciones 357348699 Alt s Accesos rápidos Presiona las siguien…" at bounding box center [369, 15] width 738 height 31
paste input "149536091"
type input "149536091"
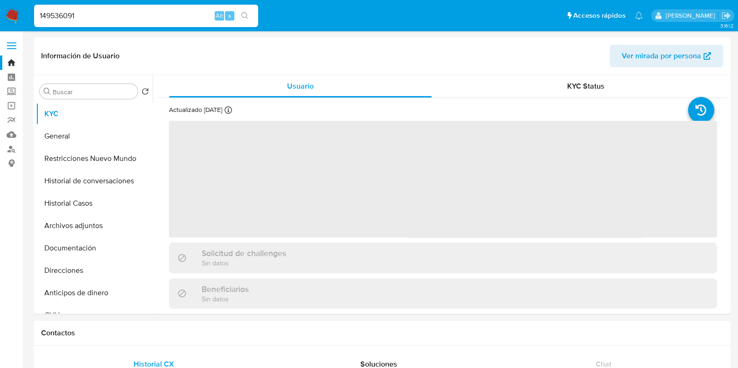
select select "10"
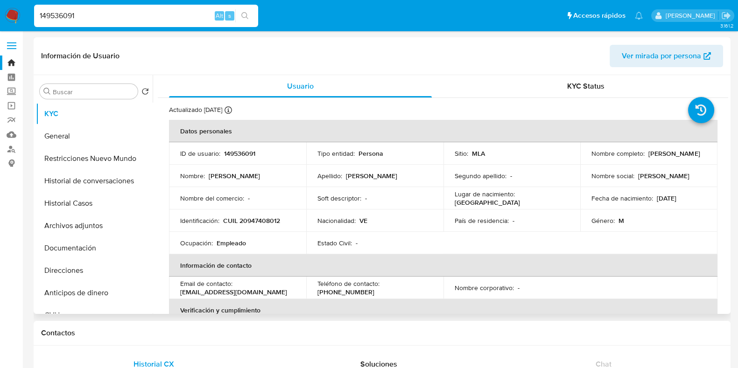
click at [237, 152] on p "149536091" at bounding box center [239, 153] width 31 height 8
copy p "149536091"
click at [94, 202] on button "Historial Casos" at bounding box center [90, 203] width 109 height 22
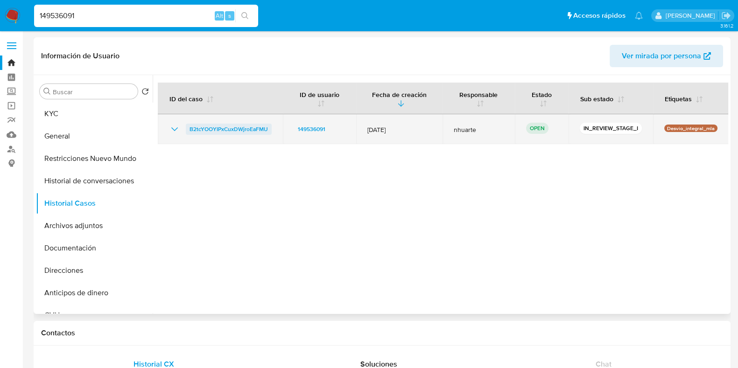
click at [247, 124] on span "B2tcYOOYIPxCuxDWjroEaFMU" at bounding box center [228, 129] width 78 height 11
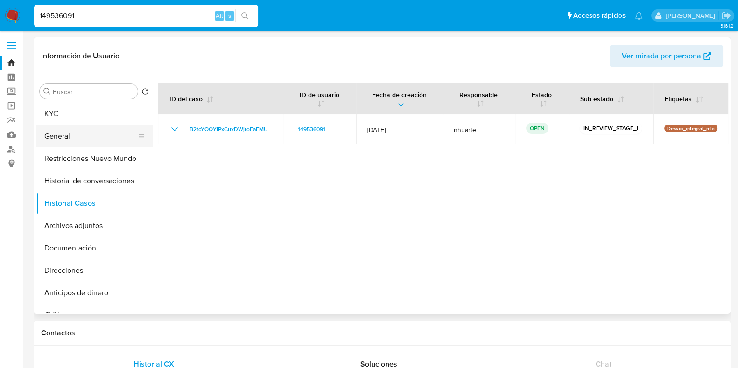
click at [85, 137] on button "General" at bounding box center [90, 136] width 109 height 22
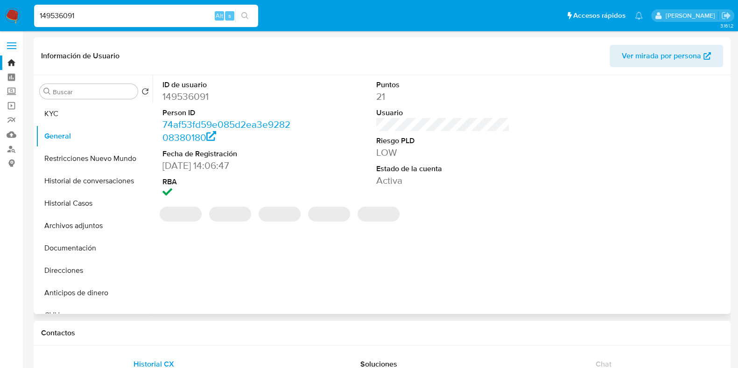
click at [193, 97] on dd "149536091" at bounding box center [228, 96] width 133 height 13
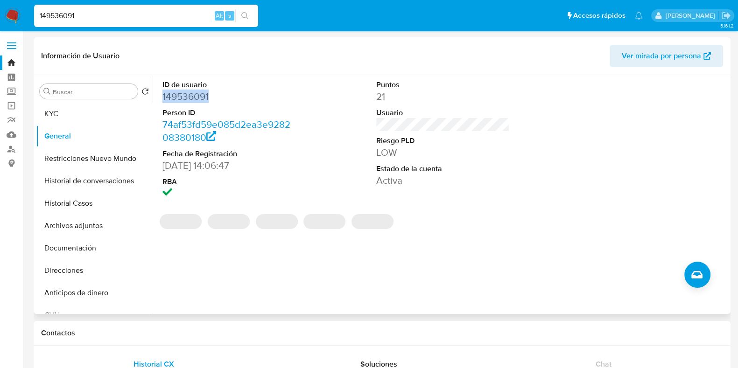
copy dd "149536091"
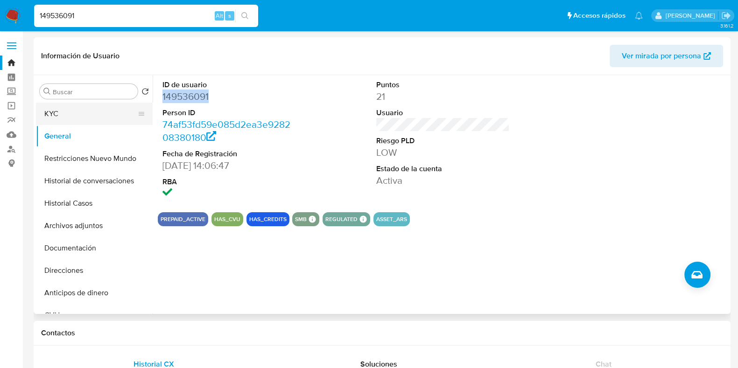
click at [90, 113] on button "KYC" at bounding box center [90, 114] width 109 height 22
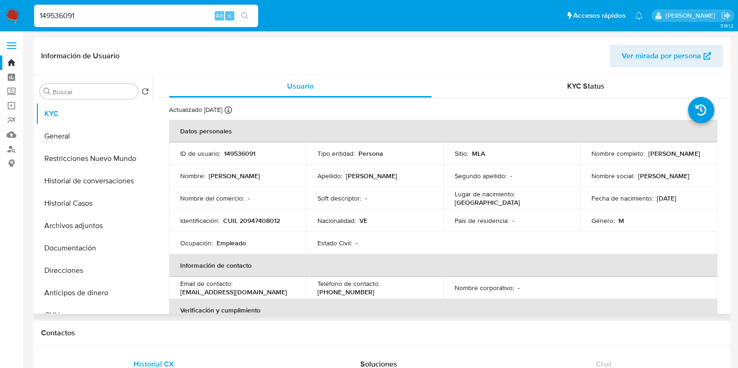
click at [261, 220] on p "CUIL 20947408012" at bounding box center [251, 220] width 57 height 8
copy p "20947408012"
click at [105, 244] on button "Documentación" at bounding box center [90, 248] width 109 height 22
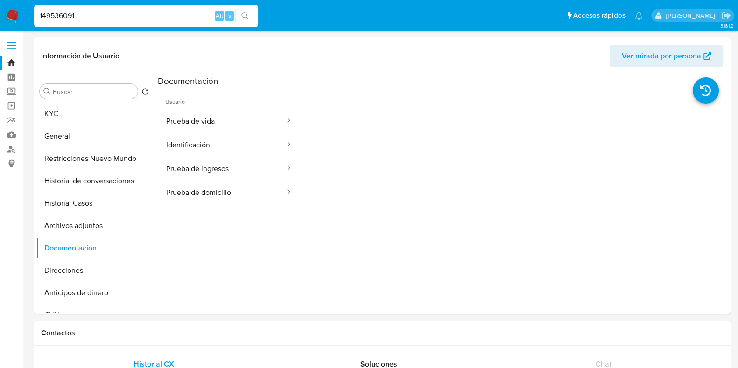
click at [213, 113] on button "Prueba de vida" at bounding box center [222, 121] width 128 height 24
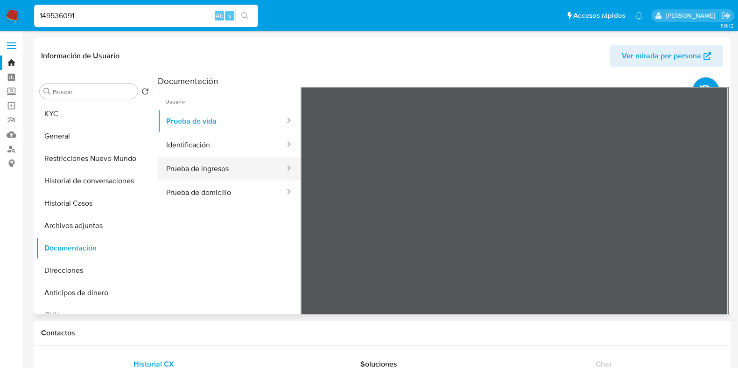
click at [203, 161] on button "Prueba de ingresos" at bounding box center [222, 169] width 128 height 24
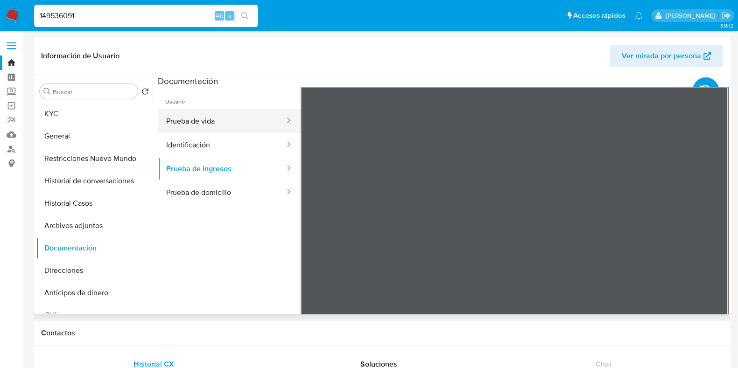
click at [191, 122] on button "Prueba de vida" at bounding box center [222, 121] width 128 height 24
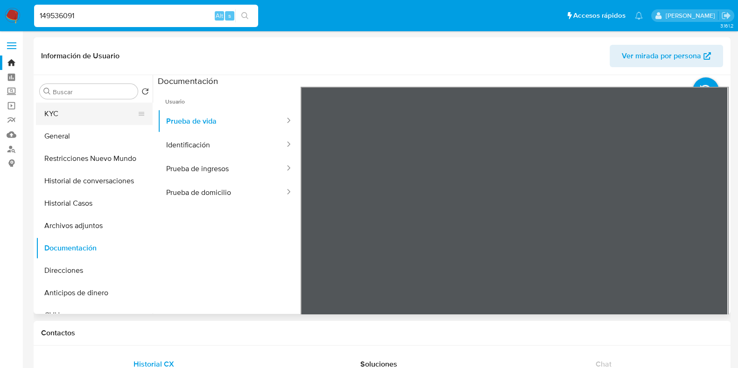
click at [97, 104] on button "KYC" at bounding box center [90, 114] width 109 height 22
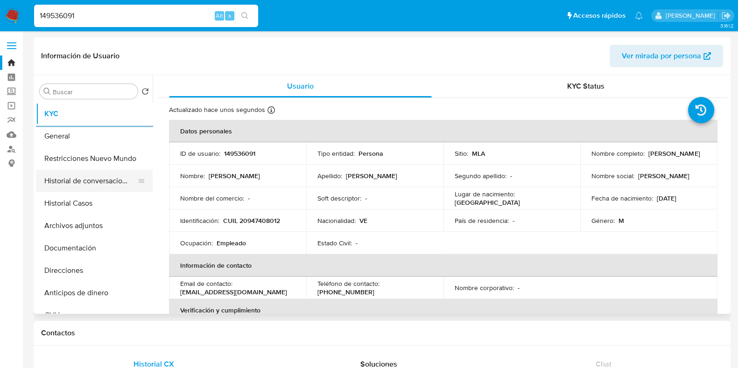
click at [92, 185] on button "Historial de conversaciones" at bounding box center [90, 181] width 109 height 22
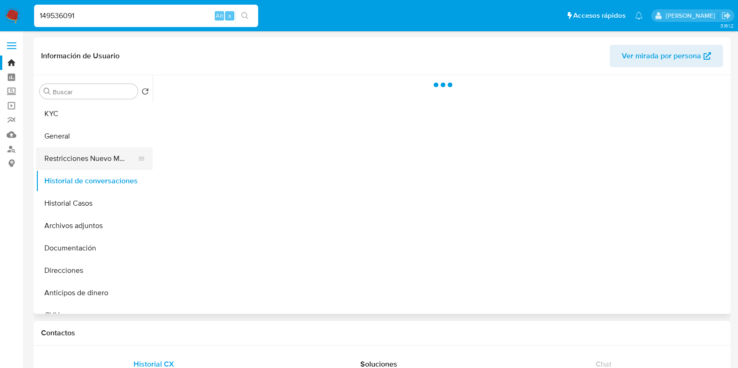
click at [122, 166] on button "Restricciones Nuevo Mundo" at bounding box center [90, 158] width 109 height 22
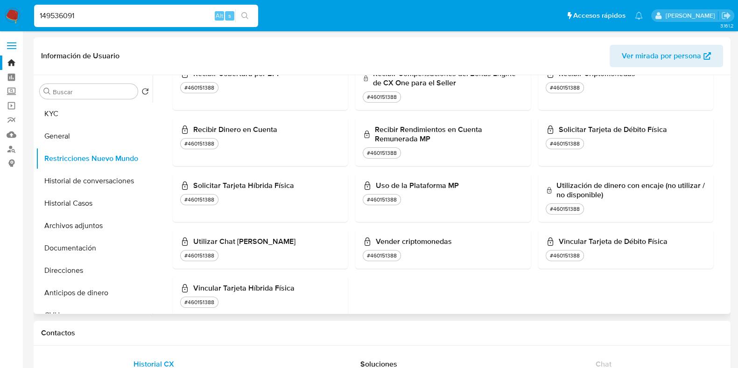
scroll to position [836, 0]
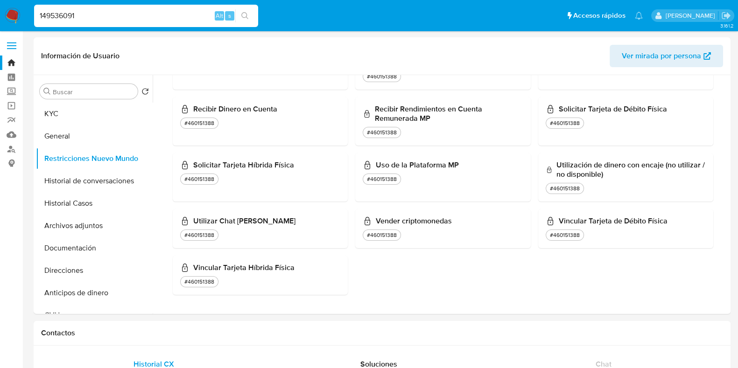
drag, startPoint x: 85, startPoint y: 21, endPoint x: 0, endPoint y: 9, distance: 85.8
click at [0, 9] on nav "Pausado Ver notificaciones 149536091 Alt s Accesos rápidos Presiona las siguien…" at bounding box center [369, 15] width 738 height 31
paste input "2632054092"
type input "2632054092"
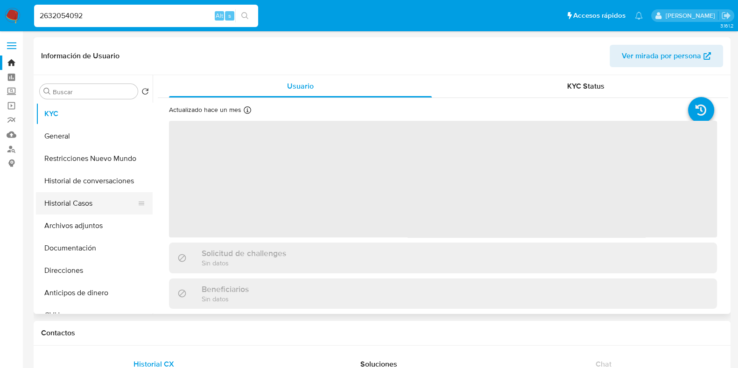
click at [70, 207] on button "Historial Casos" at bounding box center [90, 203] width 109 height 22
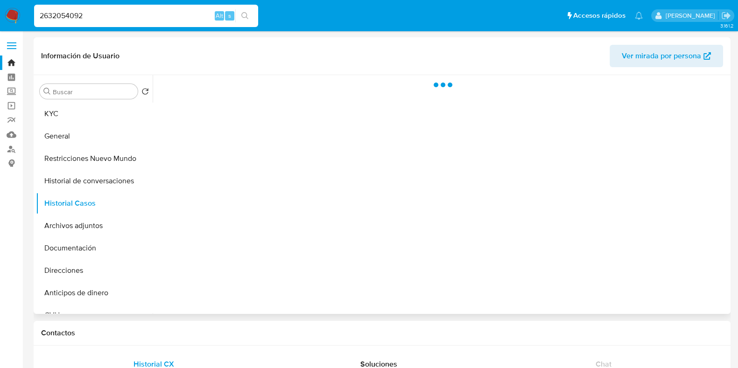
select select "10"
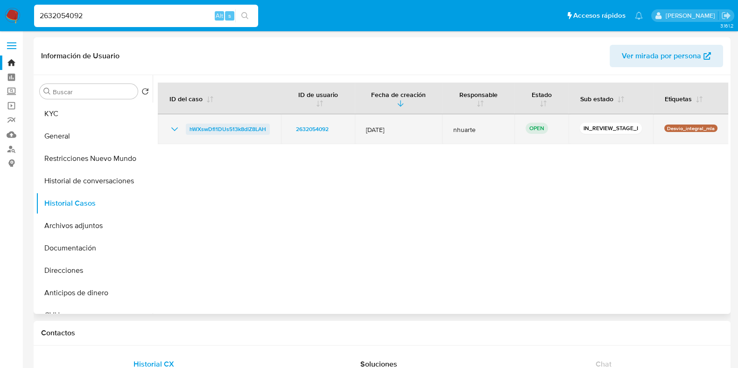
click at [223, 131] on span "hWXswDfl1DUs513k8dlZ8LAH" at bounding box center [227, 129] width 77 height 11
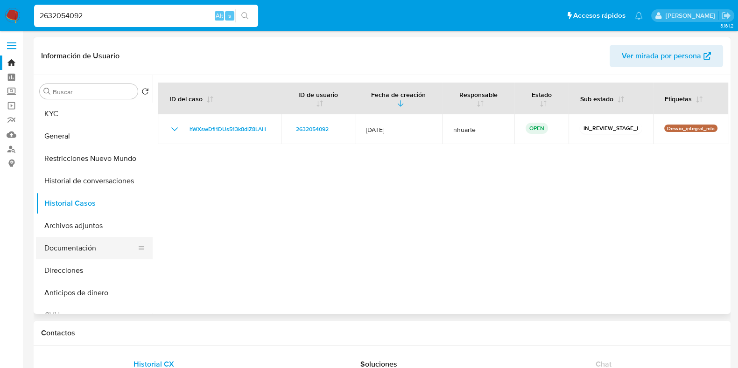
click at [118, 255] on button "Documentación" at bounding box center [90, 248] width 109 height 22
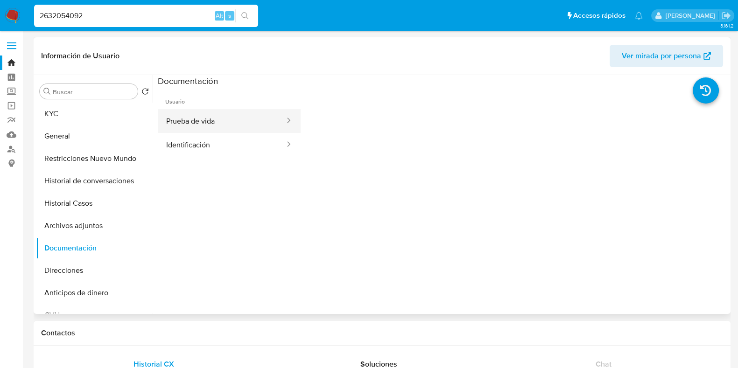
click at [231, 120] on button "Prueba de vida" at bounding box center [222, 121] width 128 height 24
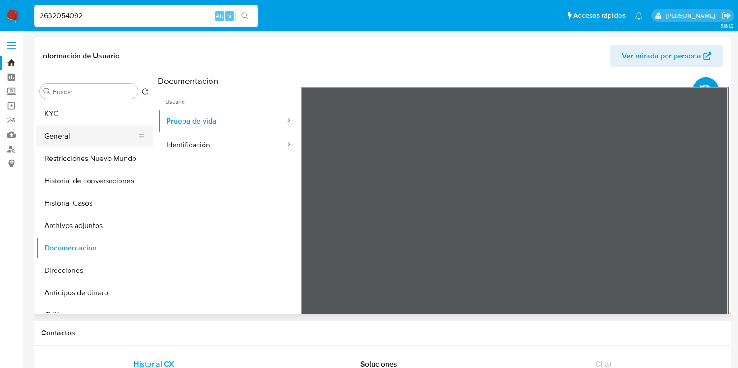
click at [108, 137] on button "General" at bounding box center [90, 136] width 109 height 22
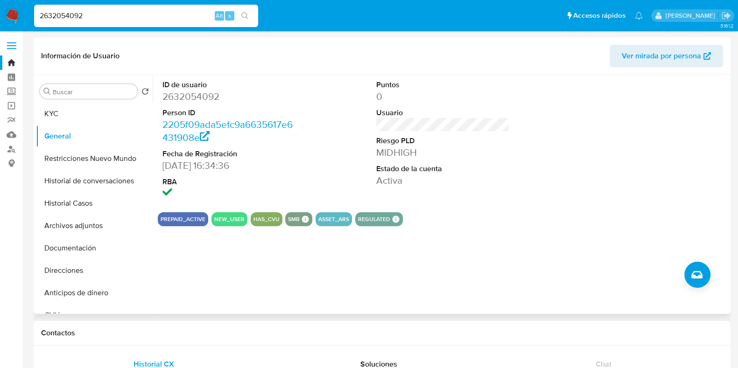
click at [210, 95] on dd "2632054092" at bounding box center [228, 96] width 133 height 13
copy dd "2632054092"
drag, startPoint x: 77, startPoint y: 105, endPoint x: 84, endPoint y: 111, distance: 9.4
click at [77, 106] on button "KYC" at bounding box center [90, 114] width 109 height 22
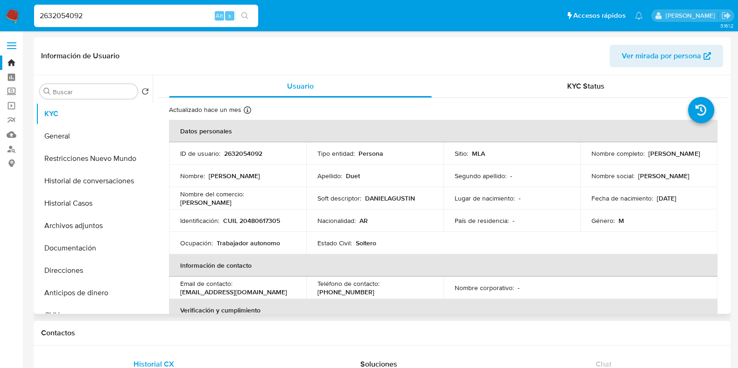
click at [259, 220] on p "CUIL 20480617305" at bounding box center [251, 220] width 57 height 8
copy p "20480617305"
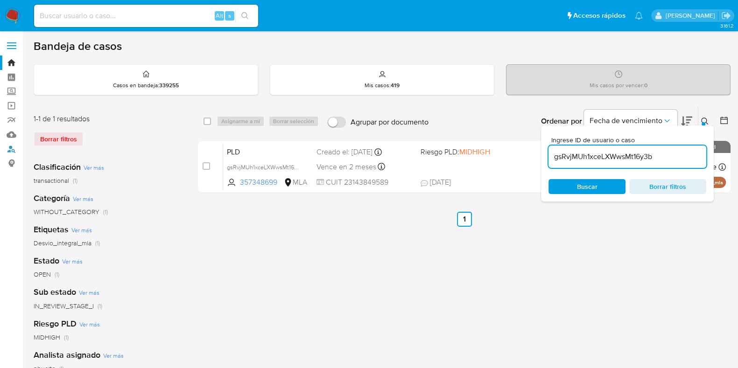
drag, startPoint x: 13, startPoint y: 151, endPoint x: 27, endPoint y: 149, distance: 14.1
click at [13, 151] on link "Buscador de personas" at bounding box center [55, 149] width 111 height 14
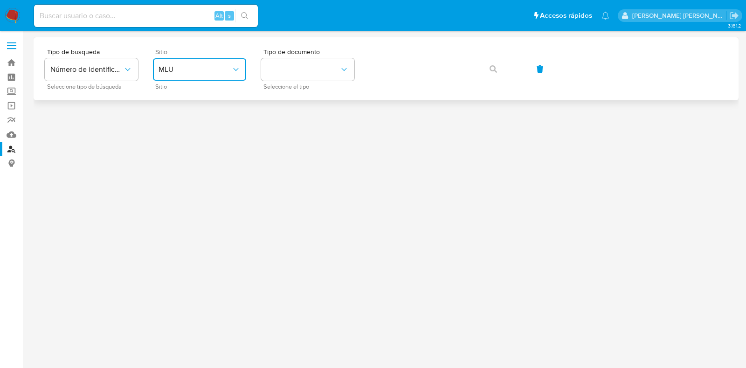
click at [207, 66] on span "MLU" at bounding box center [195, 69] width 73 height 9
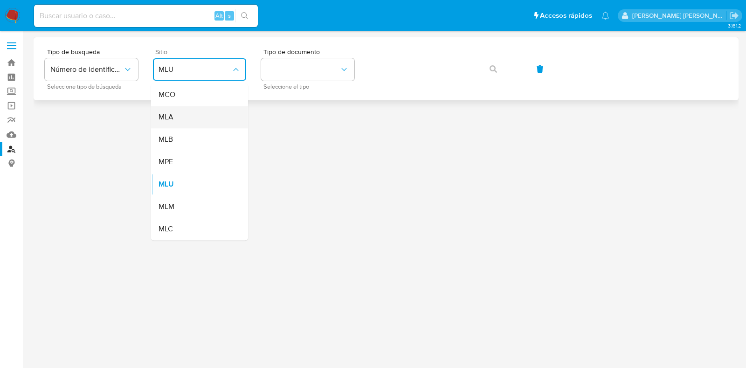
click at [206, 114] on div "MLA" at bounding box center [197, 117] width 77 height 22
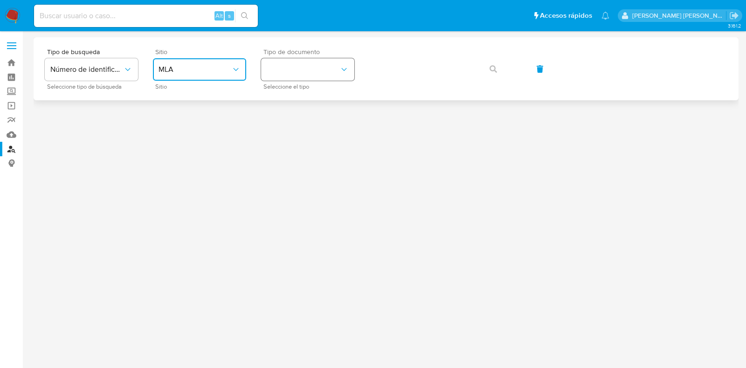
click at [305, 70] on button "identificationType" at bounding box center [307, 69] width 93 height 22
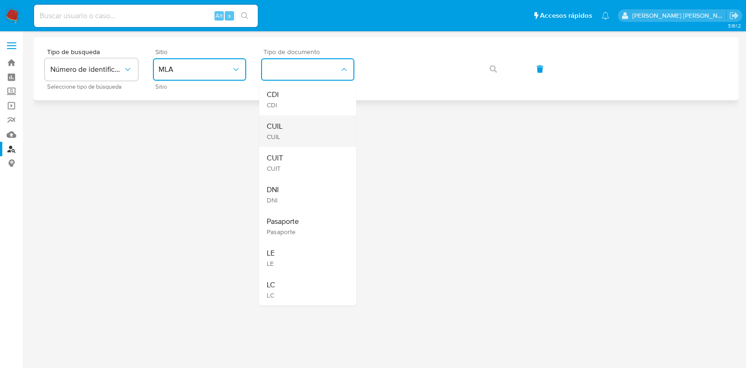
click at [300, 129] on div "CUIL CUIL" at bounding box center [305, 131] width 77 height 32
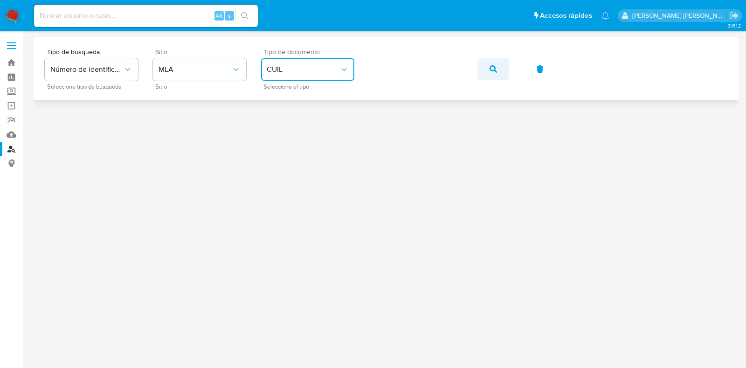
click at [492, 65] on icon "button" at bounding box center [493, 68] width 7 height 7
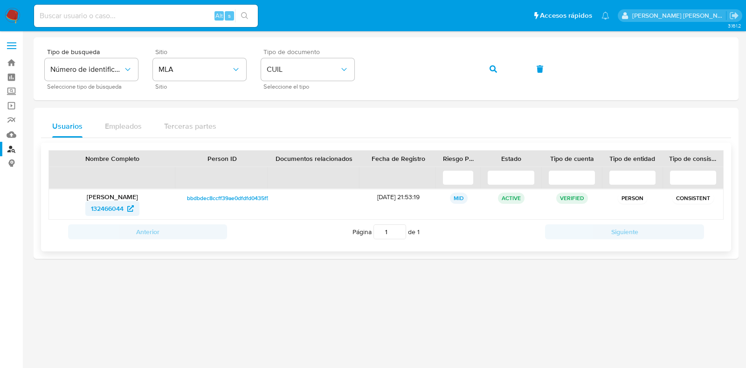
click at [116, 211] on span "132466044" at bounding box center [107, 208] width 33 height 15
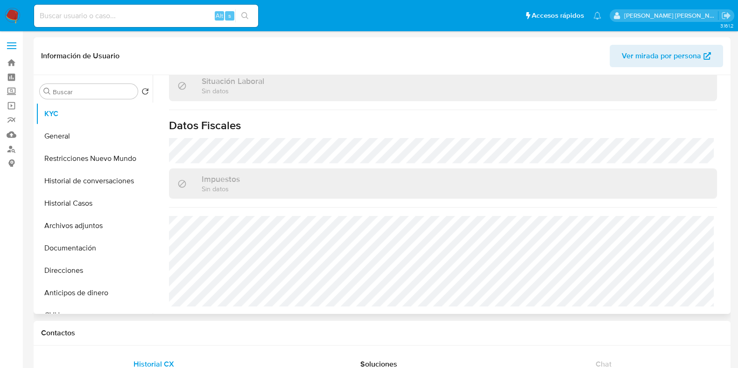
select select "10"
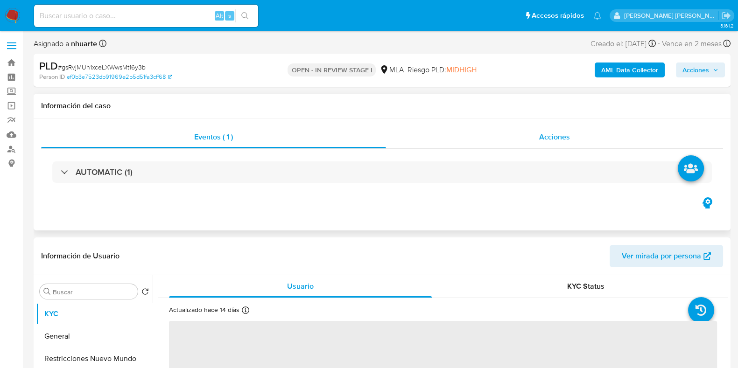
click at [538, 139] on div "Acciones" at bounding box center [554, 137] width 337 height 22
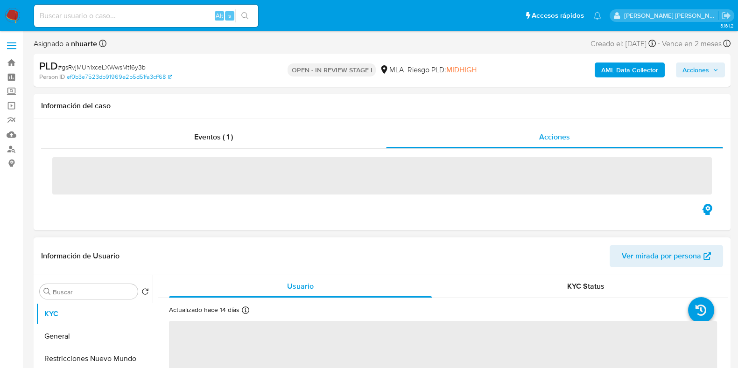
select select "10"
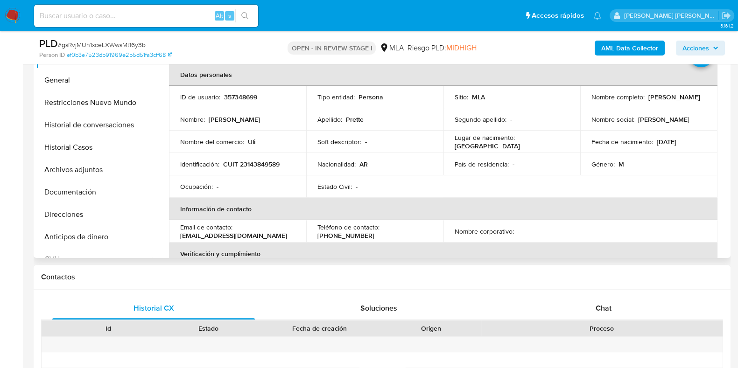
scroll to position [408, 0]
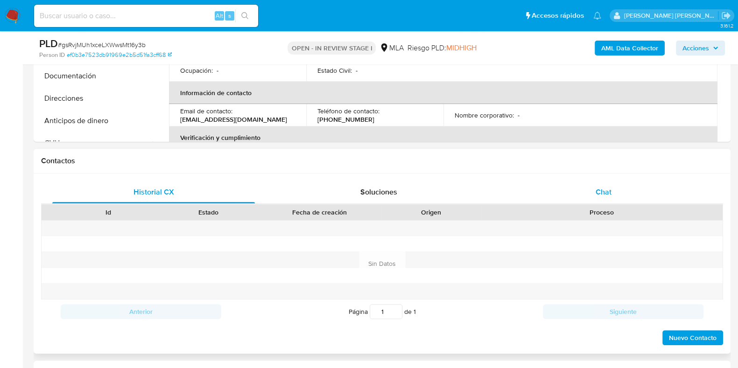
click at [603, 193] on span "Chat" at bounding box center [603, 192] width 16 height 11
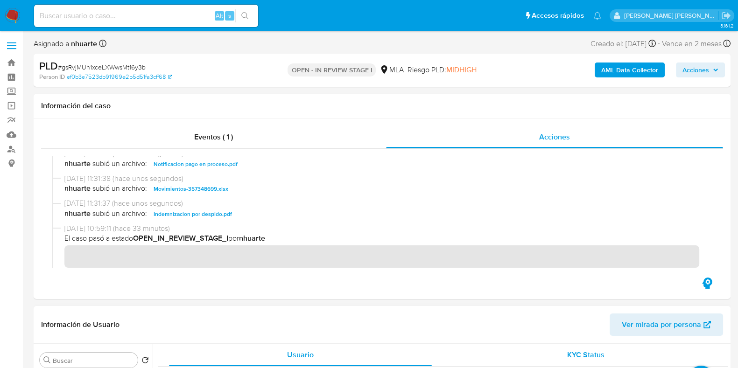
scroll to position [0, 0]
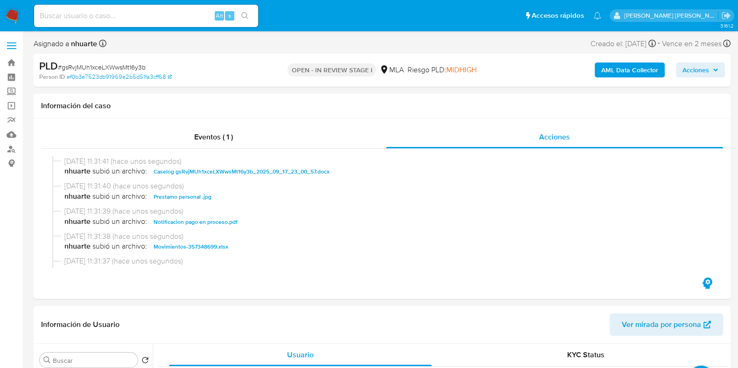
click at [707, 73] on span "Acciones" at bounding box center [695, 70] width 27 height 15
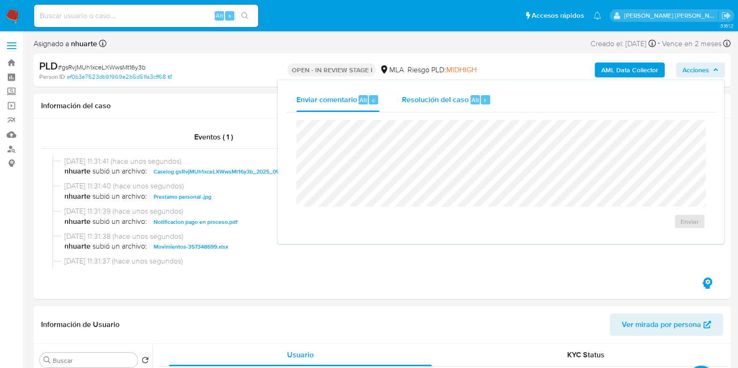
click at [471, 101] on span "Alt" at bounding box center [474, 100] width 7 height 9
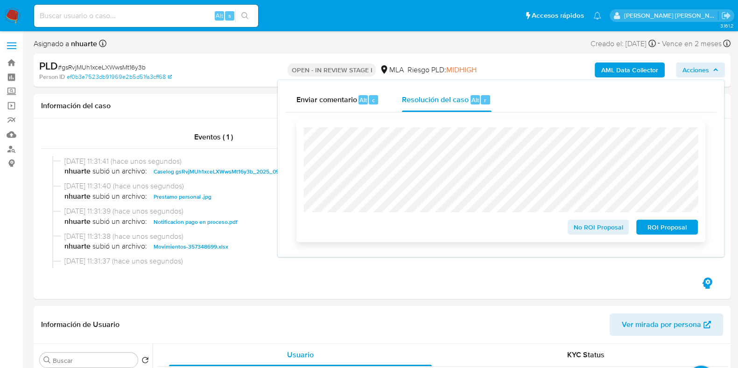
click at [590, 226] on span "No ROI Proposal" at bounding box center [598, 227] width 49 height 13
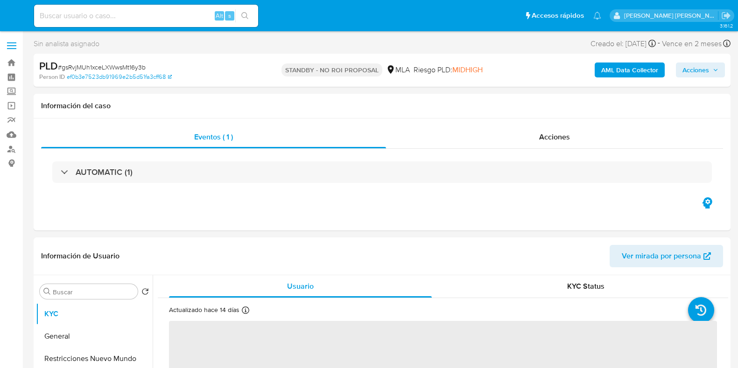
select select "10"
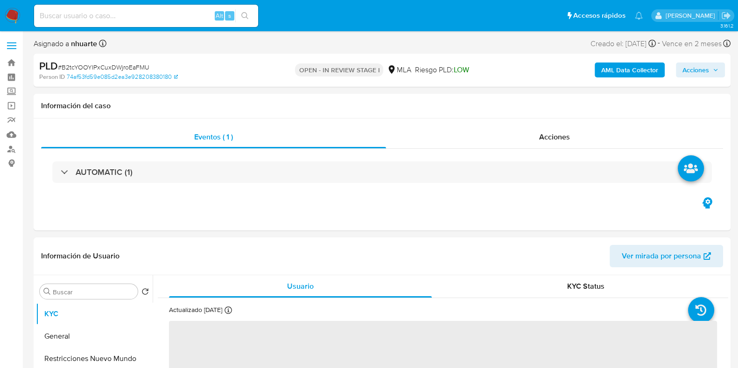
select select "10"
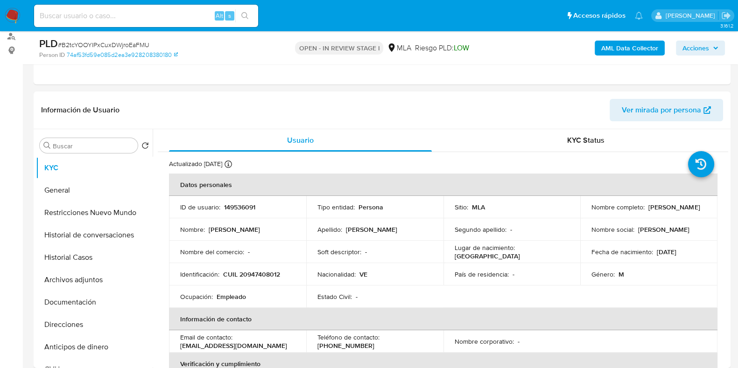
scroll to position [292, 0]
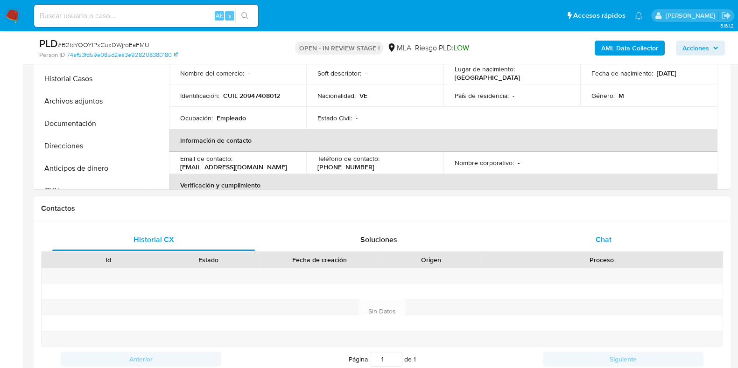
click at [604, 236] on span "Chat" at bounding box center [603, 239] width 16 height 11
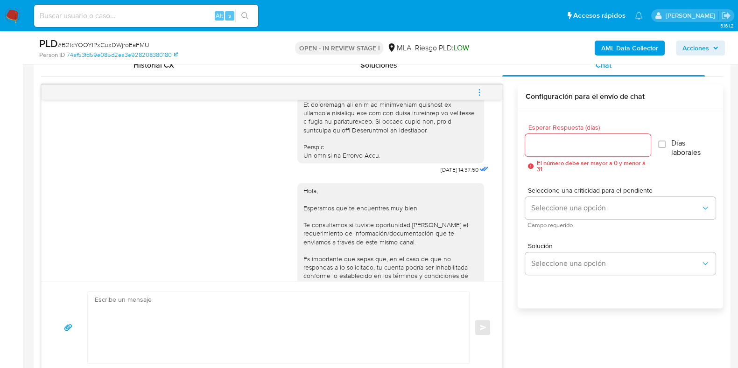
scroll to position [435, 0]
click at [477, 94] on icon "menu-action" at bounding box center [479, 92] width 8 height 8
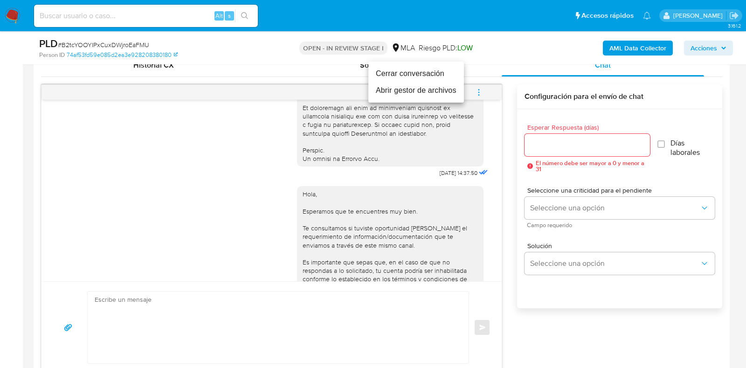
click at [422, 71] on li "Cerrar conversación" at bounding box center [417, 73] width 96 height 17
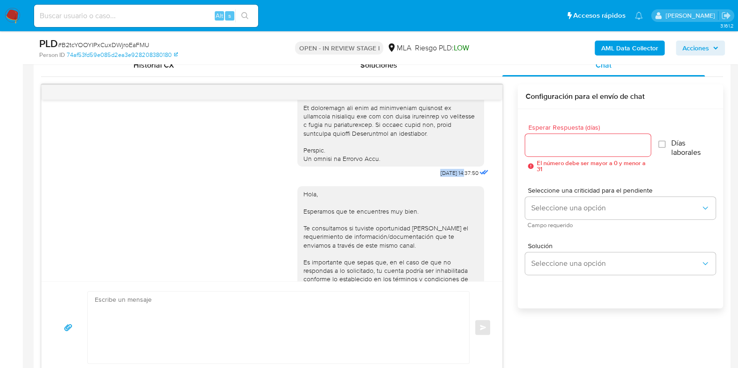
drag, startPoint x: 418, startPoint y: 188, endPoint x: 447, endPoint y: 188, distance: 29.4
copy span "17/09/2025"
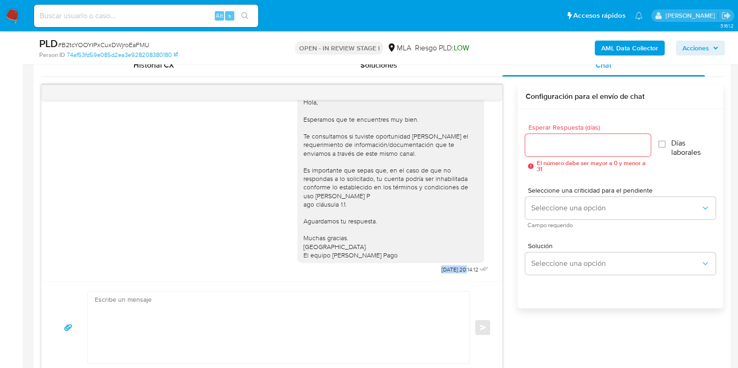
drag, startPoint x: 418, startPoint y: 267, endPoint x: 448, endPoint y: 267, distance: 30.3
click at [448, 267] on div "Hola, Esperamos que te encuentres muy bien. Te consultamos si tuviste oportunid…" at bounding box center [393, 182] width 193 height 188
copy span "22/09/2025"
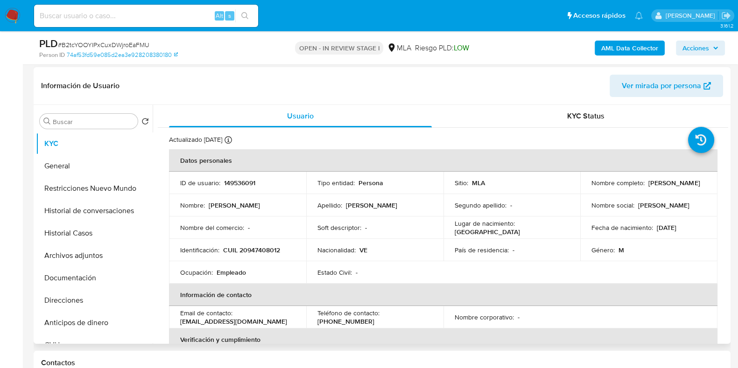
scroll to position [0, 0]
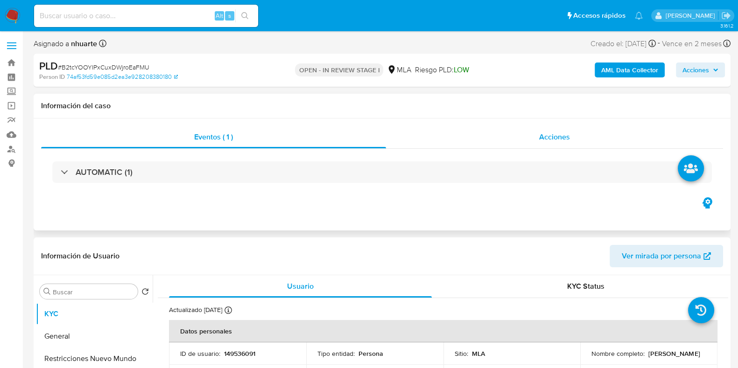
click at [542, 134] on span "Acciones" at bounding box center [554, 137] width 31 height 11
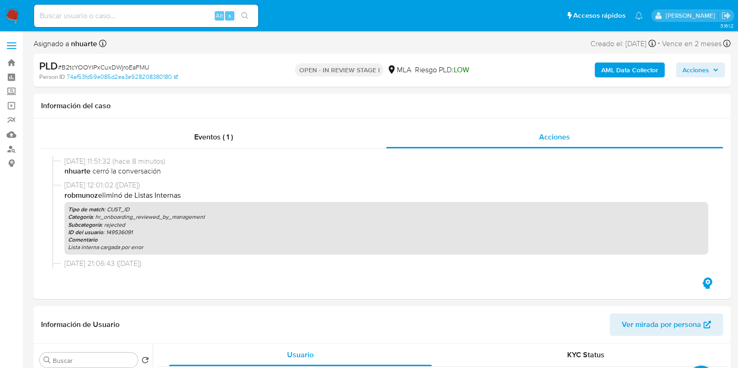
click at [619, 69] on b "AML Data Collector" at bounding box center [629, 70] width 57 height 15
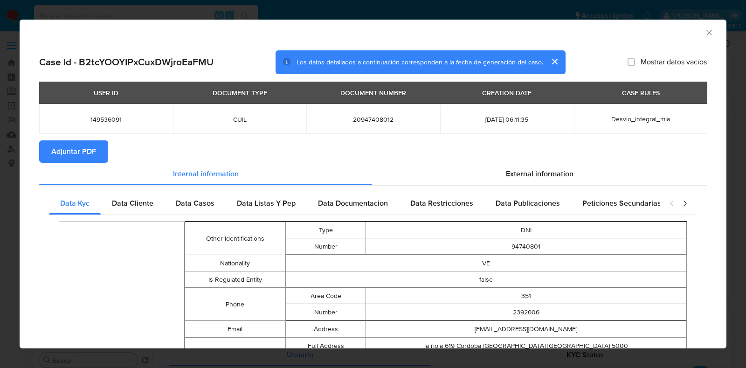
click at [84, 146] on span "Adjuntar PDF" at bounding box center [73, 151] width 45 height 21
click at [705, 29] on icon "Cerrar ventana" at bounding box center [709, 32] width 9 height 9
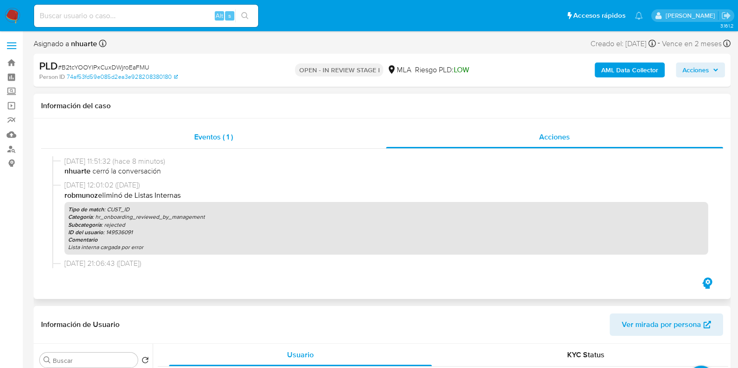
click at [188, 147] on div "Eventos ( 1 )" at bounding box center [213, 137] width 345 height 22
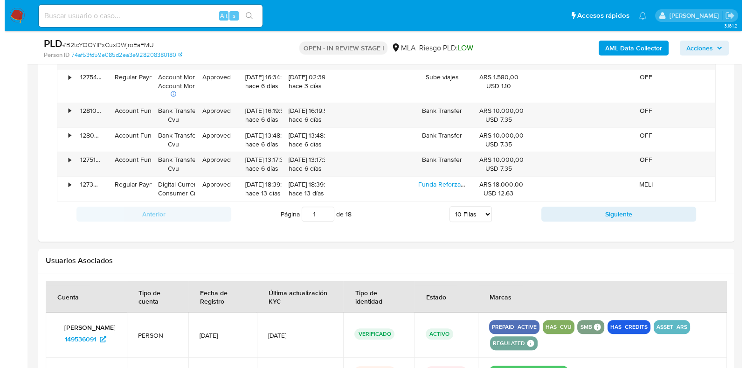
scroll to position [1457, 0]
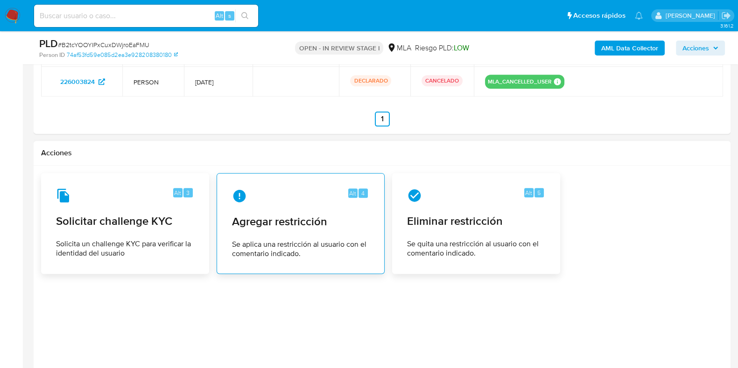
click at [352, 240] on span "Se aplica una restricción al usuario con el comentario indicado." at bounding box center [300, 249] width 137 height 19
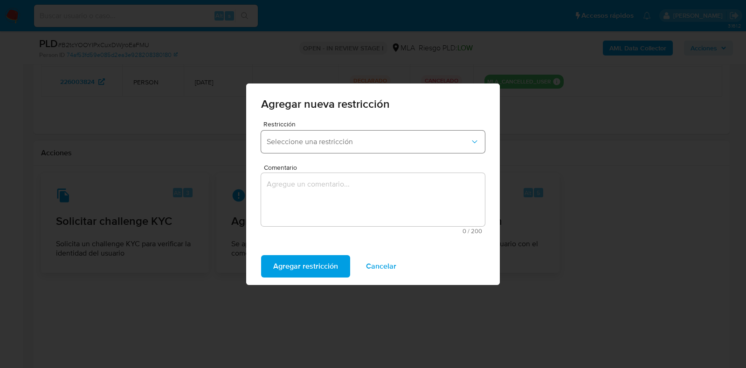
click at [388, 145] on span "Seleccione una restricción" at bounding box center [368, 141] width 203 height 9
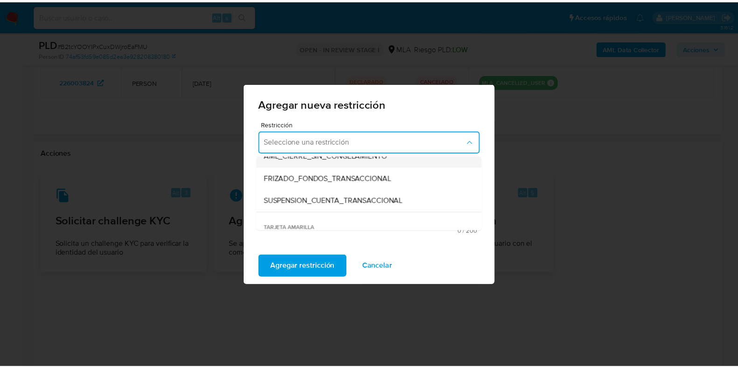
scroll to position [116, 0]
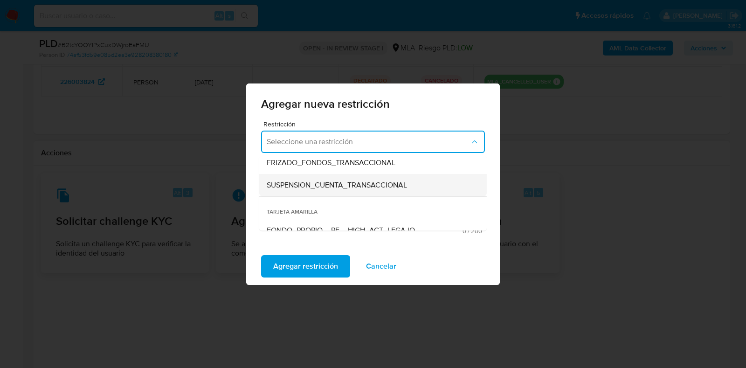
click at [320, 178] on div "SUSPENSION_CUENTA_TRANSACCIONAL" at bounding box center [370, 185] width 207 height 22
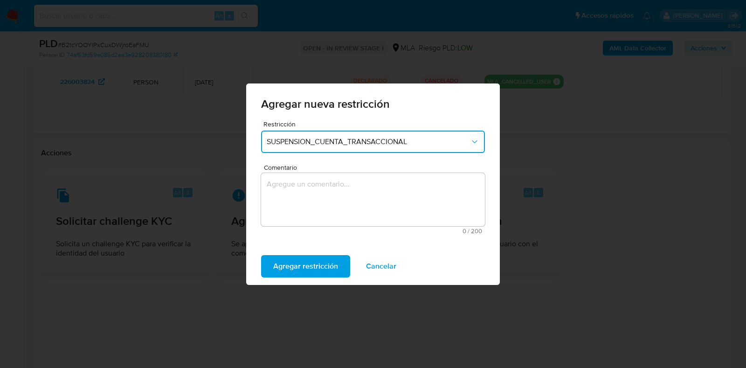
click at [320, 179] on textarea "Comentario" at bounding box center [373, 199] width 224 height 53
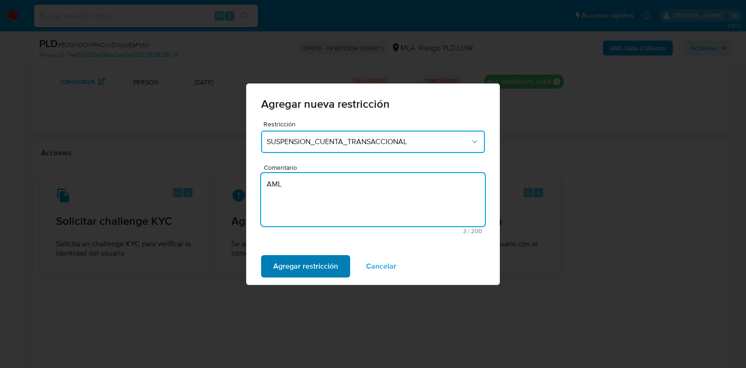
type textarea "AML"
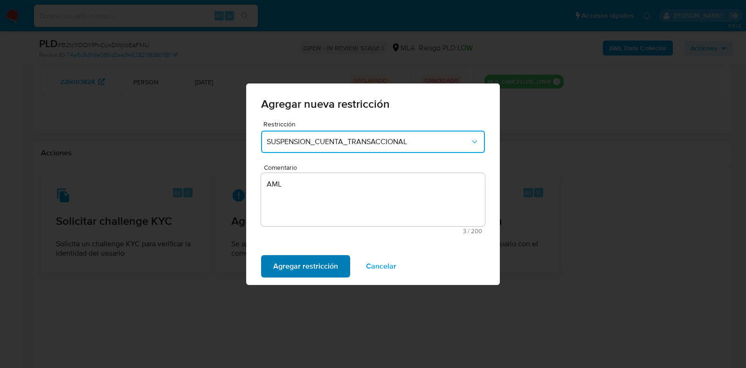
click at [320, 269] on span "Agregar restricción" at bounding box center [305, 266] width 65 height 21
click at [306, 265] on button "Confirmar" at bounding box center [290, 266] width 58 height 22
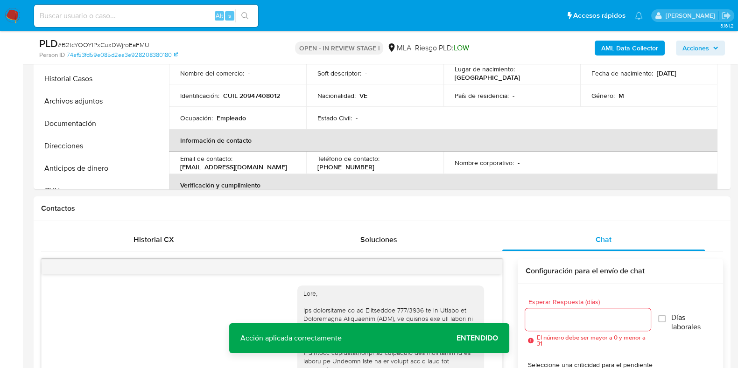
scroll to position [0, 0]
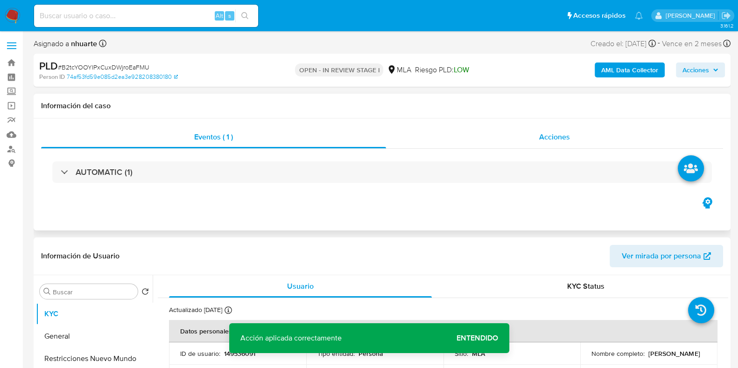
click at [563, 141] on span "Acciones" at bounding box center [554, 137] width 31 height 11
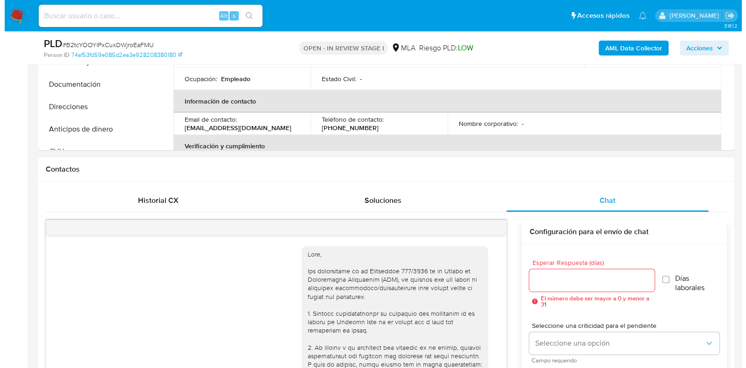
scroll to position [292, 0]
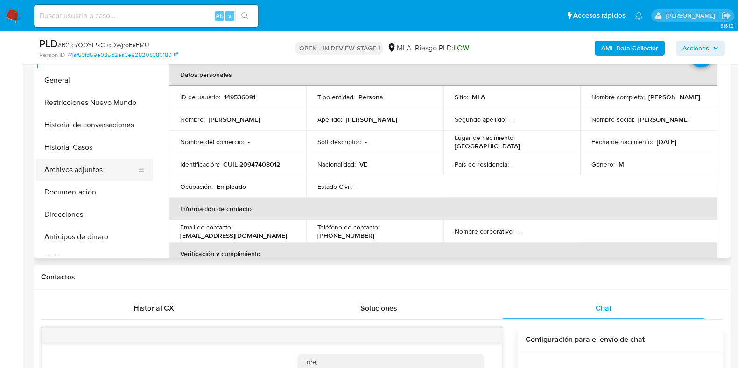
click at [112, 167] on button "Archivos adjuntos" at bounding box center [90, 170] width 109 height 22
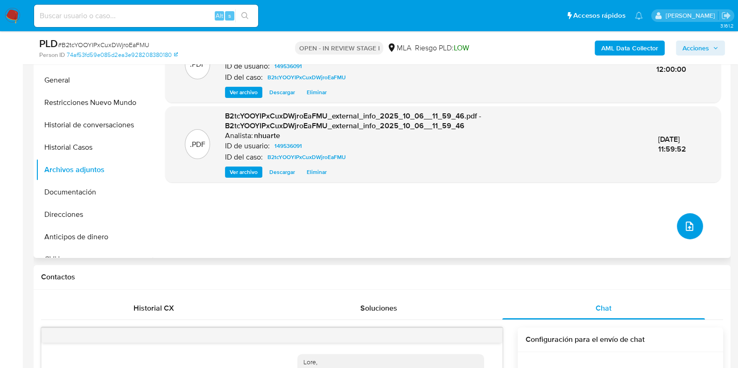
click at [689, 221] on span "upload-file" at bounding box center [688, 226] width 11 height 11
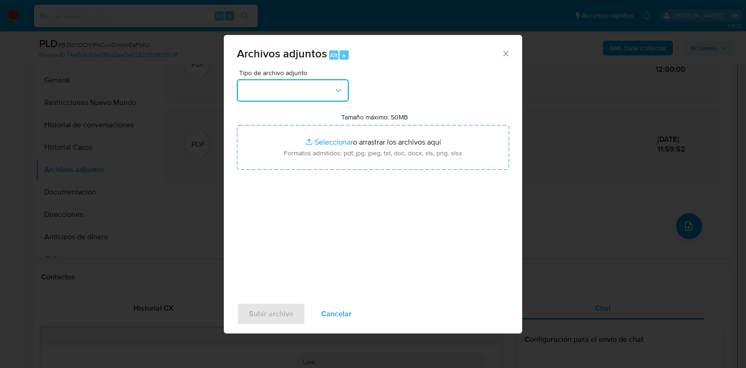
click at [338, 87] on icon "button" at bounding box center [338, 90] width 9 height 9
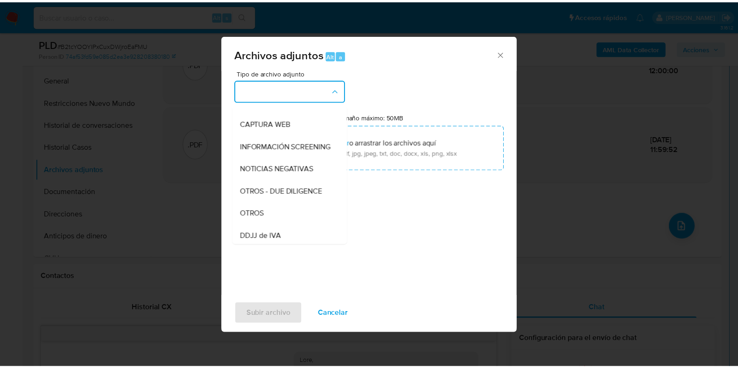
scroll to position [94, 0]
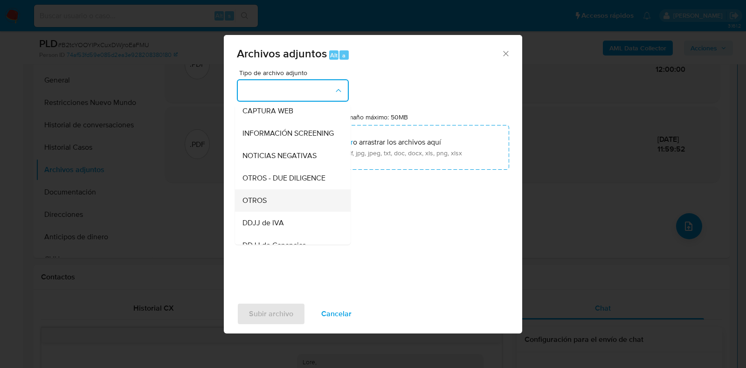
click at [288, 207] on div "OTROS" at bounding box center [290, 200] width 95 height 22
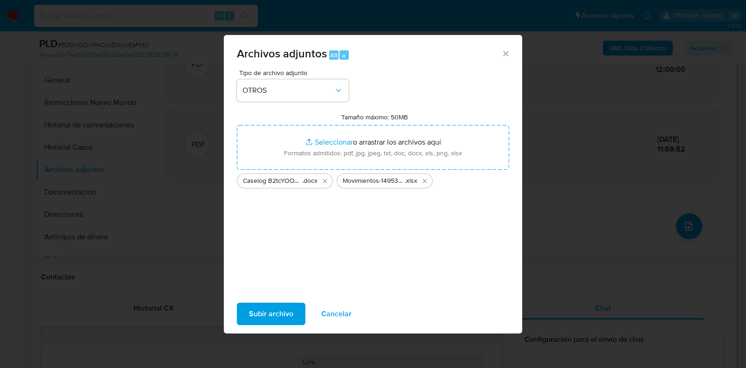
click at [277, 312] on span "Subir archivo" at bounding box center [271, 314] width 44 height 21
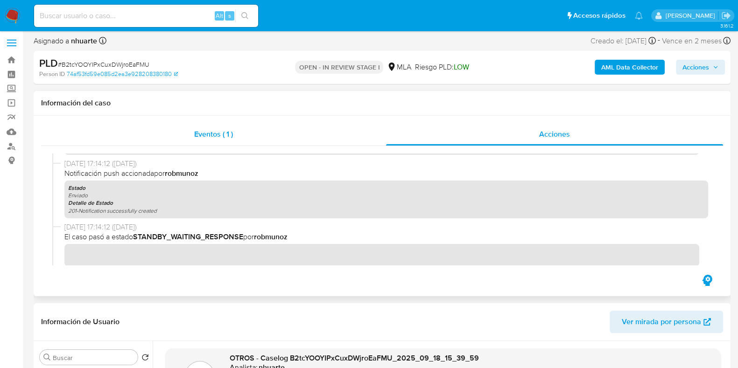
scroll to position [0, 0]
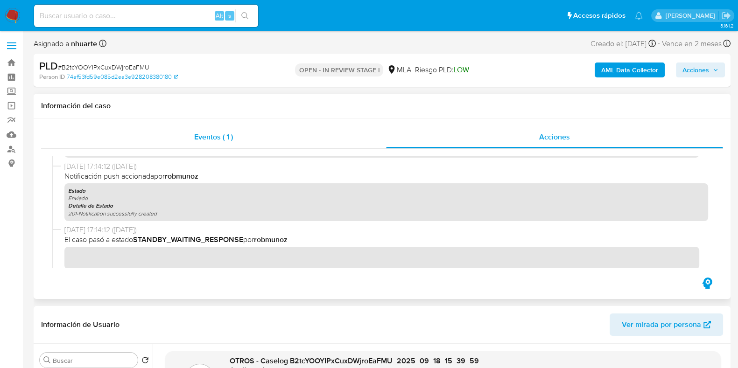
click at [238, 140] on div "Eventos ( 1 )" at bounding box center [213, 137] width 345 height 22
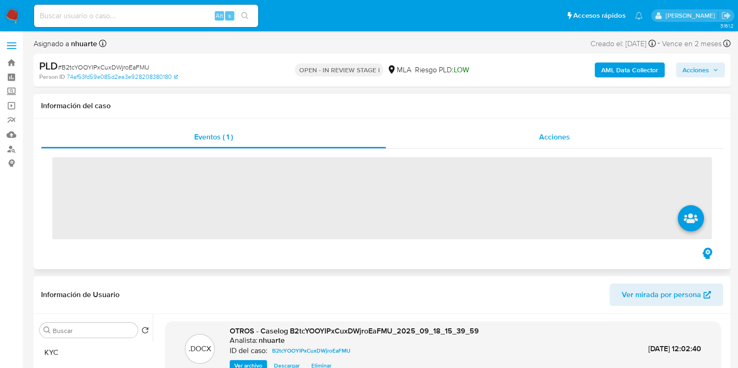
click at [539, 131] on div "Acciones" at bounding box center [554, 137] width 337 height 22
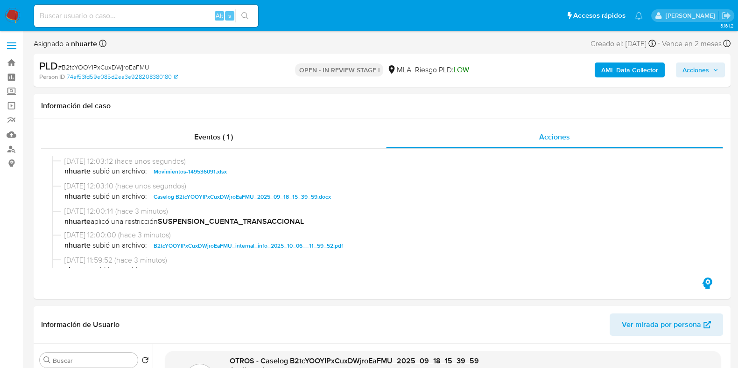
click at [707, 65] on span "Acciones" at bounding box center [695, 70] width 27 height 15
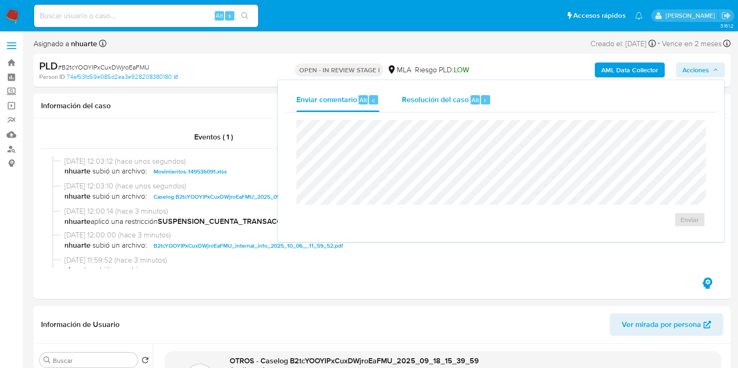
click at [400, 106] on button "Resolución del caso Alt r" at bounding box center [445, 100] width 111 height 24
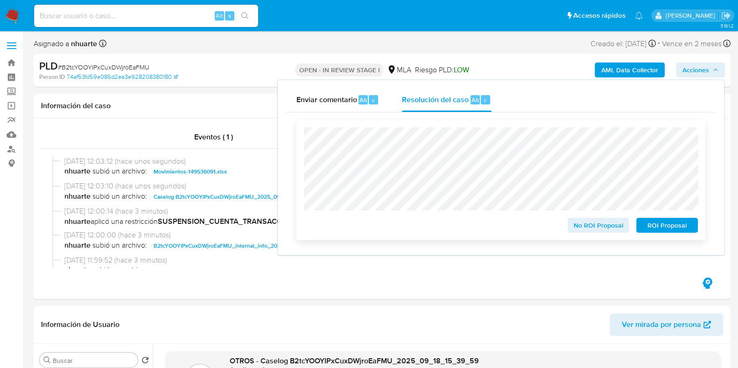
click at [691, 230] on button "ROI Proposal" at bounding box center [667, 225] width 62 height 15
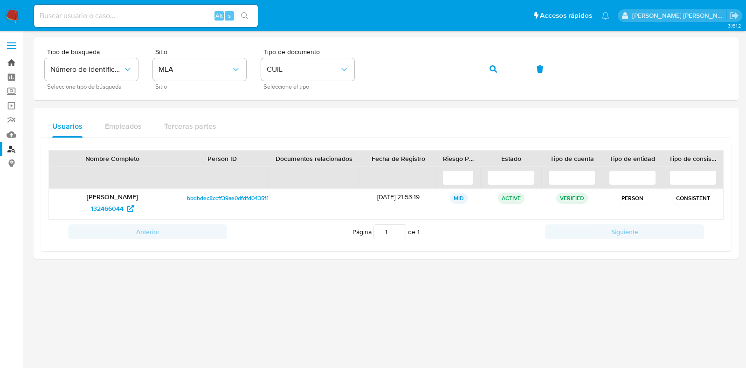
click at [11, 62] on link "Bandeja" at bounding box center [55, 63] width 111 height 14
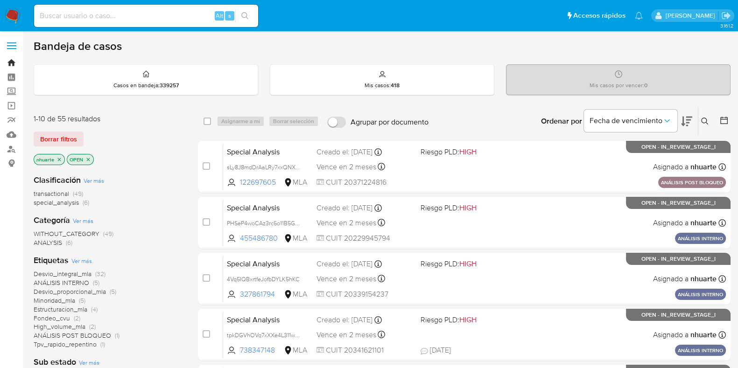
click at [11, 62] on link "Bandeja" at bounding box center [55, 63] width 111 height 14
drag, startPoint x: 12, startPoint y: 144, endPoint x: 22, endPoint y: 144, distance: 10.3
click at [12, 144] on link "Buscador de personas" at bounding box center [55, 149] width 111 height 14
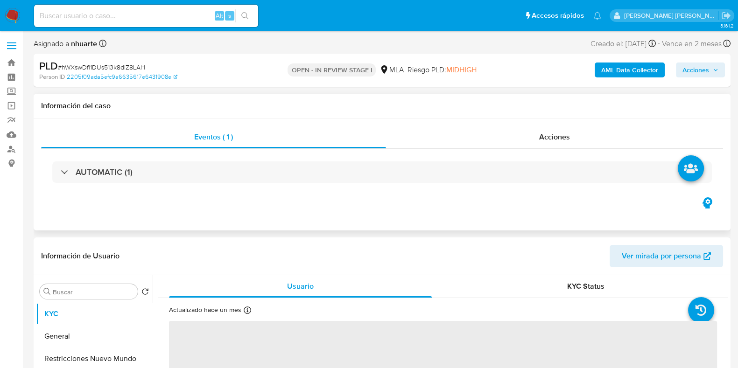
select select "10"
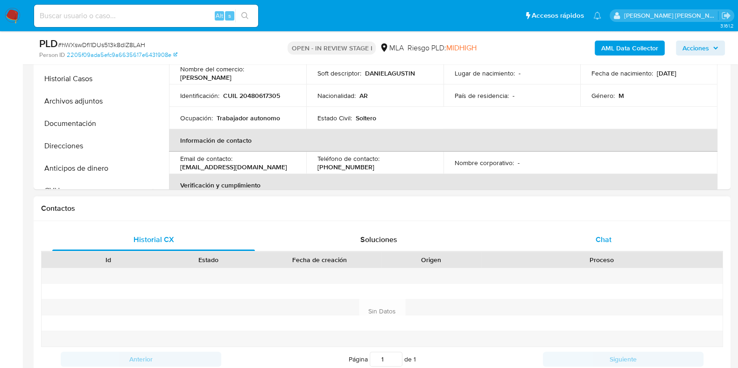
click at [607, 236] on span "Chat" at bounding box center [603, 239] width 16 height 11
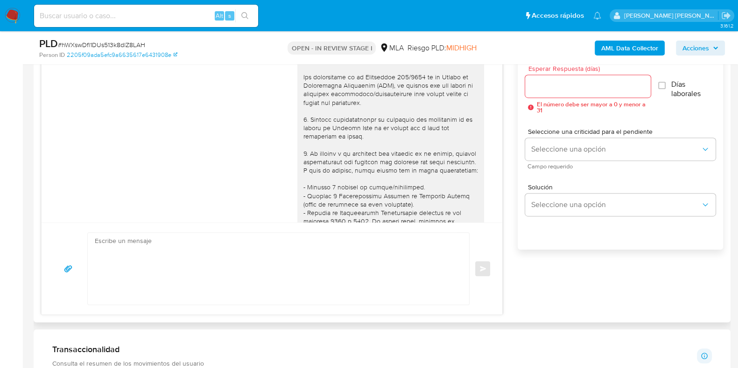
scroll to position [383, 0]
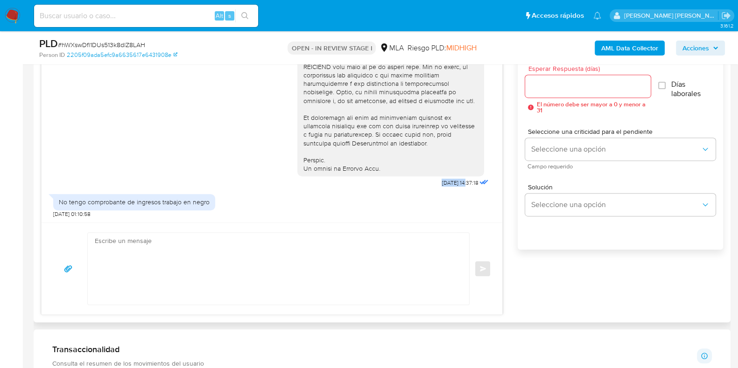
drag, startPoint x: 421, startPoint y: 186, endPoint x: 448, endPoint y: 181, distance: 28.0
drag, startPoint x: 60, startPoint y: 202, endPoint x: 206, endPoint y: 202, distance: 146.5
click at [206, 202] on div "No tengo comprobante de ingresos trabajo en negro" at bounding box center [134, 202] width 151 height 8
copy div "No tengo comprobante de ingresos trabajo en negro"
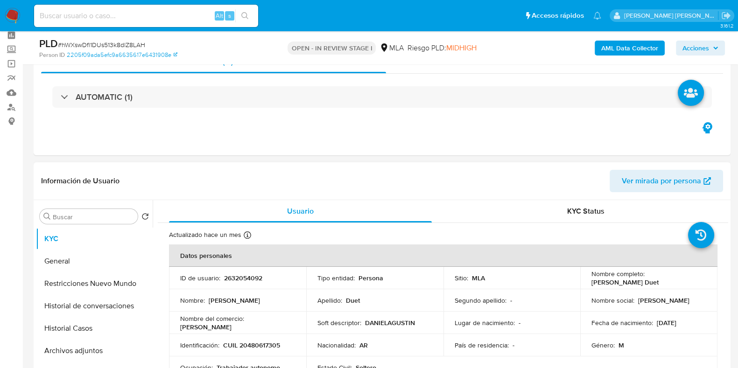
scroll to position [0, 0]
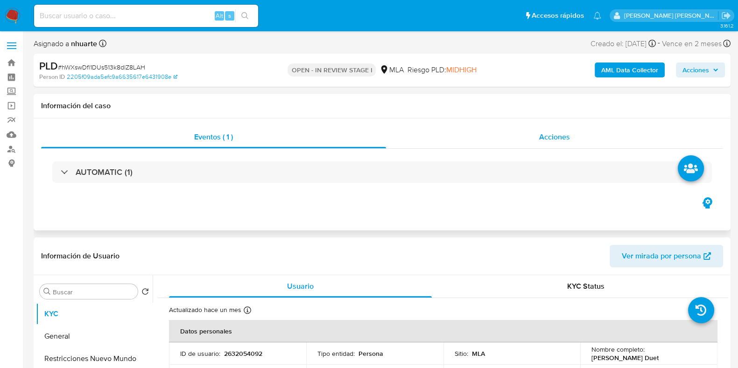
click at [554, 136] on span "Acciones" at bounding box center [554, 137] width 31 height 11
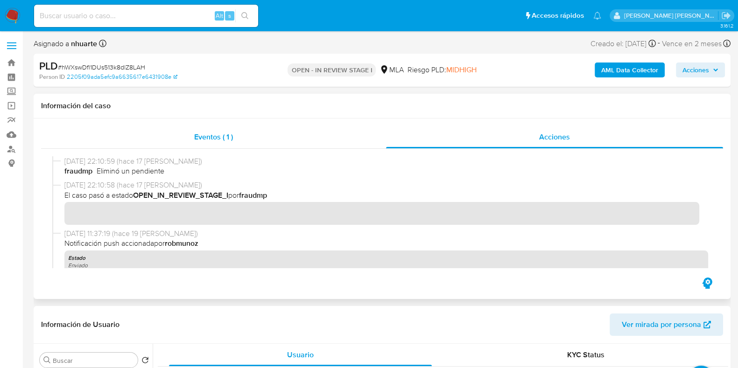
click at [204, 140] on span "Eventos ( 1 )" at bounding box center [213, 137] width 39 height 11
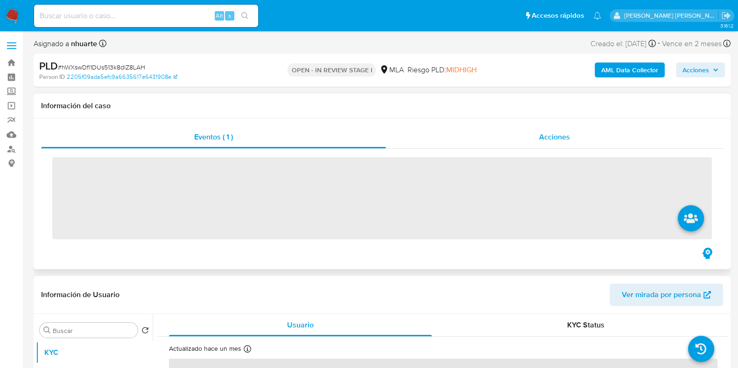
click at [582, 144] on div "Acciones" at bounding box center [554, 137] width 337 height 22
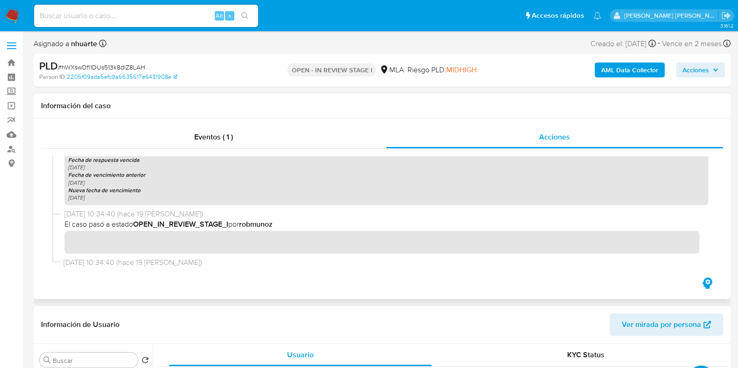
scroll to position [272, 0]
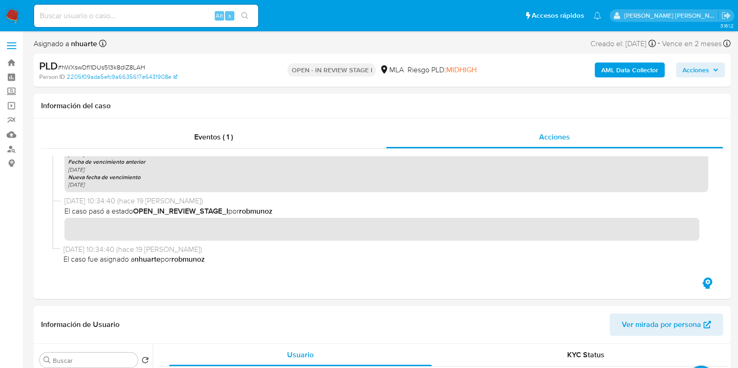
click at [618, 66] on b "AML Data Collector" at bounding box center [629, 70] width 57 height 15
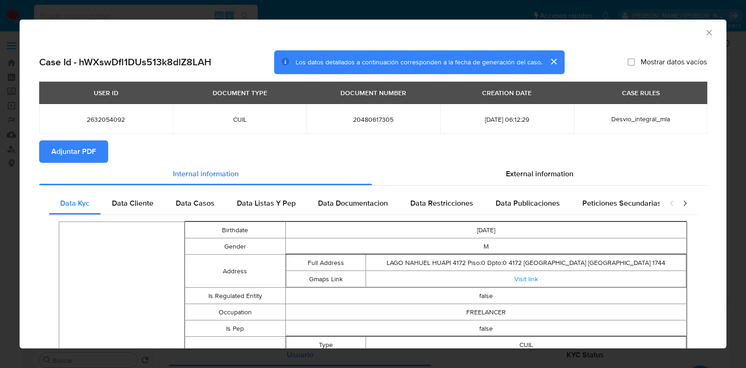
click at [81, 146] on span "Adjuntar PDF" at bounding box center [73, 151] width 45 height 21
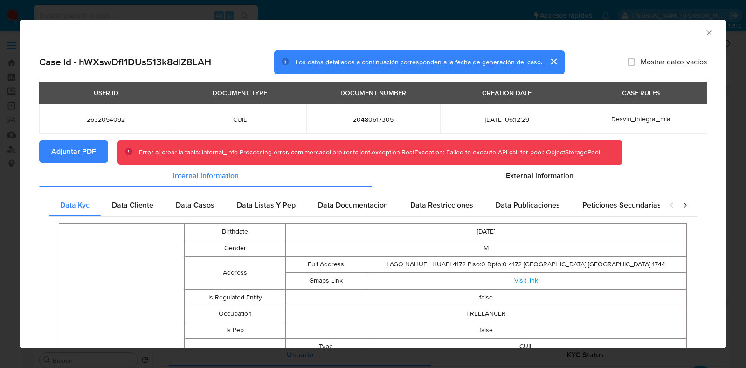
click at [707, 35] on icon "Cerrar ventana" at bounding box center [709, 32] width 5 height 5
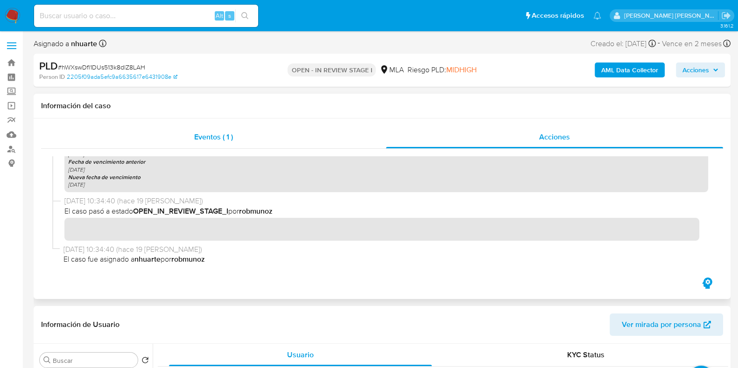
click at [222, 138] on span "Eventos ( 1 )" at bounding box center [213, 137] width 39 height 11
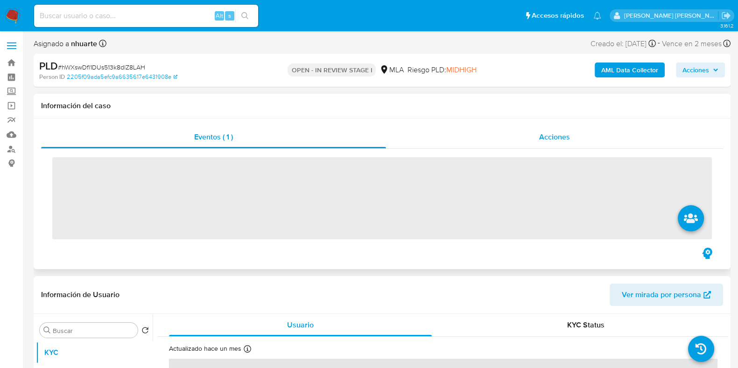
click at [555, 130] on div "Acciones" at bounding box center [554, 137] width 337 height 22
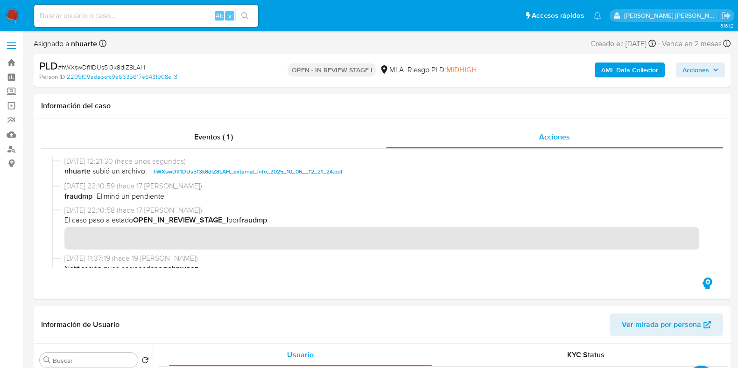
click at [616, 65] on b "AML Data Collector" at bounding box center [629, 70] width 57 height 15
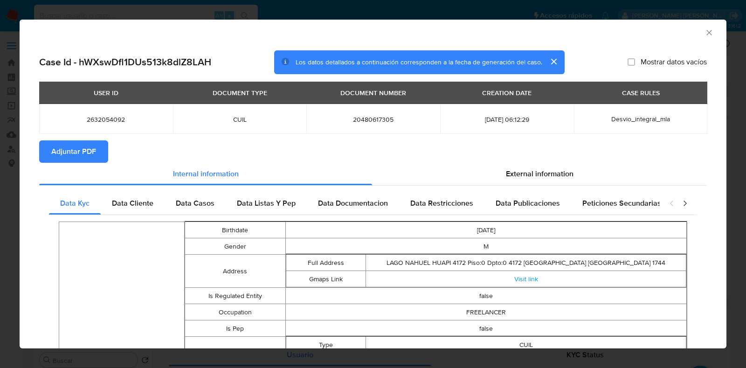
click at [64, 153] on span "Adjuntar PDF" at bounding box center [73, 151] width 45 height 21
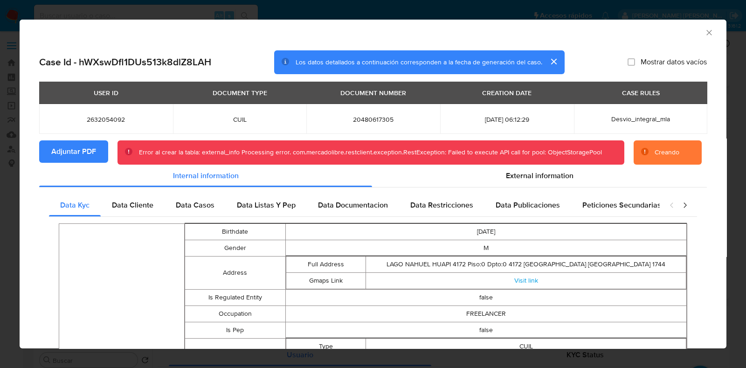
click at [705, 30] on icon "Cerrar ventana" at bounding box center [709, 32] width 9 height 9
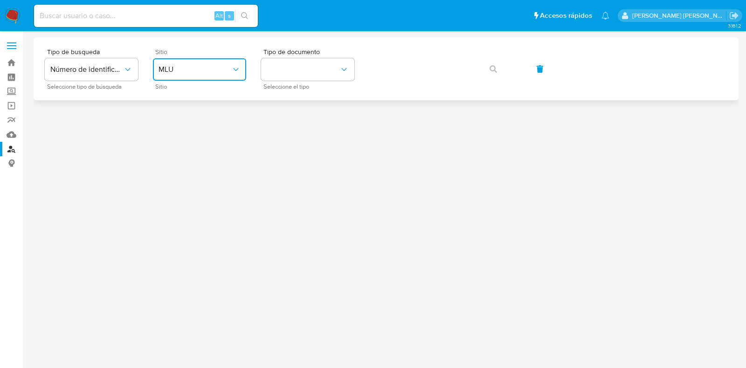
click at [216, 64] on button "MLU" at bounding box center [199, 69] width 93 height 22
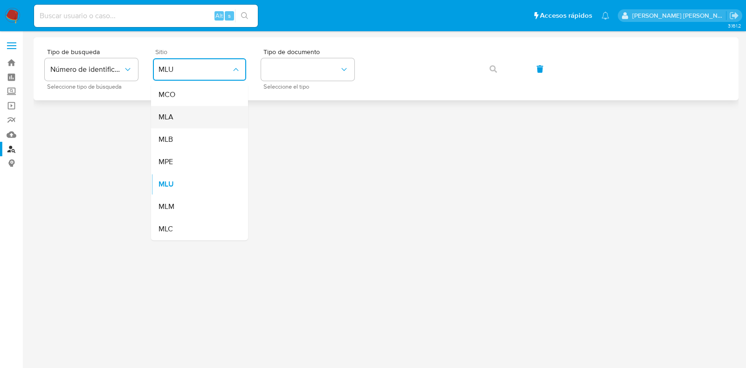
click at [200, 119] on div "MLA" at bounding box center [197, 117] width 77 height 22
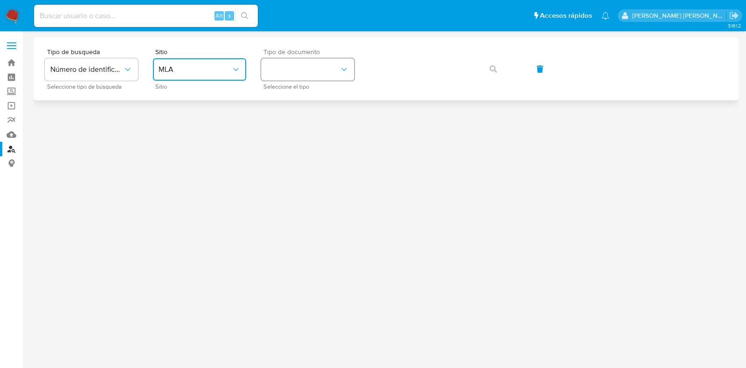
click at [294, 67] on button "identificationType" at bounding box center [307, 69] width 93 height 22
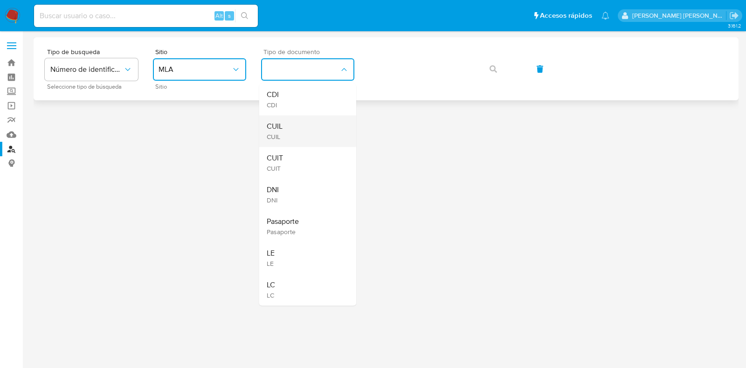
click at [290, 126] on div "CUIL CUIL" at bounding box center [305, 131] width 77 height 32
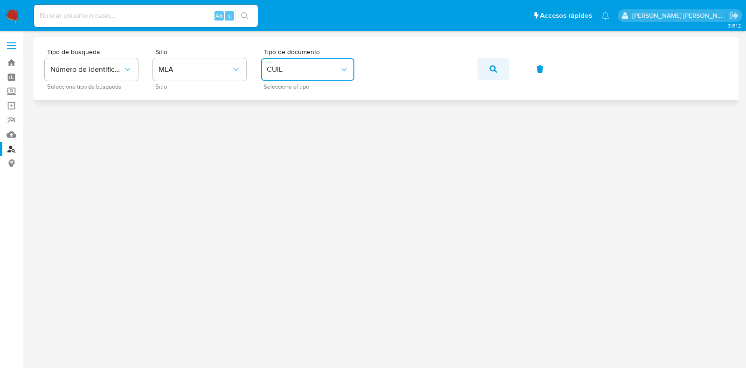
click at [498, 69] on button "button" at bounding box center [494, 69] width 32 height 22
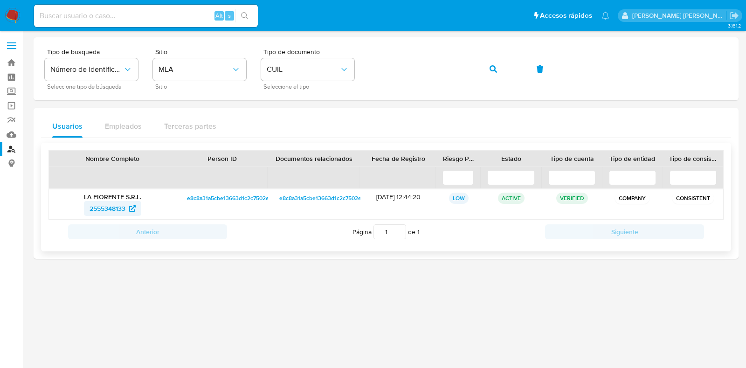
click at [119, 209] on span "2555348133" at bounding box center [108, 208] width 36 height 15
click at [354, 69] on div "Tipo de busqueda Número de identificación Seleccione tipo de búsqueda Sitio MLA…" at bounding box center [386, 69] width 683 height 41
click at [502, 70] on button "button" at bounding box center [494, 69] width 32 height 22
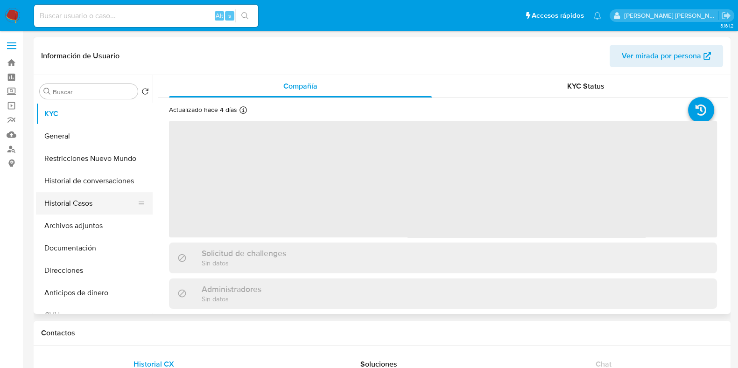
select select "10"
click at [122, 202] on button "Historial Casos" at bounding box center [90, 203] width 109 height 22
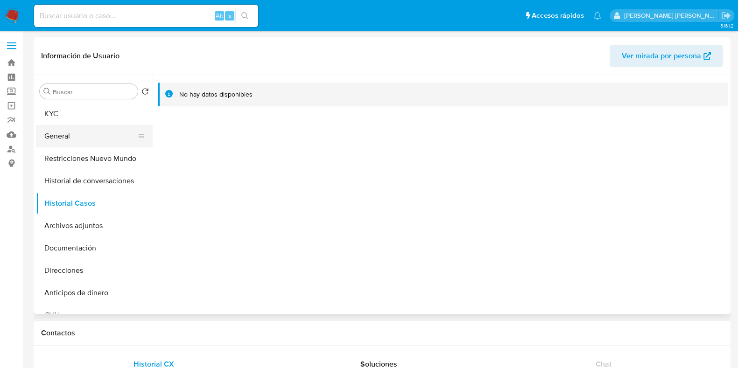
click at [47, 136] on button "General" at bounding box center [90, 136] width 109 height 22
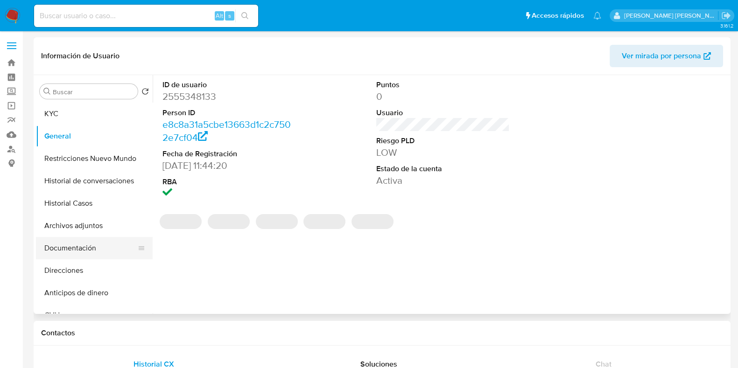
click at [76, 250] on button "Documentación" at bounding box center [90, 248] width 109 height 22
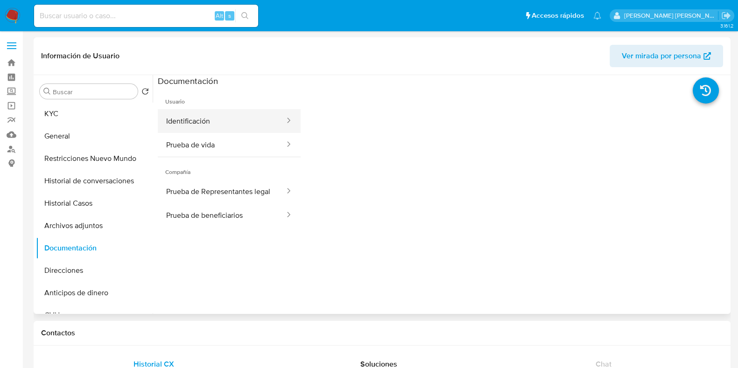
click at [194, 126] on button "Identificación" at bounding box center [222, 121] width 128 height 24
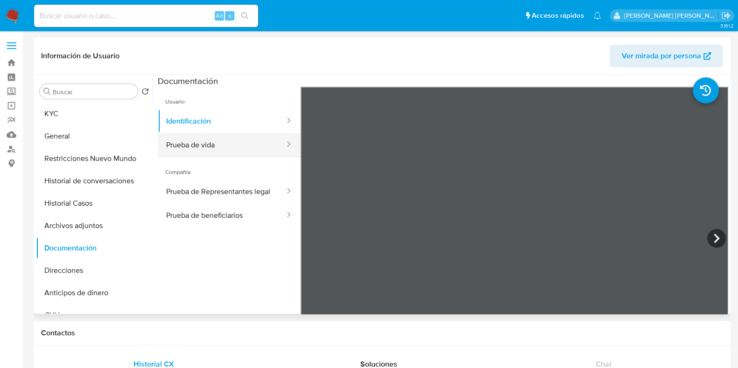
click at [237, 145] on button "Prueba de vida" at bounding box center [222, 145] width 128 height 24
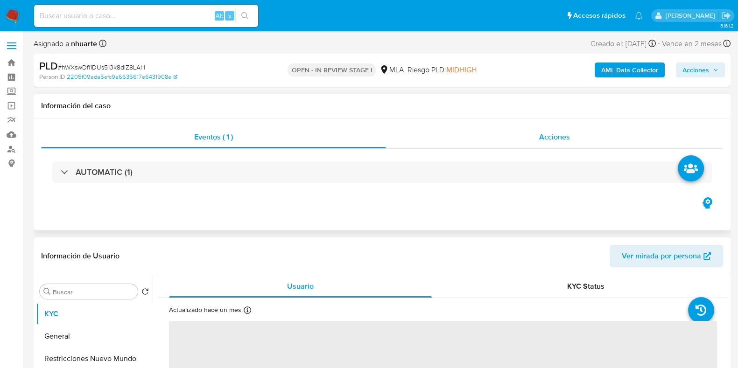
click at [545, 135] on span "Acciones" at bounding box center [554, 137] width 31 height 11
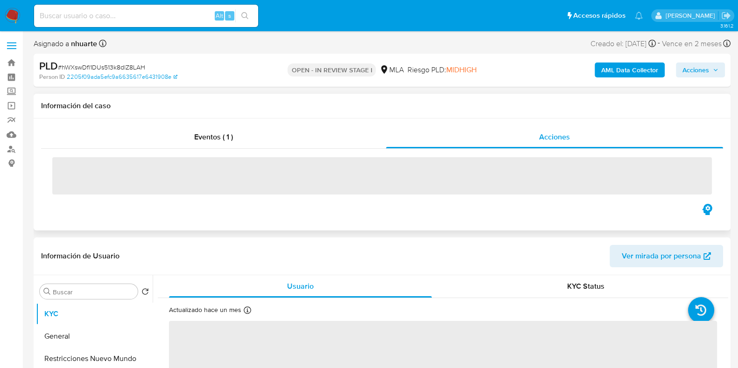
select select "10"
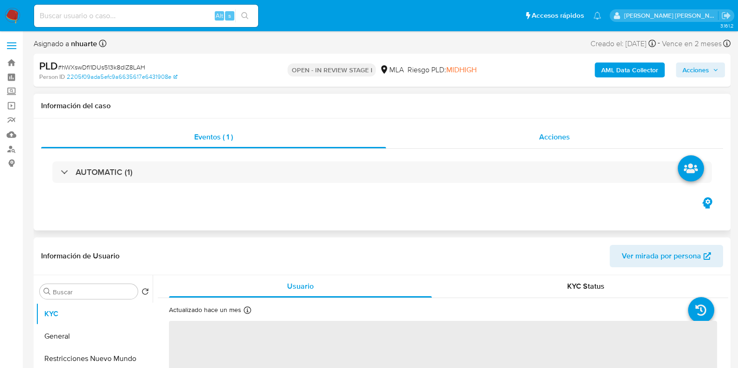
select select "10"
click at [549, 143] on div "Acciones" at bounding box center [554, 137] width 337 height 22
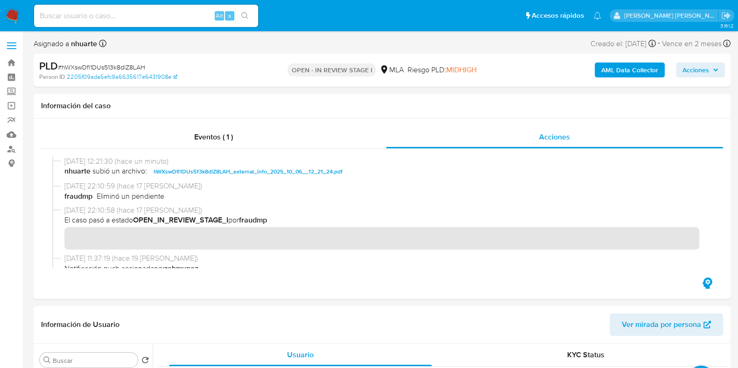
click at [629, 68] on b "AML Data Collector" at bounding box center [629, 70] width 57 height 15
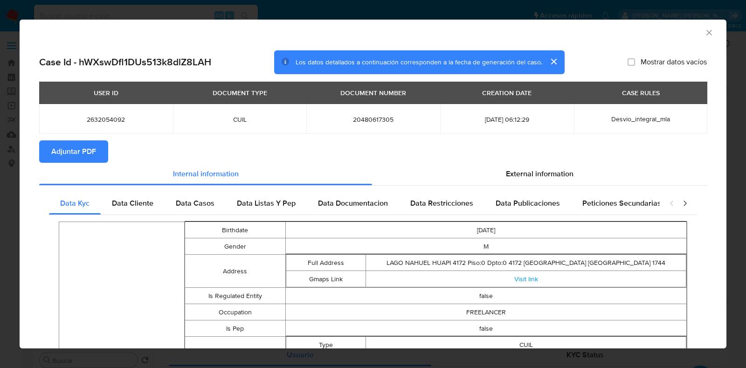
click at [90, 153] on span "Adjuntar PDF" at bounding box center [73, 151] width 45 height 21
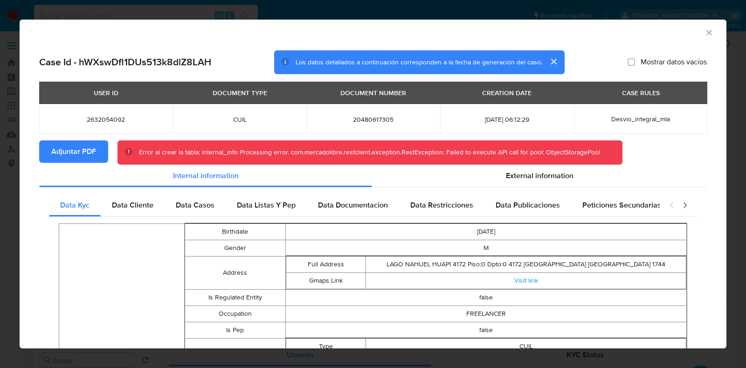
click at [705, 36] on icon "Cerrar ventana" at bounding box center [709, 32] width 9 height 9
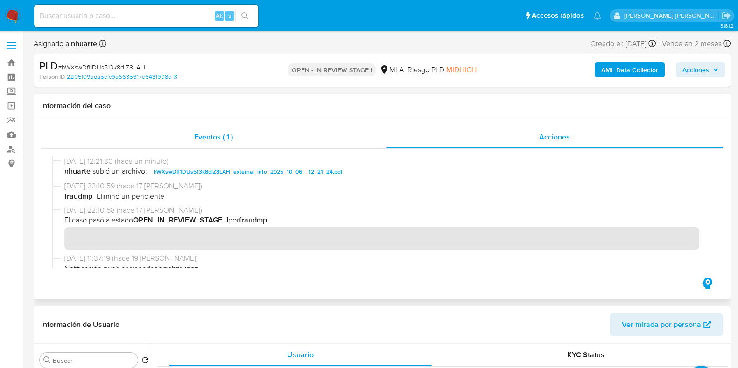
click at [198, 139] on span "Eventos ( 1 )" at bounding box center [213, 137] width 39 height 11
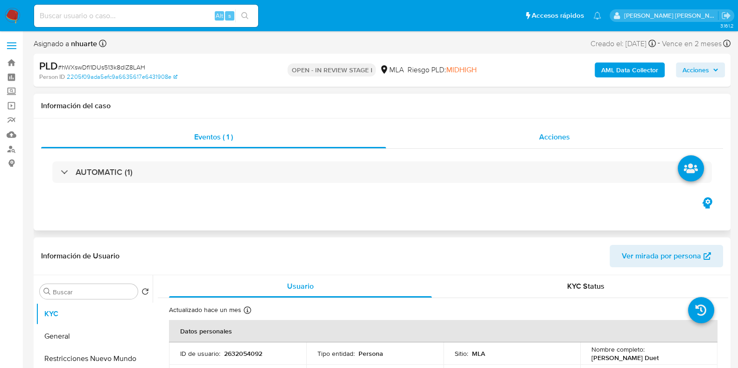
click at [554, 132] on span "Acciones" at bounding box center [554, 137] width 31 height 11
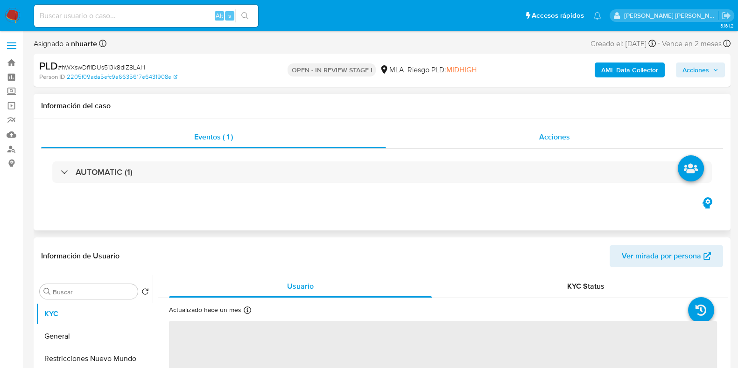
click at [560, 144] on div "Acciones" at bounding box center [554, 137] width 337 height 22
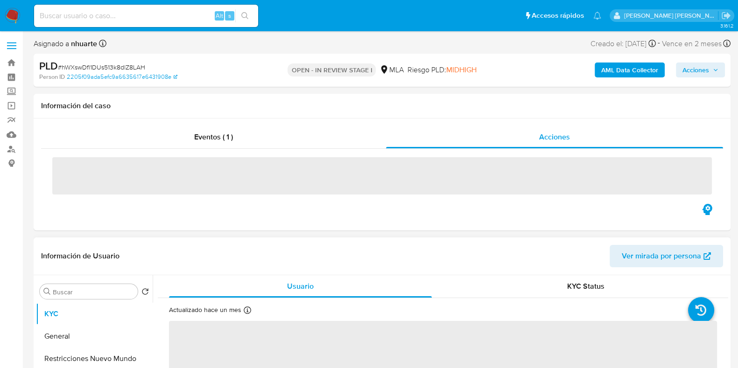
select select "10"
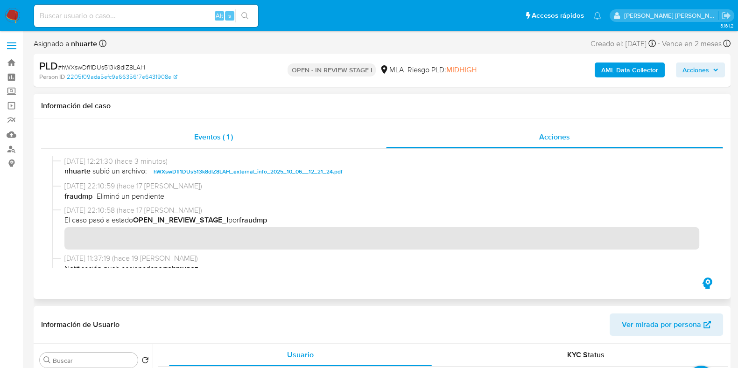
click at [192, 136] on div "Eventos ( 1 )" at bounding box center [213, 137] width 345 height 22
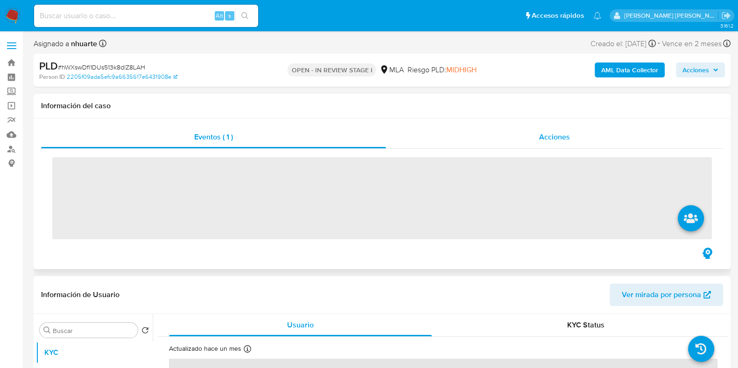
click at [547, 137] on span "Acciones" at bounding box center [554, 137] width 31 height 11
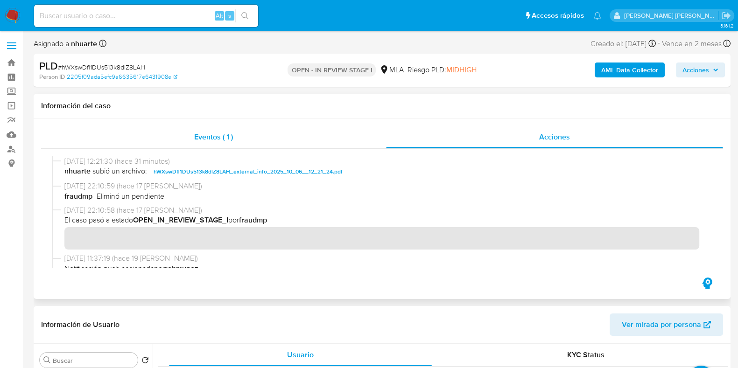
click at [210, 139] on span "Eventos ( 1 )" at bounding box center [213, 137] width 39 height 11
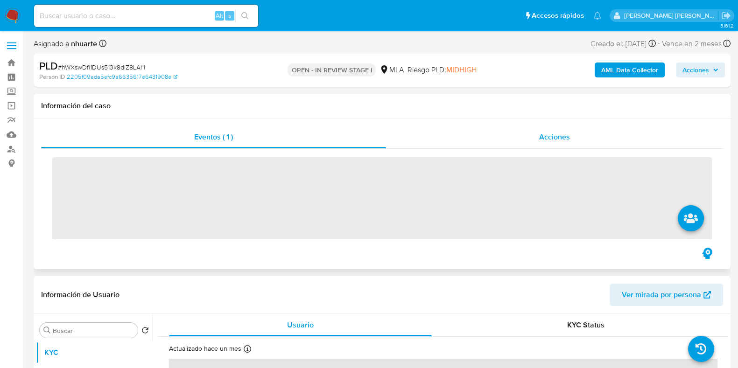
click at [557, 133] on span "Acciones" at bounding box center [554, 137] width 31 height 11
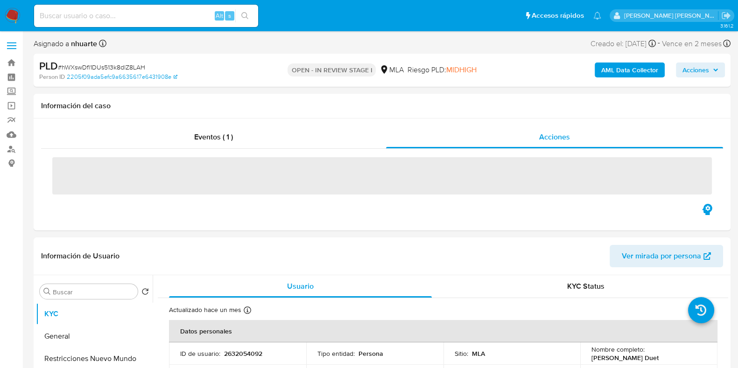
click at [609, 71] on b "AML Data Collector" at bounding box center [629, 70] width 57 height 15
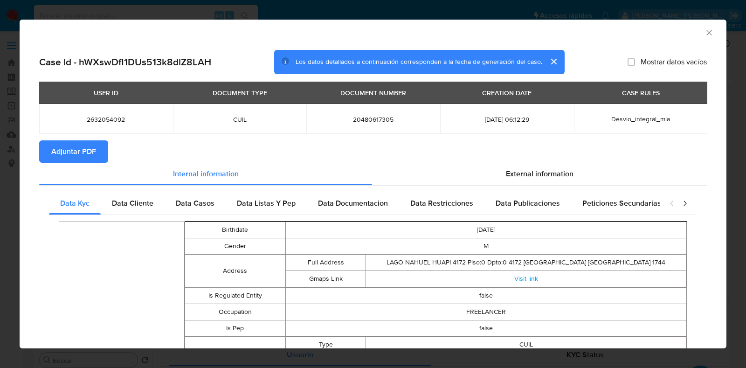
click at [106, 157] on button "Adjuntar PDF" at bounding box center [73, 151] width 69 height 22
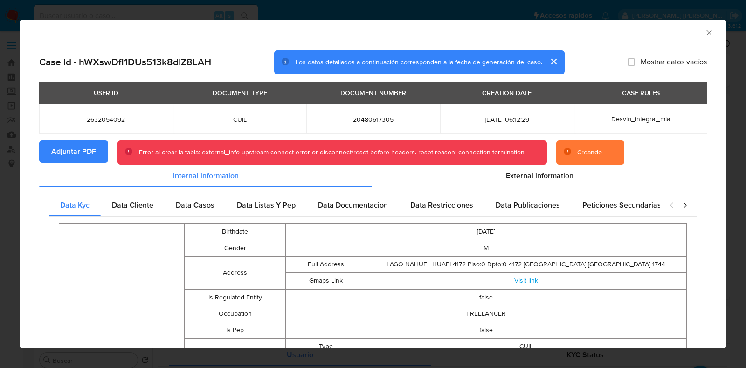
click at [705, 32] on icon "Cerrar ventana" at bounding box center [709, 32] width 9 height 9
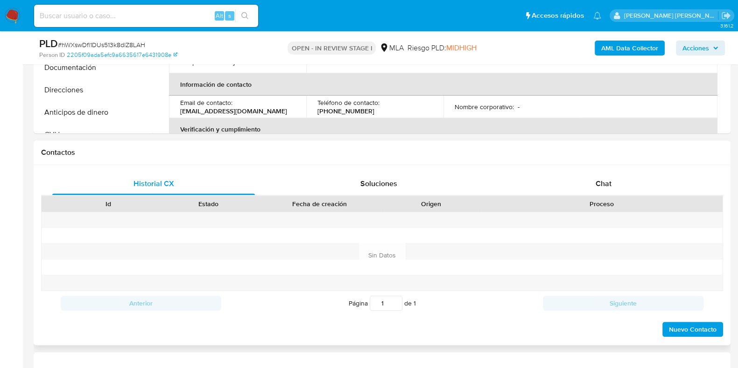
scroll to position [466, 0]
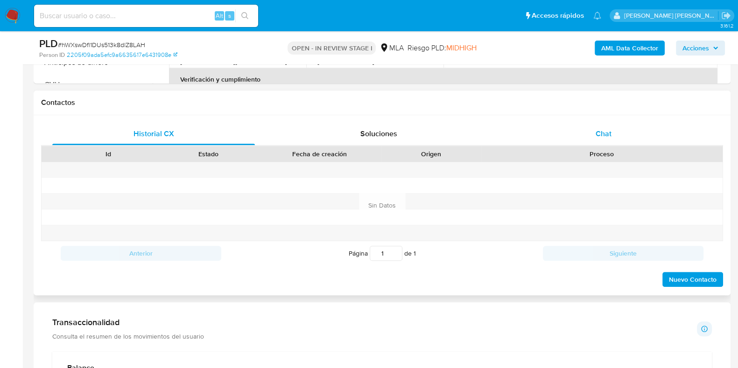
click at [612, 124] on div "Chat" at bounding box center [603, 134] width 202 height 22
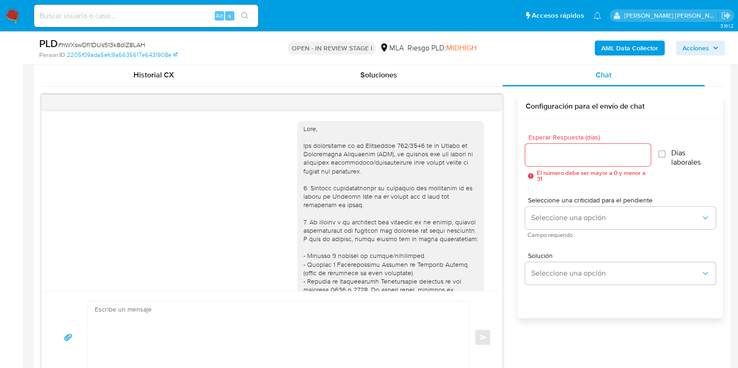
scroll to position [383, 0]
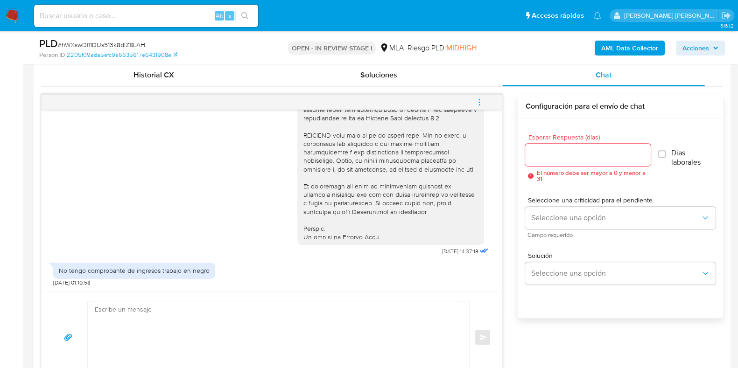
click at [480, 104] on icon "menu-action" at bounding box center [479, 102] width 8 height 8
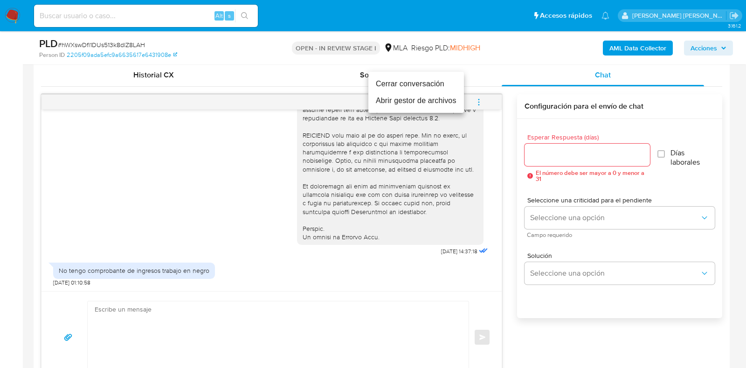
click at [438, 87] on li "Cerrar conversación" at bounding box center [417, 84] width 96 height 17
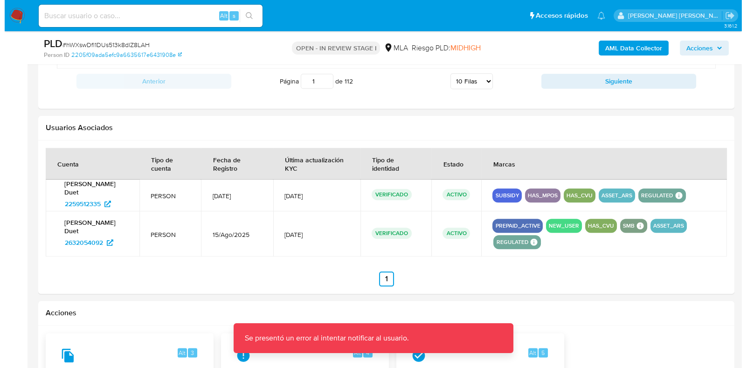
scroll to position [1548, 0]
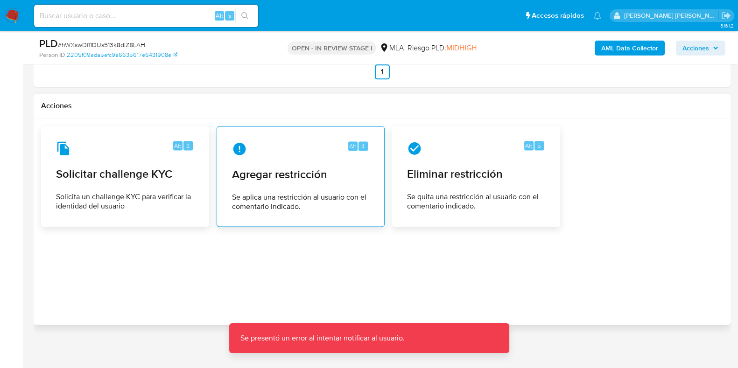
click at [282, 183] on div "Alt 4 Agregar restricción Se aplica una restricción al usuario con el comentari…" at bounding box center [300, 176] width 152 height 85
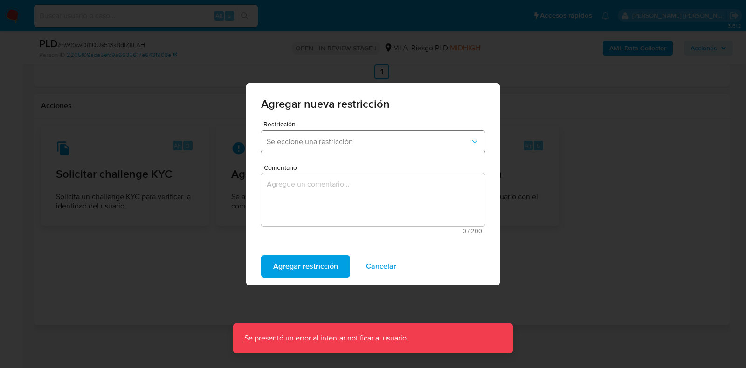
click at [338, 142] on span "Seleccione una restricción" at bounding box center [368, 141] width 203 height 9
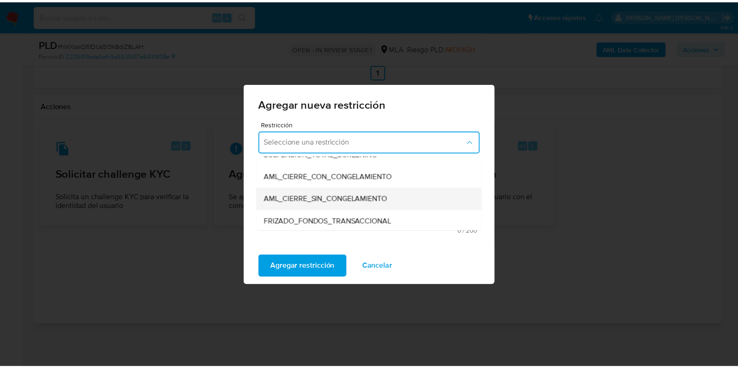
scroll to position [116, 0]
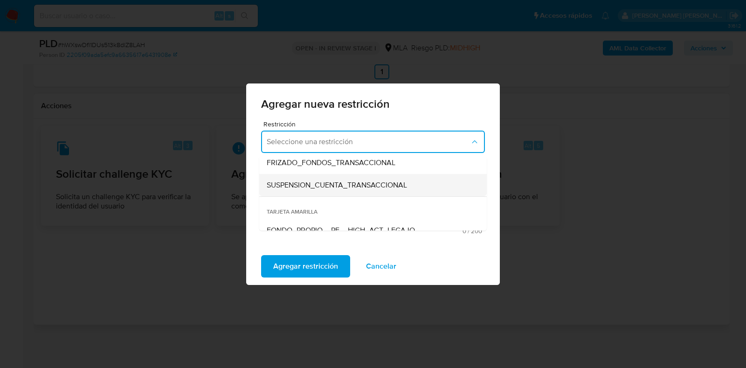
click at [325, 183] on span "SUSPENSION_CUENTA_TRANSACCIONAL" at bounding box center [337, 185] width 140 height 9
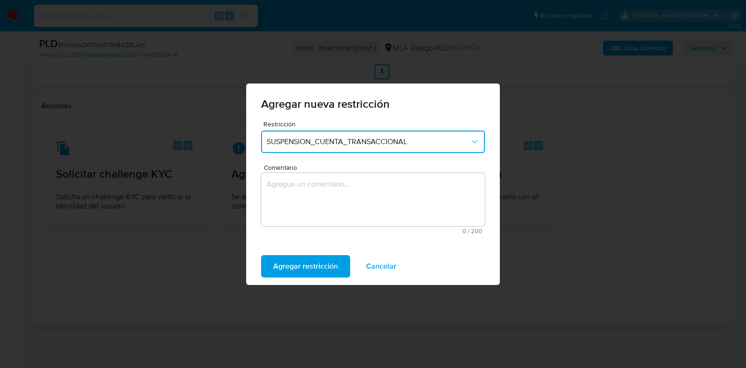
click at [325, 183] on textarea "Comentario" at bounding box center [373, 199] width 224 height 53
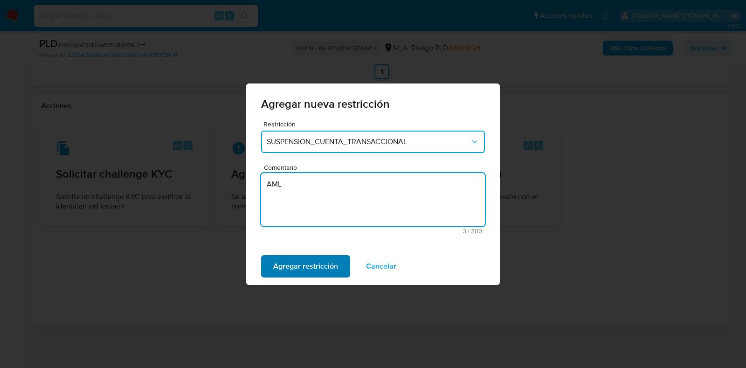
type textarea "AML"
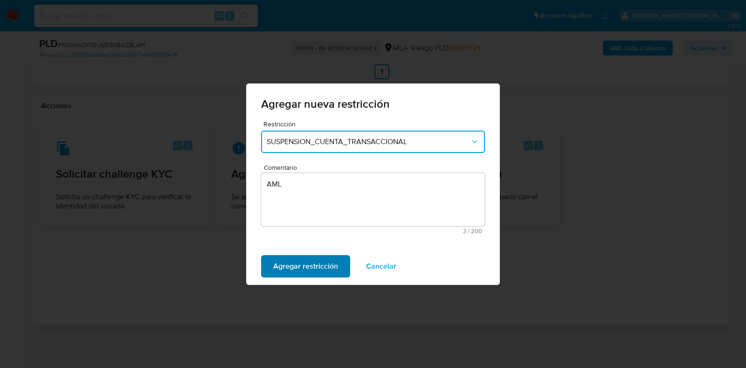
click at [300, 264] on span "Agregar restricción" at bounding box center [305, 266] width 65 height 21
click at [300, 264] on span "Confirmar" at bounding box center [290, 266] width 34 height 21
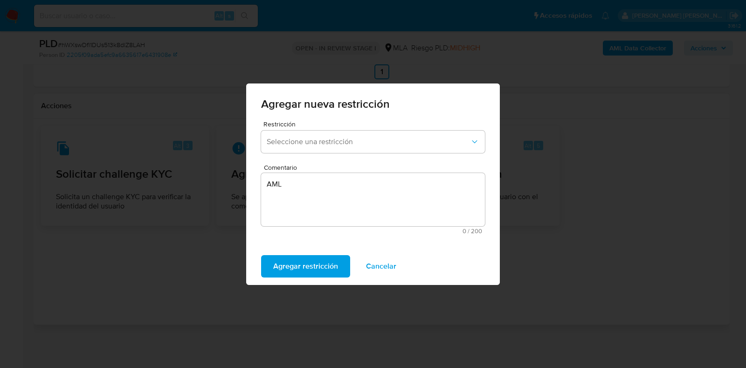
click at [366, 262] on span "Cancelar" at bounding box center [381, 266] width 30 height 21
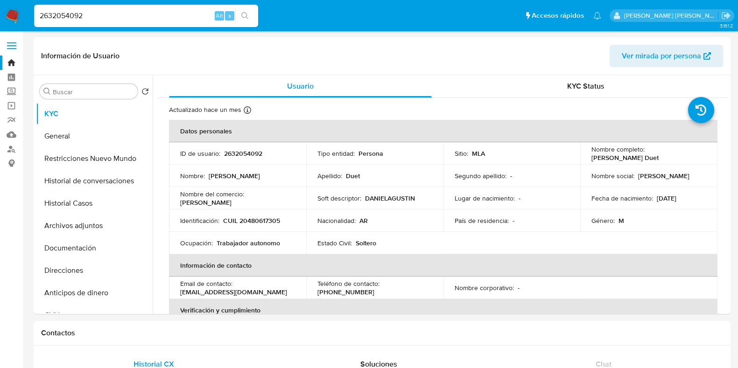
select select "10"
click at [37, 16] on input "2632054092" at bounding box center [146, 16] width 224 height 12
type input "2607663140"
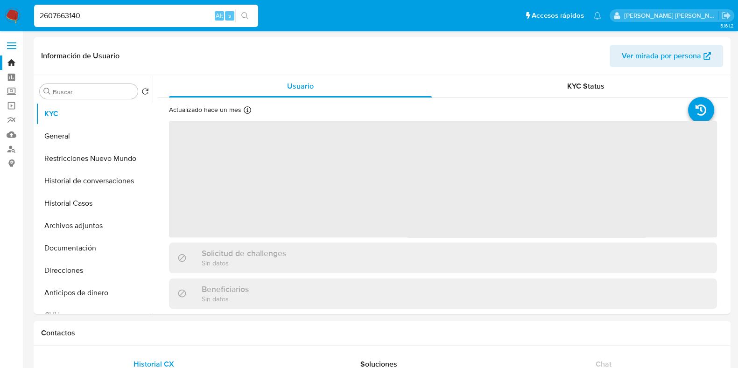
select select "10"
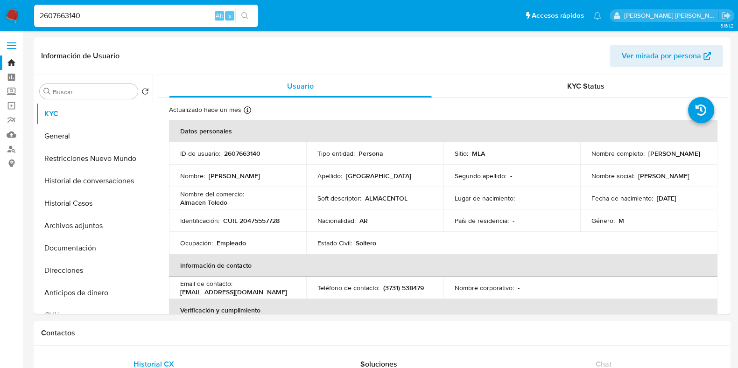
drag, startPoint x: 89, startPoint y: 15, endPoint x: 13, endPoint y: 7, distance: 76.4
click at [14, 7] on nav "Pausado Ver notificaciones 2607663140 Alt s Accesos rápidos Presiona las siguie…" at bounding box center [369, 15] width 738 height 31
click at [244, 12] on icon "search-icon" at bounding box center [244, 15] width 7 height 7
click at [117, 17] on input "2607663140" at bounding box center [146, 16] width 224 height 12
click at [244, 18] on icon "search-icon" at bounding box center [244, 15] width 7 height 7
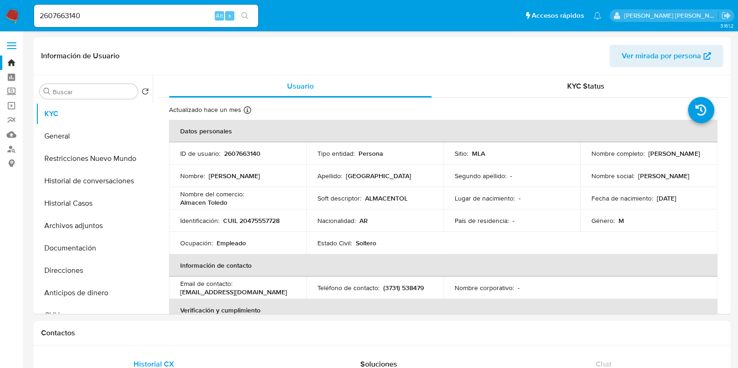
click at [145, 14] on input "2607663140" at bounding box center [146, 16] width 224 height 12
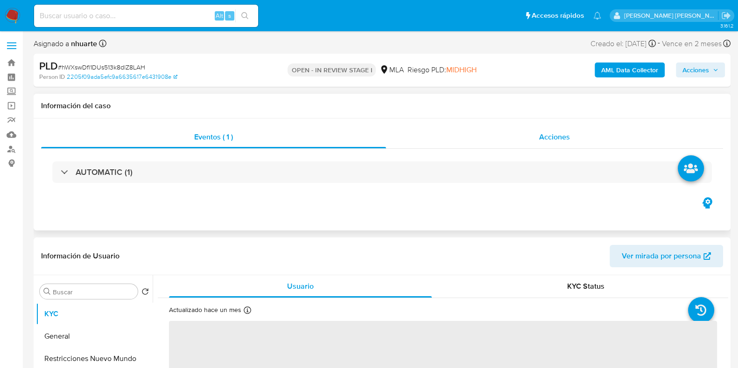
click at [536, 128] on div "Acciones" at bounding box center [554, 137] width 337 height 22
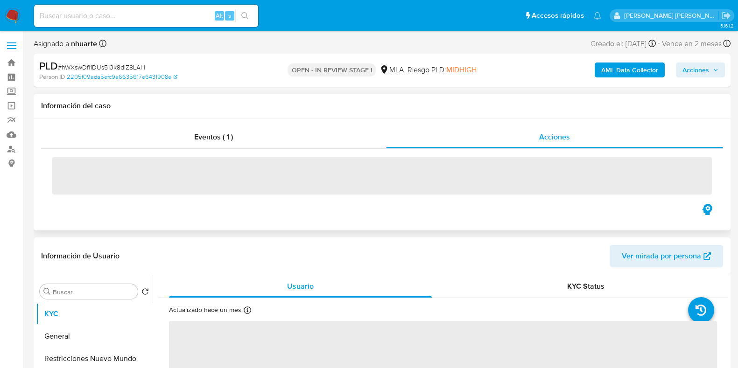
select select "10"
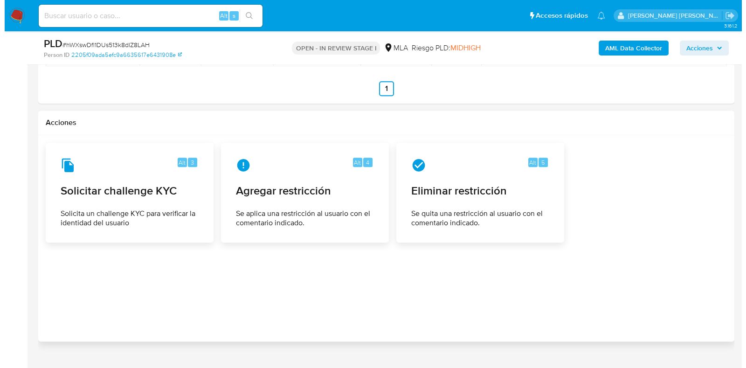
scroll to position [1390, 0]
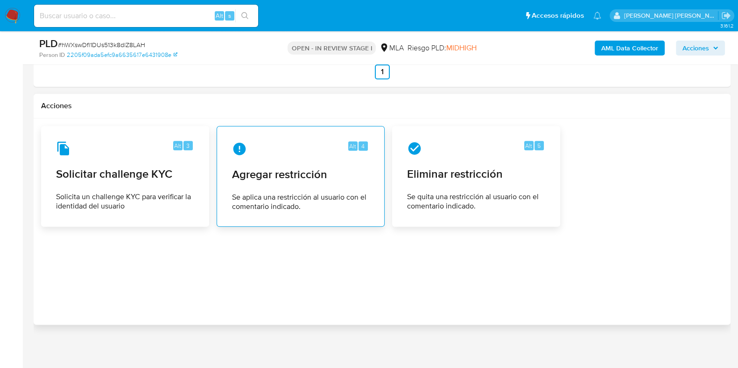
click at [320, 143] on div "Alt 4" at bounding box center [300, 148] width 137 height 15
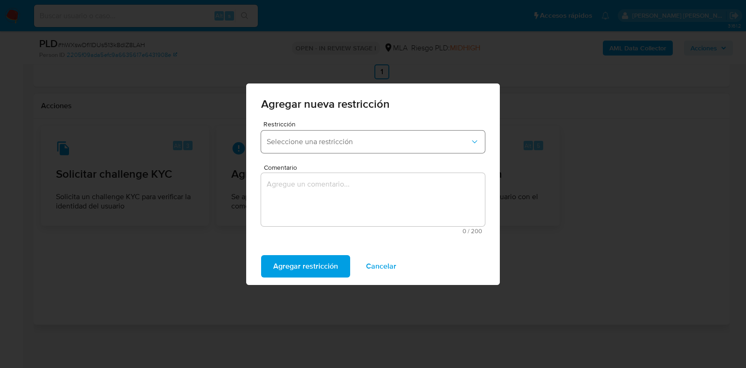
click at [334, 143] on span "Seleccione una restricción" at bounding box center [368, 141] width 203 height 9
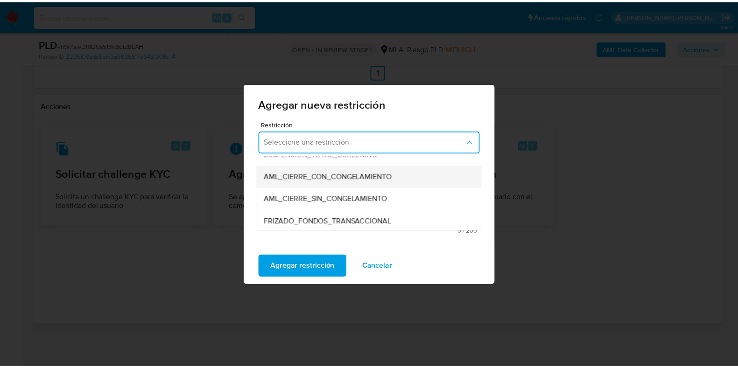
scroll to position [116, 0]
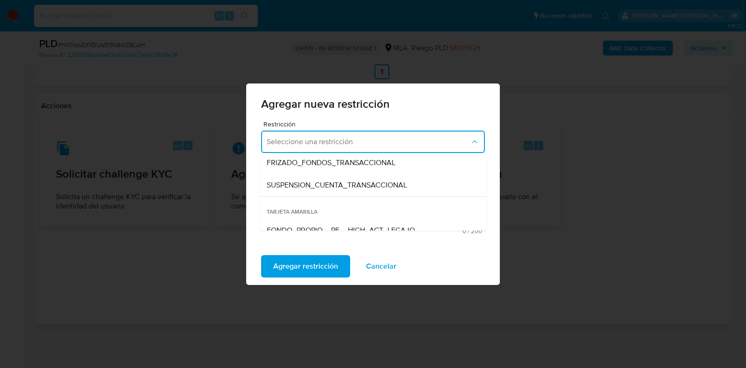
click at [324, 185] on span "SUSPENSION_CUENTA_TRANSACCIONAL" at bounding box center [337, 185] width 140 height 9
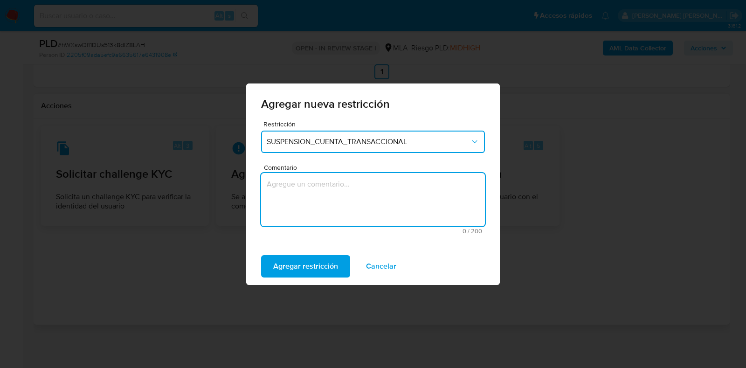
click at [324, 185] on textarea "Comentario" at bounding box center [373, 199] width 224 height 53
type textarea "AML"
click at [326, 270] on span "Agregar restricción" at bounding box center [305, 266] width 65 height 21
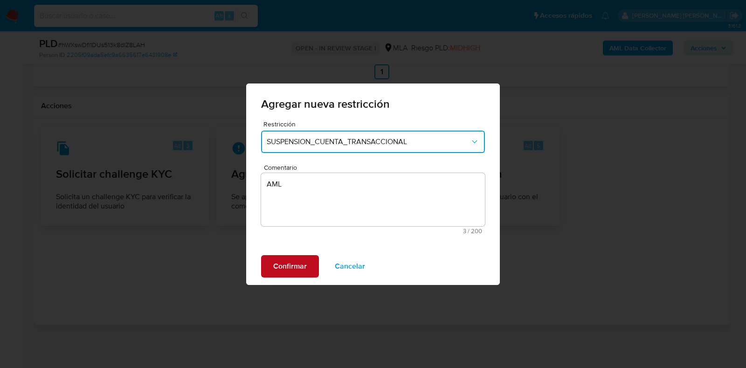
click at [305, 261] on span "Confirmar" at bounding box center [290, 266] width 34 height 21
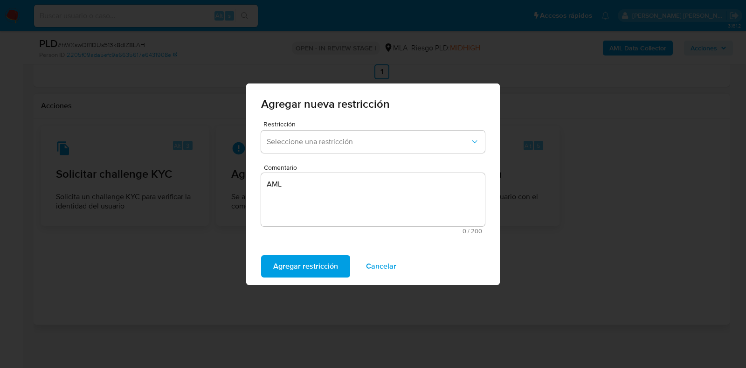
click at [381, 266] on span "Cancelar" at bounding box center [381, 266] width 30 height 21
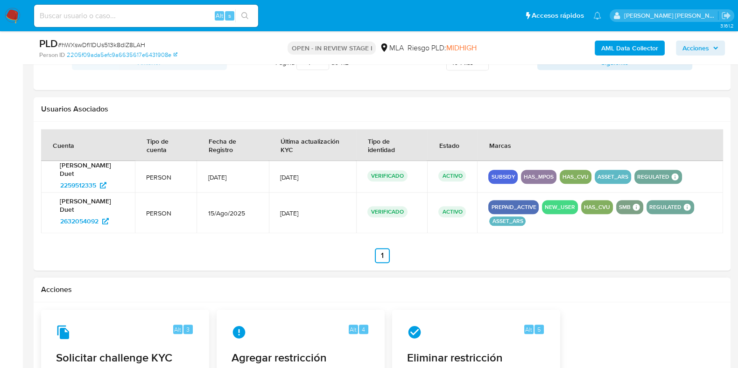
scroll to position [1040, 0]
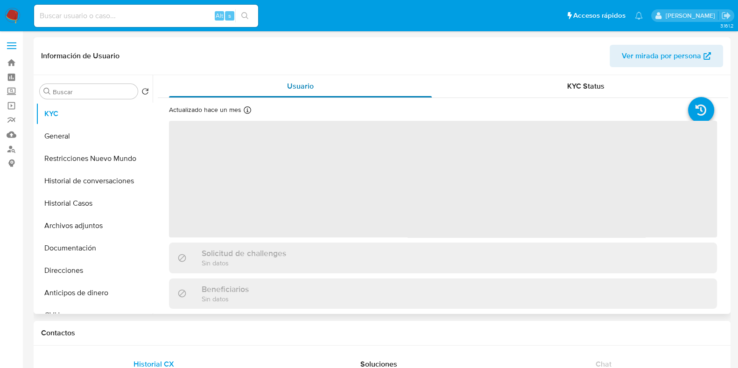
select select "10"
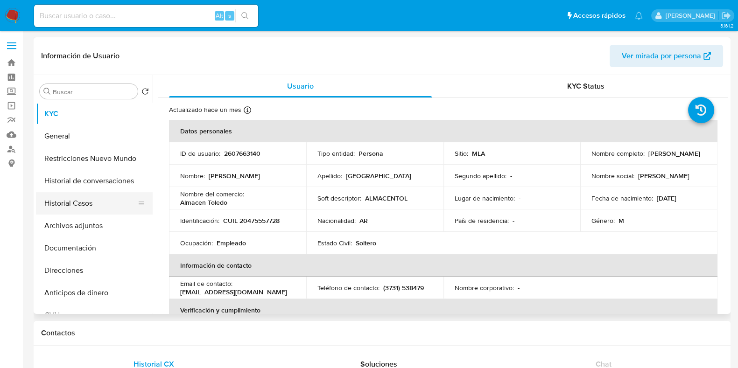
click at [89, 195] on button "Historial Casos" at bounding box center [90, 203] width 109 height 22
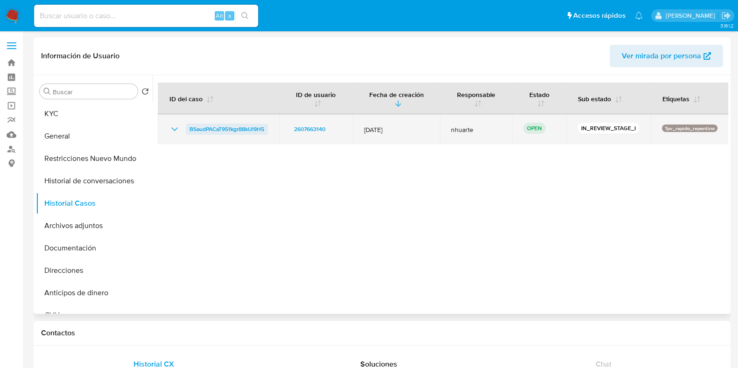
click at [204, 128] on span "BSaudPACaT951kgr88kUl9H5" at bounding box center [226, 129] width 75 height 11
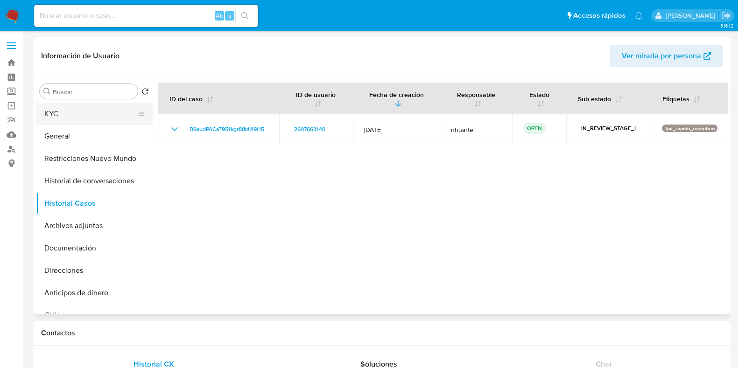
click at [48, 114] on button "KYC" at bounding box center [90, 114] width 109 height 22
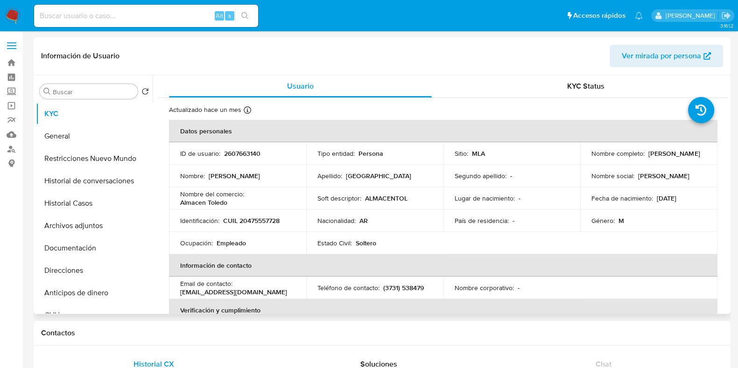
click at [245, 221] on p "CUIL 20475557728" at bounding box center [251, 220] width 56 height 8
copy p "20475557728"
click at [257, 153] on p "2607663140" at bounding box center [242, 153] width 36 height 8
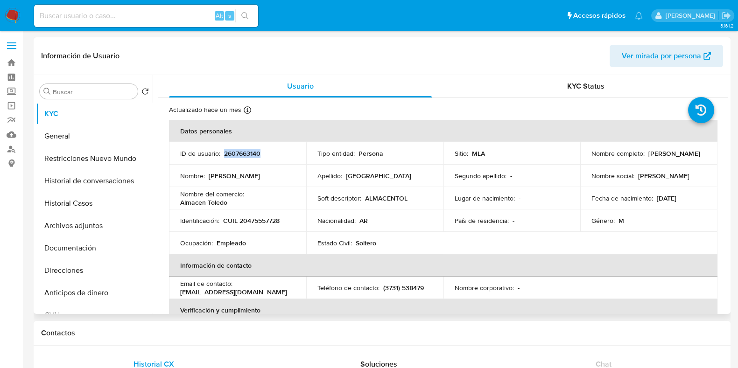
click at [257, 153] on p "2607663140" at bounding box center [242, 153] width 36 height 8
copy p "2607663140"
click at [78, 15] on input at bounding box center [146, 16] width 224 height 12
paste input "554352954"
type input "554352954"
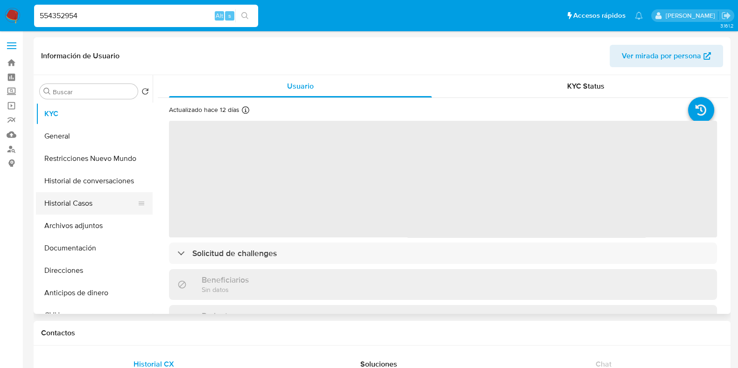
click at [86, 209] on button "Historial Casos" at bounding box center [90, 203] width 109 height 22
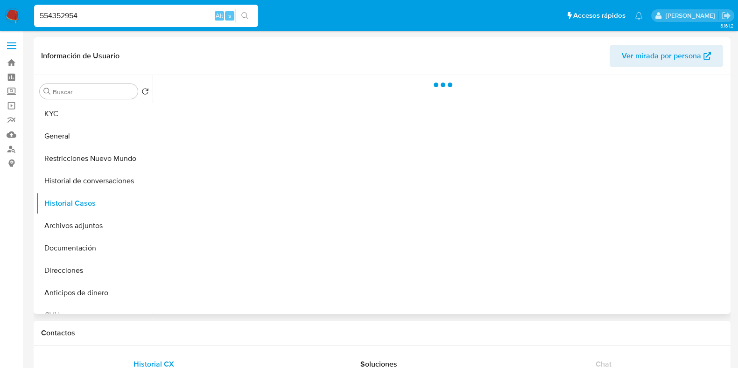
select select "10"
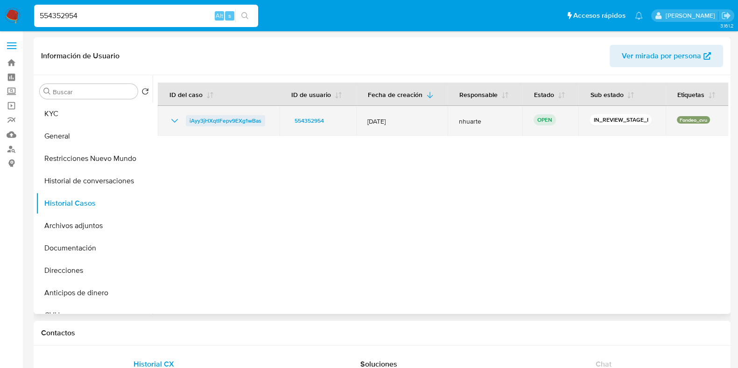
click at [217, 124] on span "iAyy3jHXqtlFepv9EXg1wBas" at bounding box center [225, 120] width 72 height 11
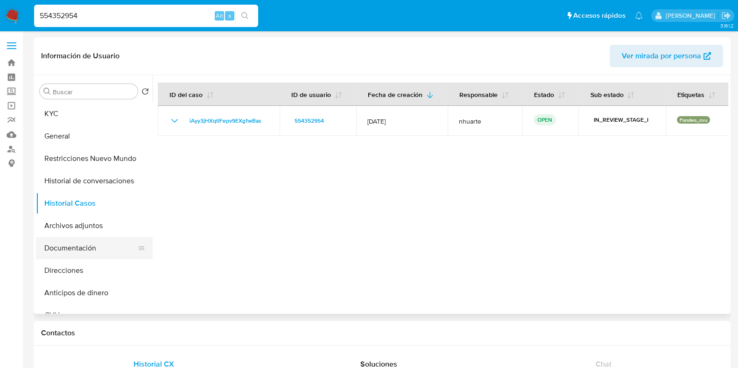
click at [100, 255] on button "Documentación" at bounding box center [90, 248] width 109 height 22
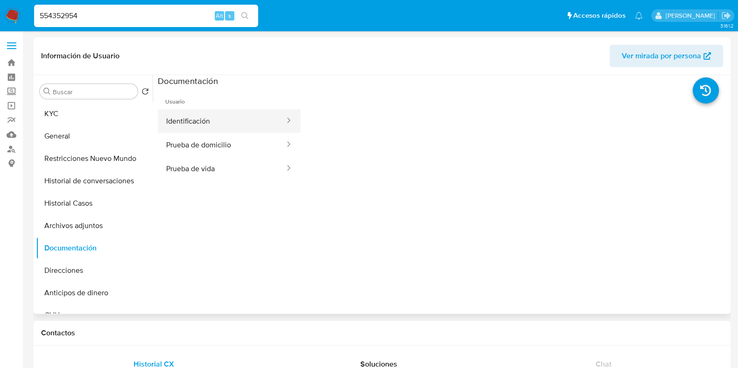
click at [199, 129] on button "Identificación" at bounding box center [222, 121] width 128 height 24
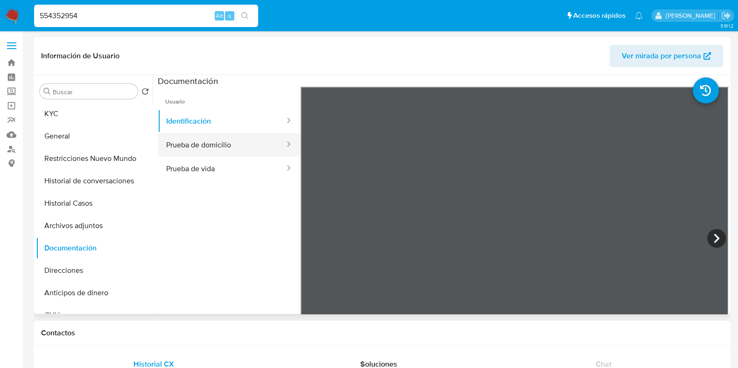
click at [239, 146] on button "Prueba de domicilio" at bounding box center [222, 145] width 128 height 24
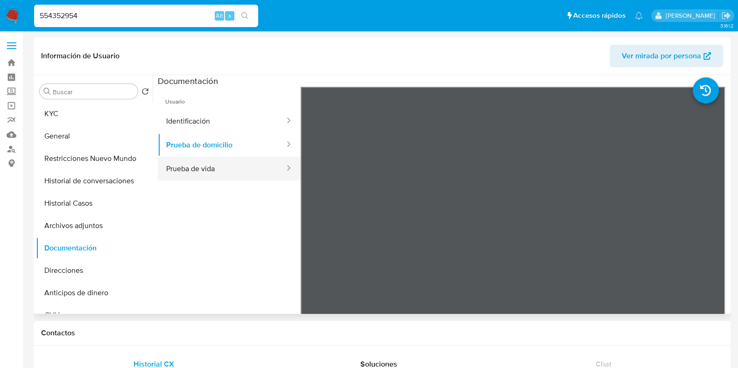
click at [238, 169] on button "Prueba de vida" at bounding box center [222, 169] width 128 height 24
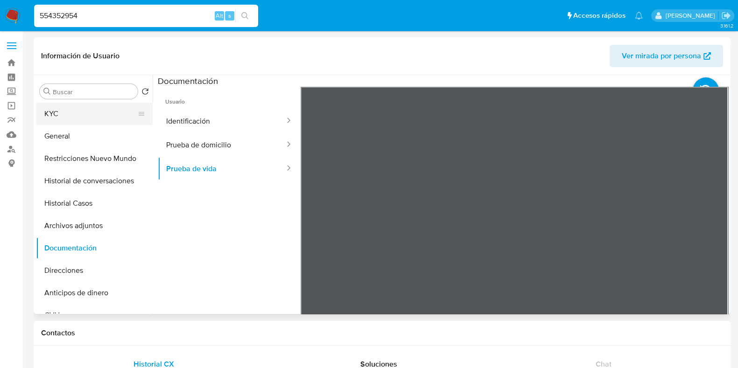
click at [80, 115] on button "KYC" at bounding box center [90, 114] width 109 height 22
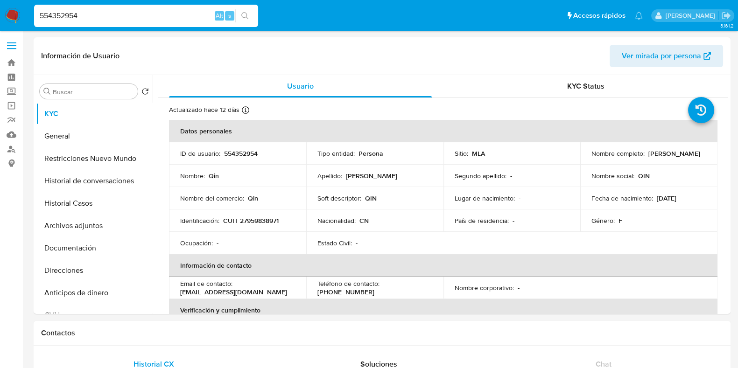
drag, startPoint x: 84, startPoint y: 14, endPoint x: 0, endPoint y: 12, distance: 84.5
click at [0, 12] on nav "Pausado Ver notificaciones 554352954 Alt s Accesos rápidos Presiona las siguien…" at bounding box center [369, 15] width 738 height 31
paste input "2362108246"
type input "2362108246"
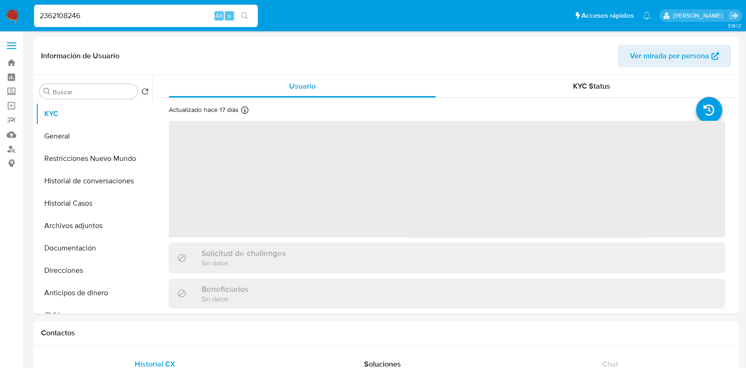
select select "10"
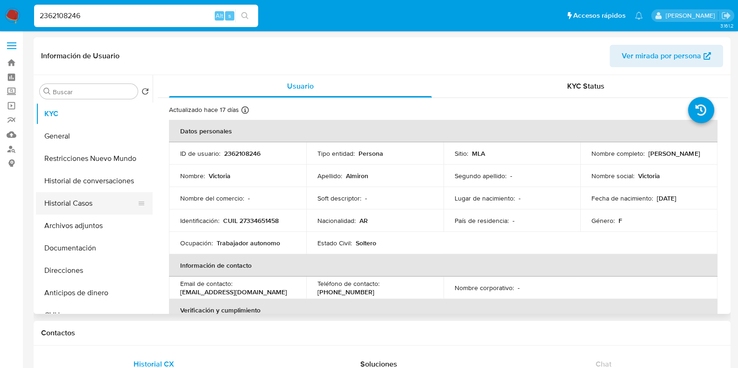
click at [122, 206] on button "Historial Casos" at bounding box center [90, 203] width 109 height 22
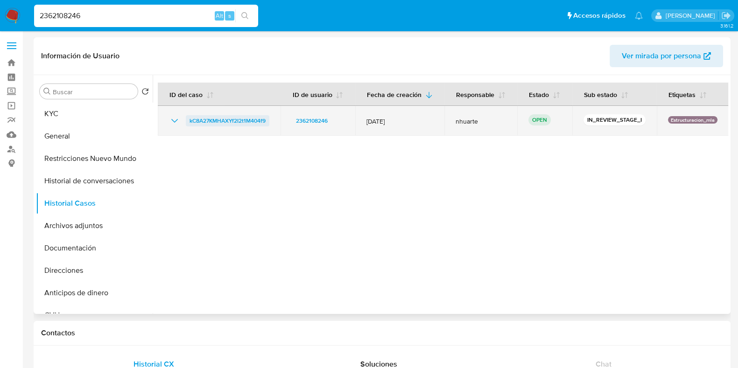
click at [209, 118] on span "kC8A27KMHAXYf2I2t1M404f9" at bounding box center [227, 120] width 76 height 11
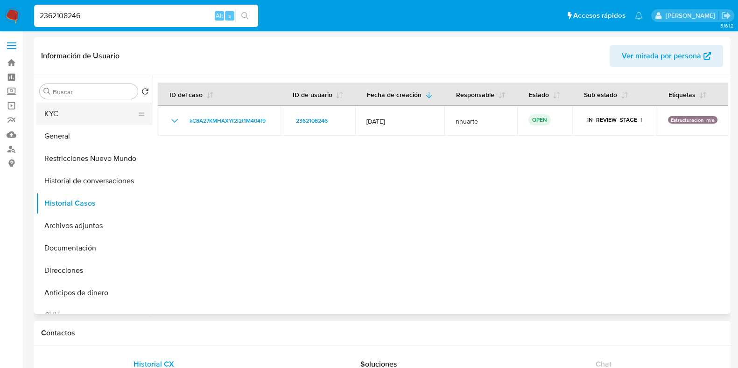
click at [77, 112] on button "KYC" at bounding box center [90, 114] width 109 height 22
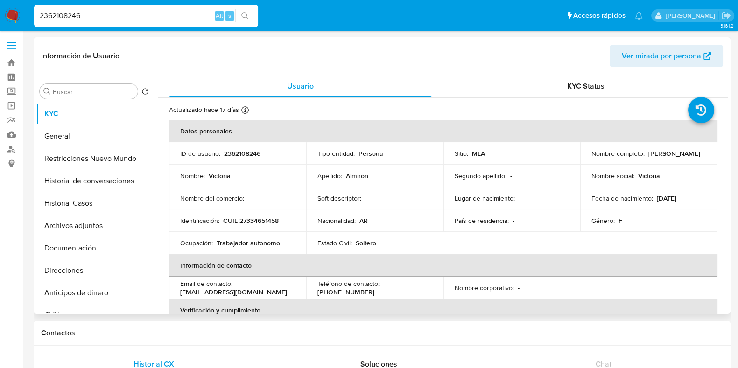
click at [249, 218] on p "CUIL 27334651458" at bounding box center [251, 220] width 56 height 8
copy p "27334651458"
click at [244, 152] on p "2362108246" at bounding box center [242, 153] width 36 height 8
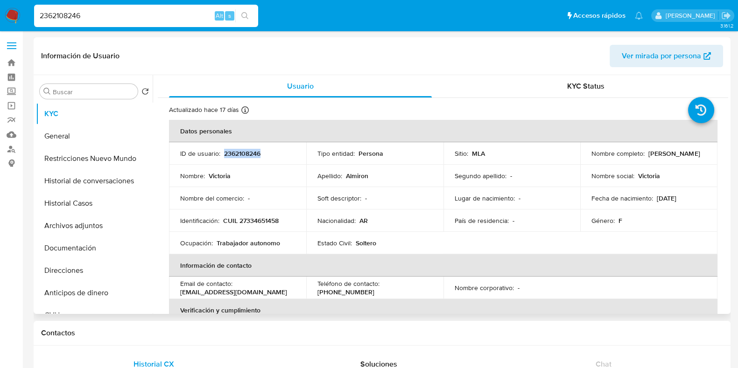
copy p "2362108246"
click at [73, 267] on button "Direcciones" at bounding box center [90, 270] width 109 height 22
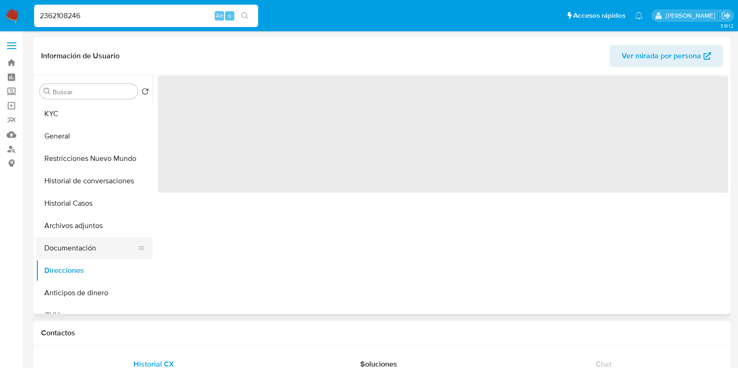
click at [79, 251] on button "Documentación" at bounding box center [90, 248] width 109 height 22
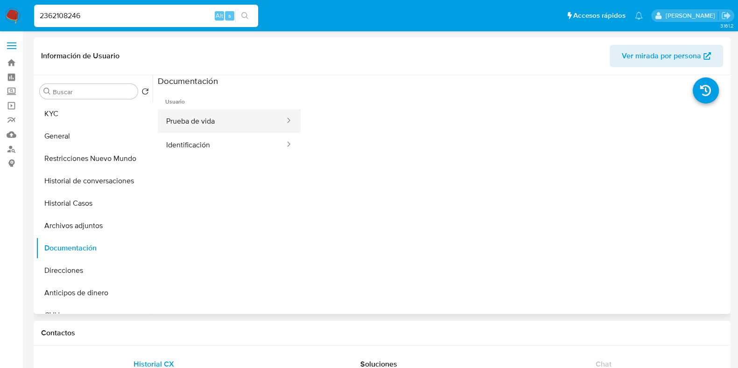
click at [216, 117] on button "Prueba de vida" at bounding box center [222, 121] width 128 height 24
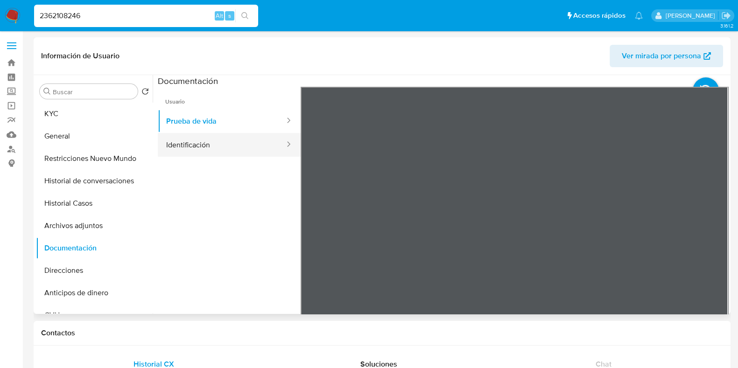
click at [206, 143] on button "Identificación" at bounding box center [222, 145] width 128 height 24
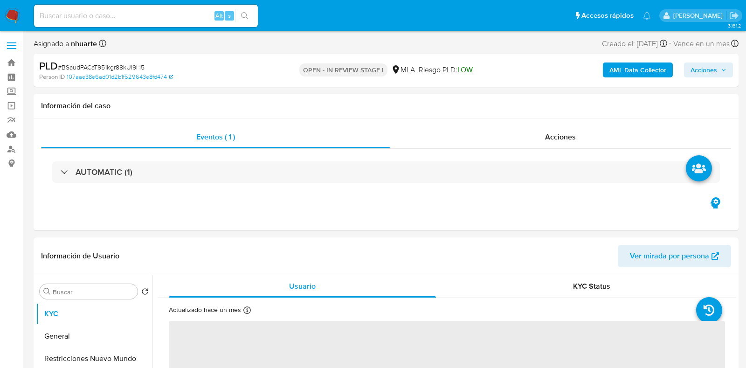
select select "10"
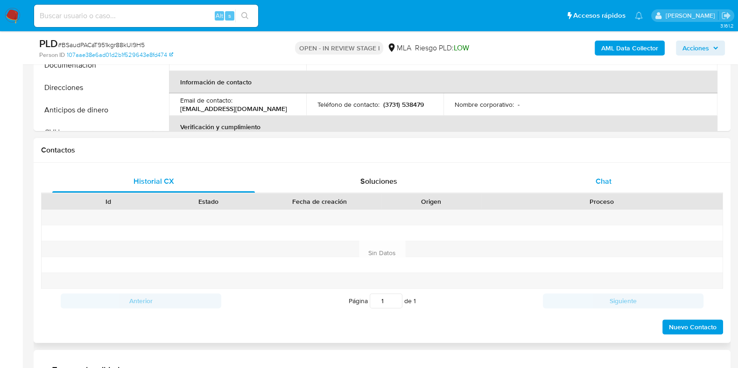
click at [601, 182] on span "Chat" at bounding box center [603, 181] width 16 height 11
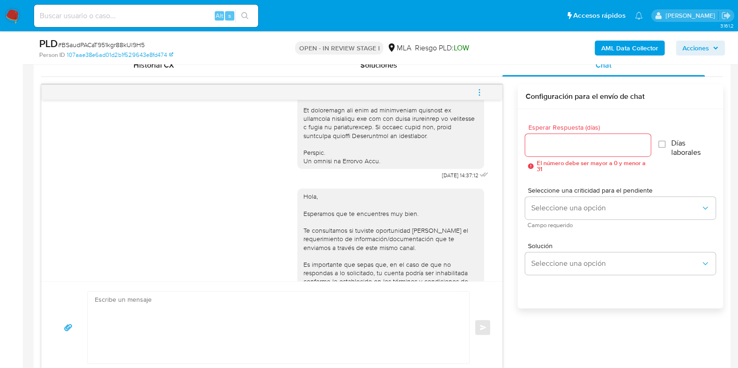
scroll to position [377, 0]
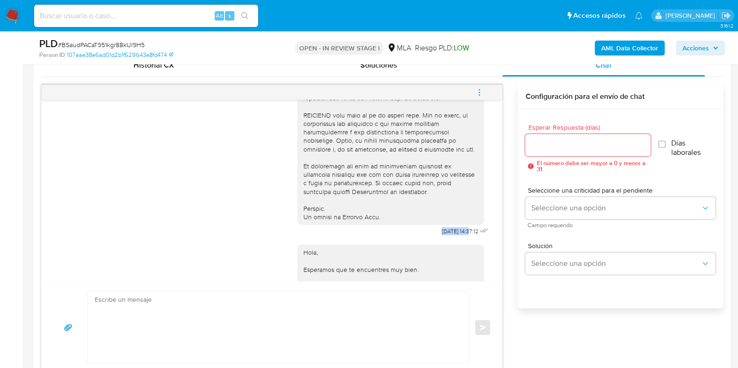
drag, startPoint x: 420, startPoint y: 246, endPoint x: 450, endPoint y: 246, distance: 29.4
copy span "[DATE]"
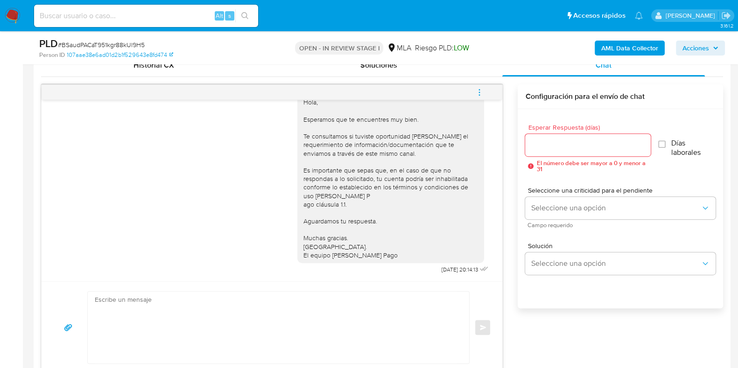
scroll to position [552, 0]
drag, startPoint x: 418, startPoint y: 269, endPoint x: 448, endPoint y: 268, distance: 30.3
click at [448, 268] on div "Hola, Esperamos que te encuentres muy bien. Te consultamos si tuviste oportunid…" at bounding box center [393, 182] width 193 height 188
copy span "[DATE]"
click at [480, 89] on icon "menu-action" at bounding box center [479, 92] width 8 height 8
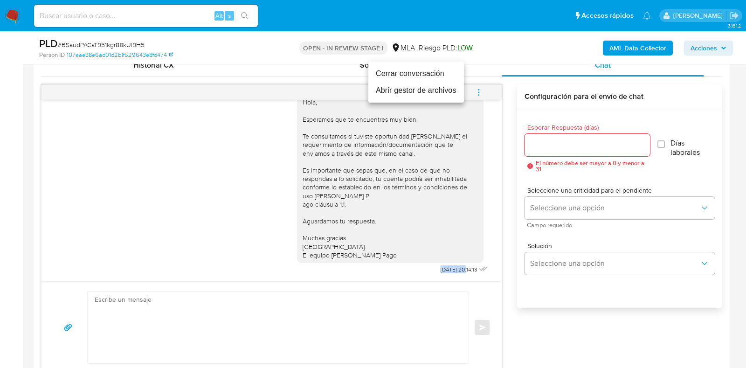
click at [450, 78] on li "Cerrar conversación" at bounding box center [417, 73] width 96 height 17
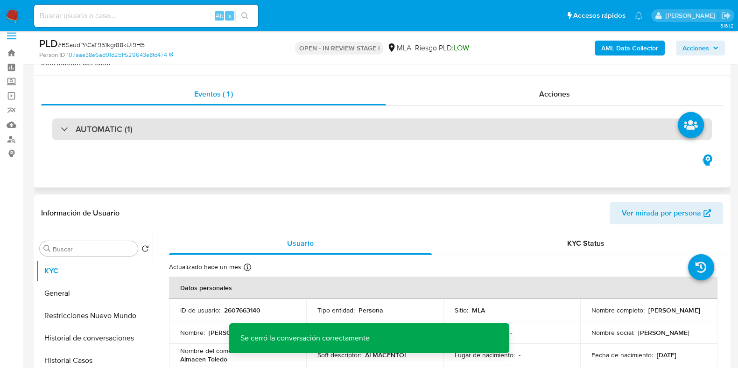
scroll to position [0, 0]
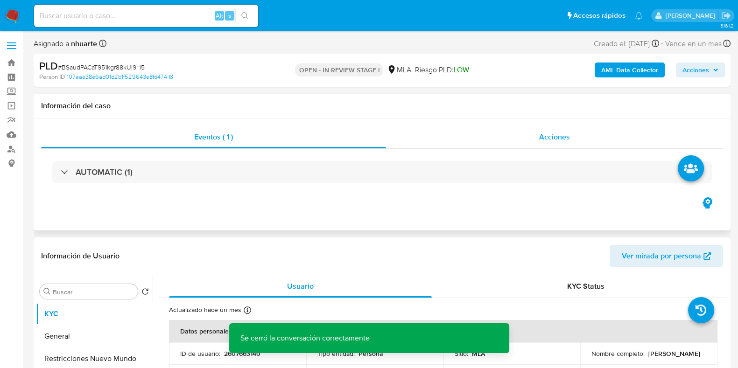
click at [545, 136] on span "Acciones" at bounding box center [554, 137] width 31 height 11
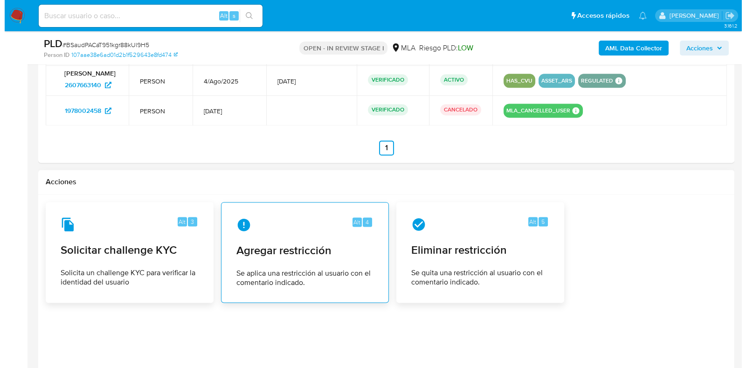
scroll to position [1637, 0]
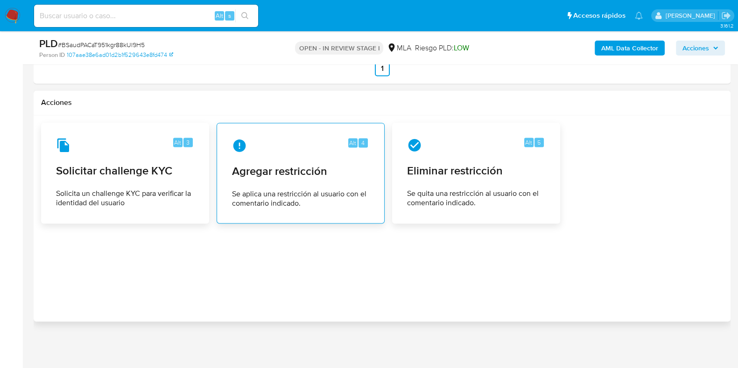
click at [308, 183] on div "Alt 4 Agregar restricción Se aplica una restricción al usuario con el comentari…" at bounding box center [300, 173] width 152 height 85
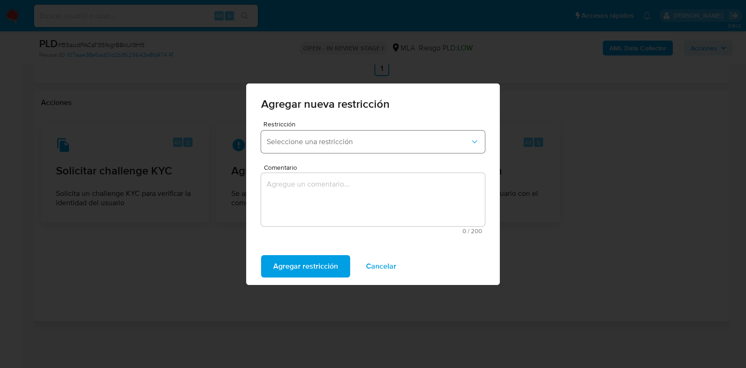
click at [315, 141] on span "Seleccione una restricción" at bounding box center [368, 141] width 203 height 9
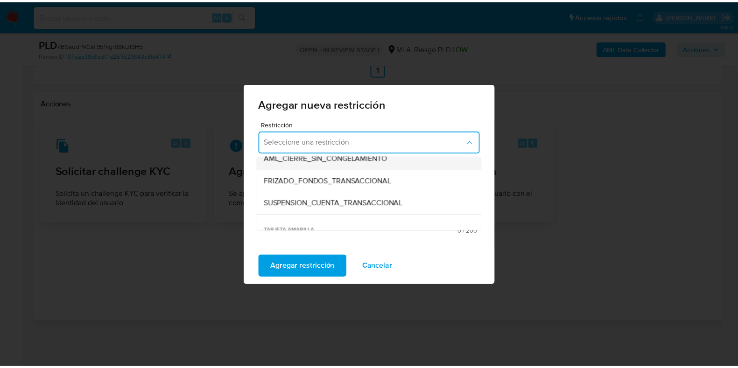
scroll to position [116, 0]
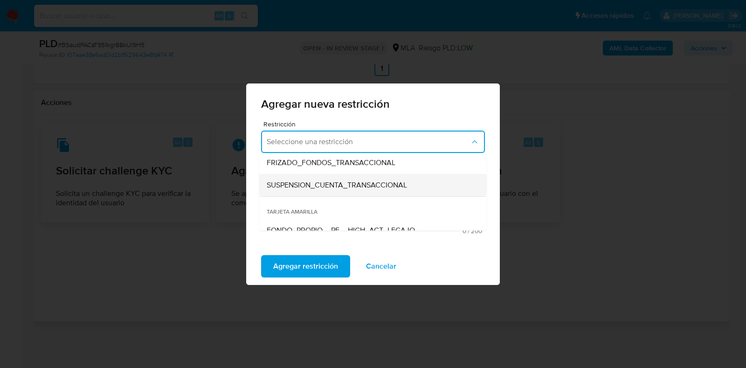
click at [307, 183] on span "SUSPENSION_CUENTA_TRANSACCIONAL" at bounding box center [337, 185] width 140 height 9
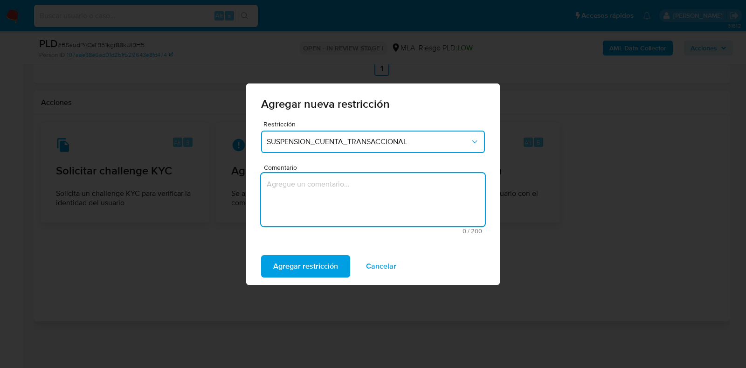
click at [309, 197] on textarea "Comentario" at bounding box center [373, 199] width 224 height 53
type textarea "AML"
click at [290, 266] on span "Agregar restricción" at bounding box center [305, 266] width 65 height 21
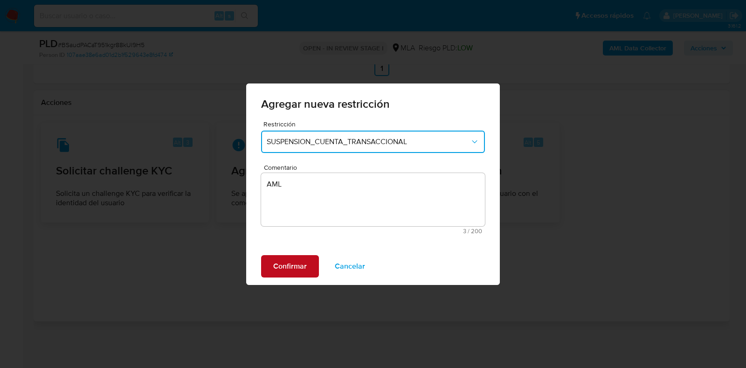
click at [290, 261] on span "Confirmar" at bounding box center [290, 266] width 34 height 21
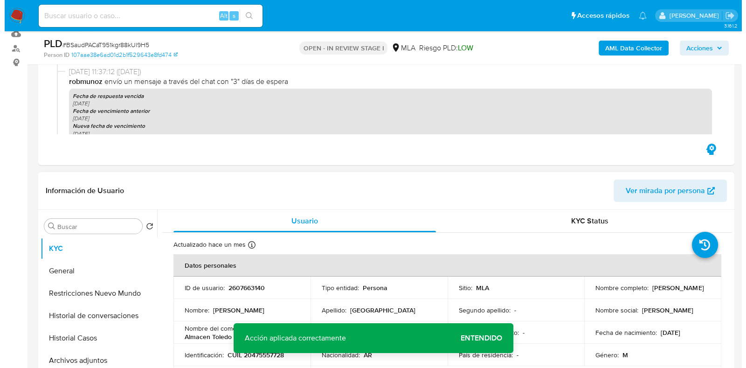
scroll to position [0, 0]
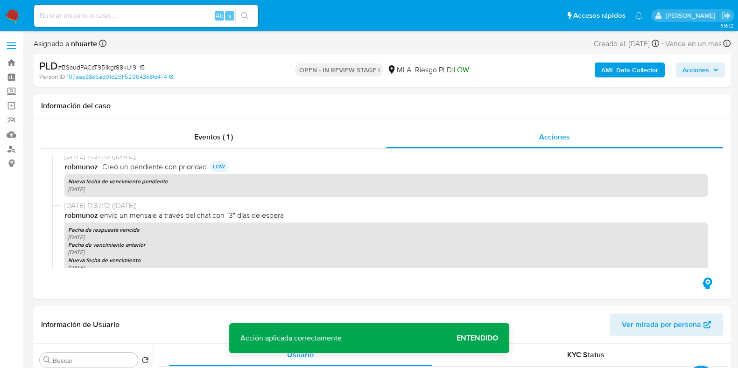
click at [624, 68] on b "AML Data Collector" at bounding box center [629, 70] width 57 height 15
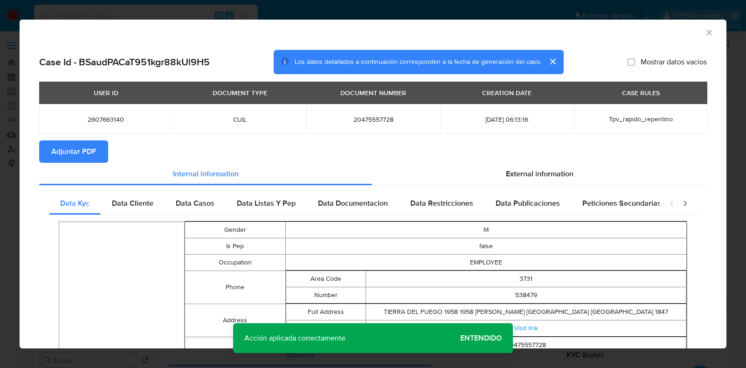
click at [90, 154] on span "Adjuntar PDF" at bounding box center [73, 151] width 45 height 21
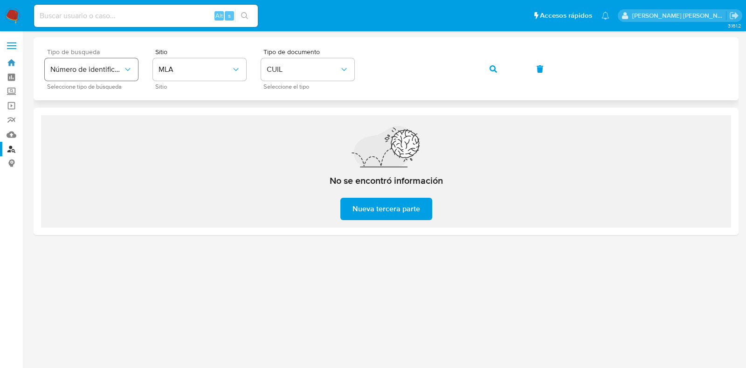
drag, startPoint x: 13, startPoint y: 64, endPoint x: 56, endPoint y: 70, distance: 43.4
click at [13, 64] on link "Bandeja" at bounding box center [55, 63] width 111 height 14
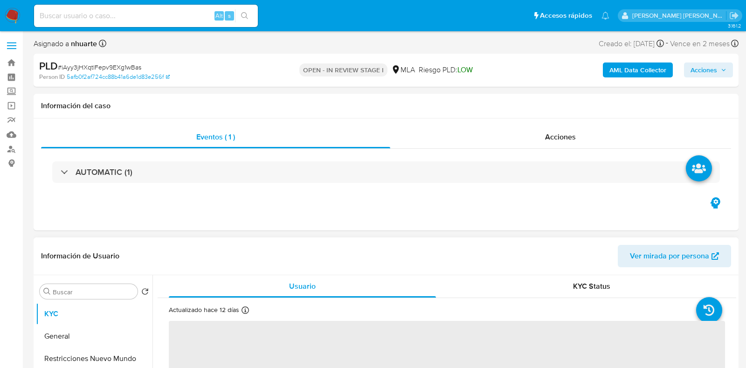
select select "10"
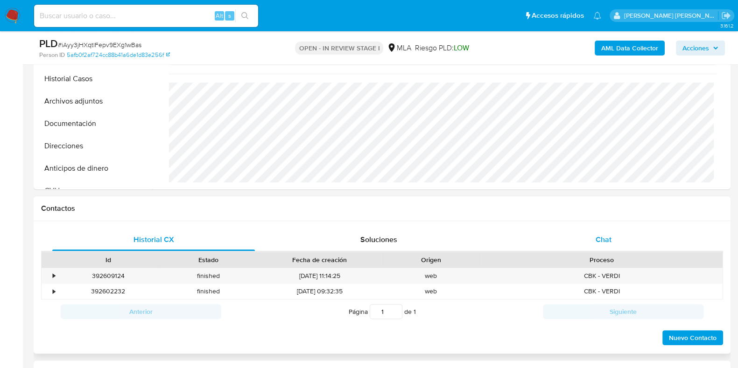
click at [602, 236] on span "Chat" at bounding box center [603, 239] width 16 height 11
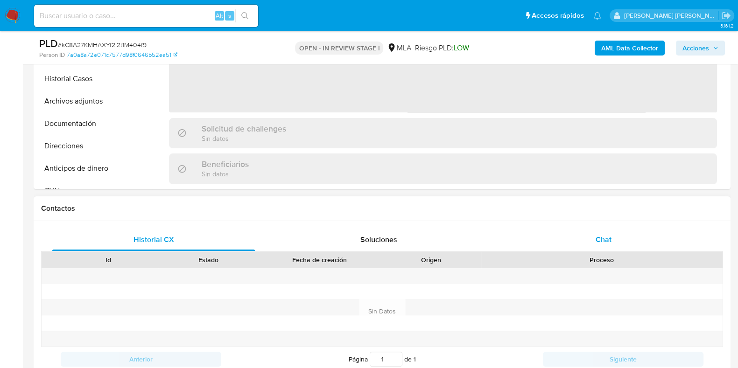
click at [597, 237] on span "Chat" at bounding box center [603, 239] width 16 height 11
select select "10"
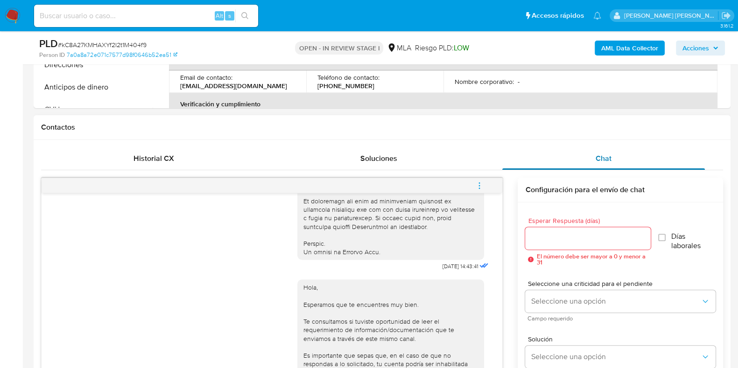
scroll to position [350, 0]
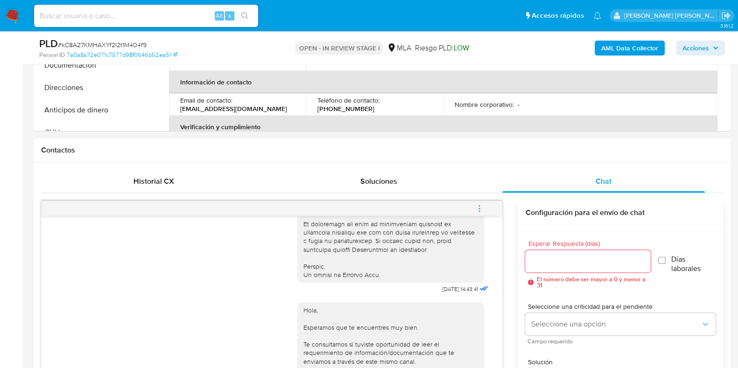
click at [483, 209] on icon "menu-action" at bounding box center [479, 208] width 8 height 8
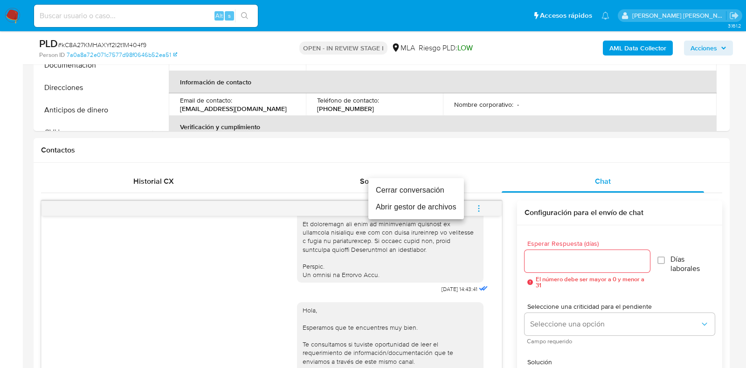
click at [429, 184] on li "Cerrar conversación" at bounding box center [417, 190] width 96 height 17
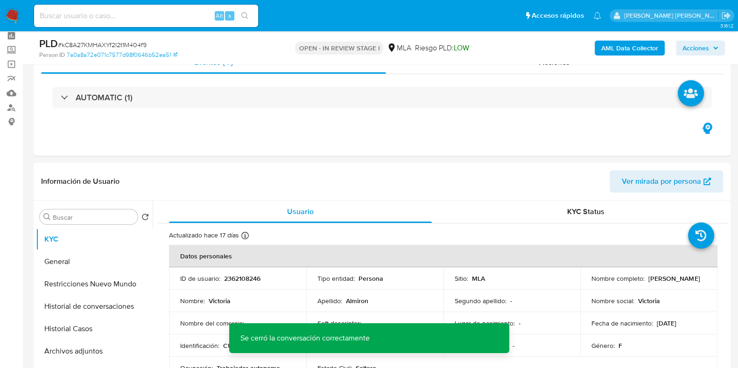
scroll to position [0, 0]
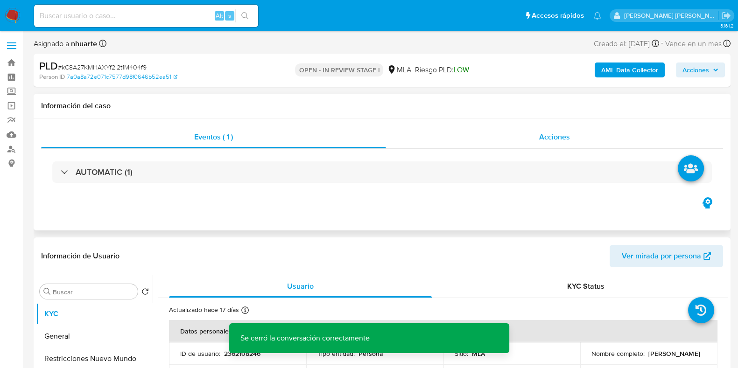
click at [541, 141] on span "Acciones" at bounding box center [554, 137] width 31 height 11
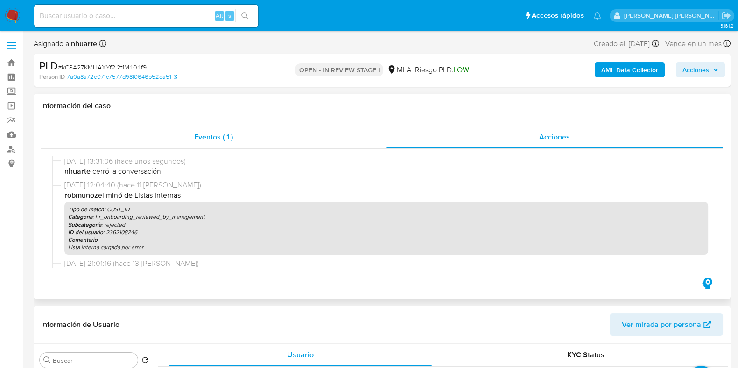
click at [241, 136] on div "Eventos ( 1 )" at bounding box center [213, 137] width 345 height 22
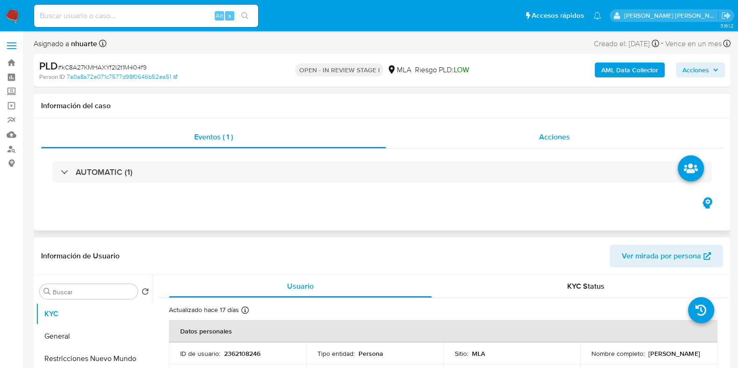
click at [574, 136] on div "Acciones" at bounding box center [554, 137] width 337 height 22
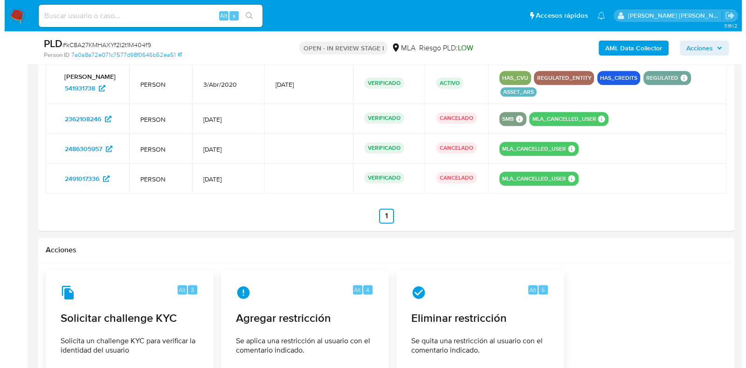
scroll to position [1602, 0]
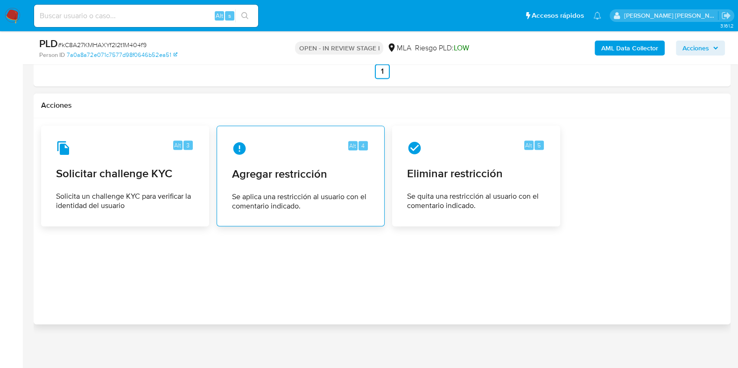
click at [324, 169] on span "Agregar restricción" at bounding box center [300, 174] width 137 height 14
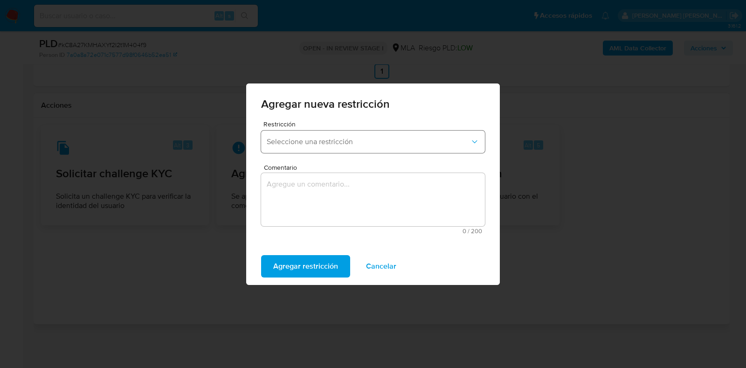
click at [341, 139] on span "Seleccione una restricción" at bounding box center [368, 141] width 203 height 9
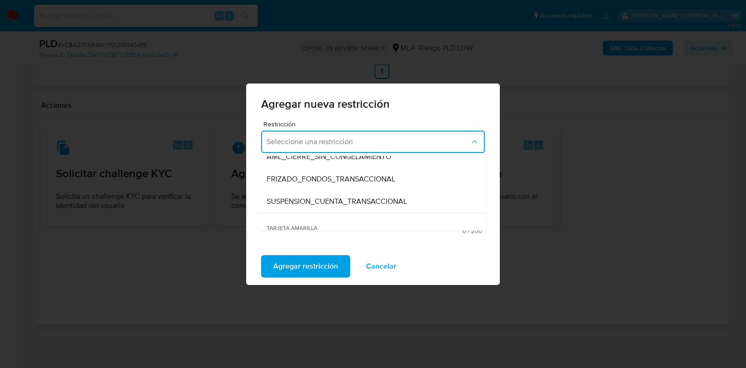
scroll to position [116, 0]
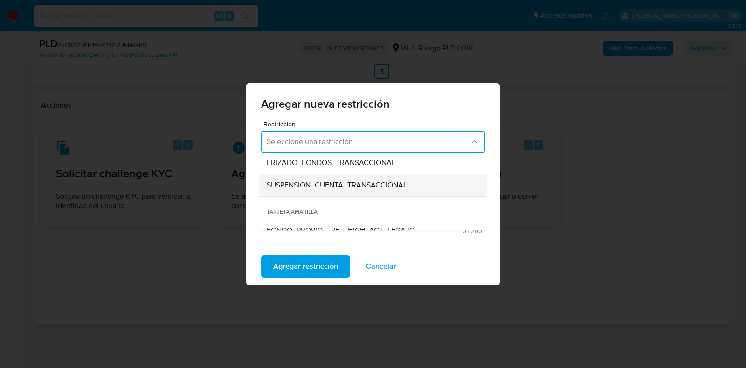
click at [341, 177] on div "SUSPENSION_CUENTA_TRANSACCIONAL" at bounding box center [370, 185] width 207 height 22
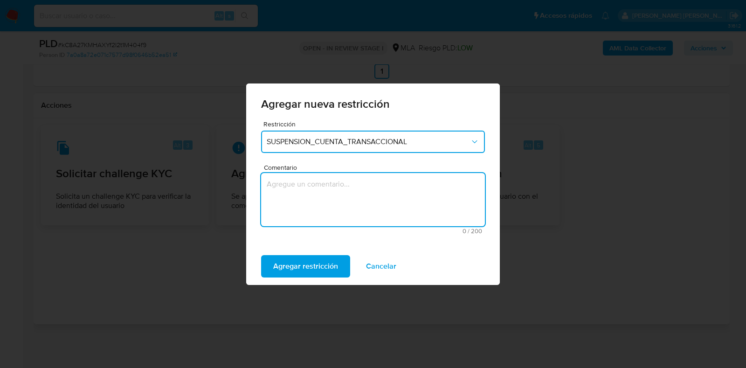
click at [336, 180] on textarea "Comentario" at bounding box center [373, 199] width 224 height 53
type textarea "AML"
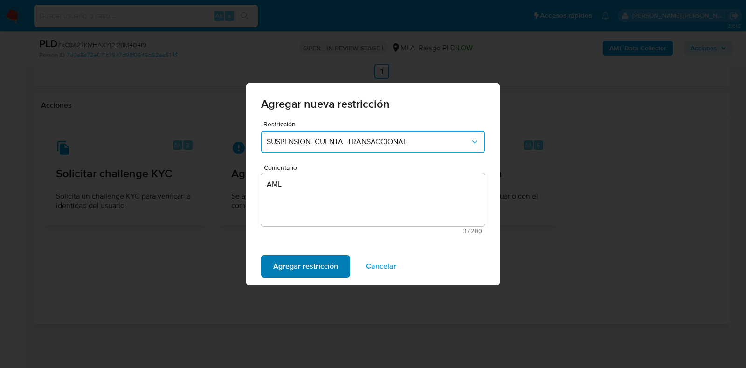
click at [317, 262] on span "Agregar restricción" at bounding box center [305, 266] width 65 height 21
click at [299, 262] on span "Confirmar" at bounding box center [290, 266] width 34 height 21
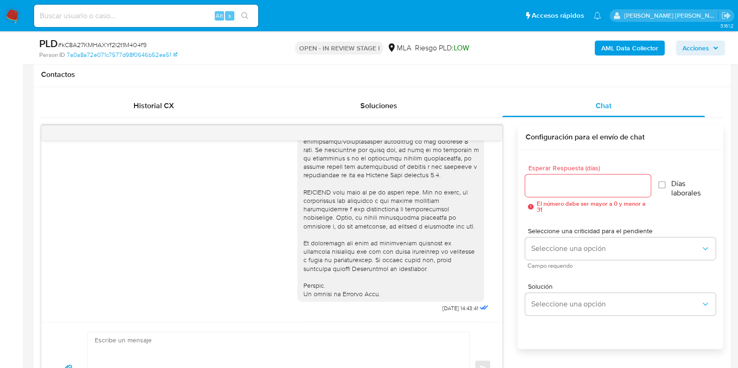
scroll to position [392, 0]
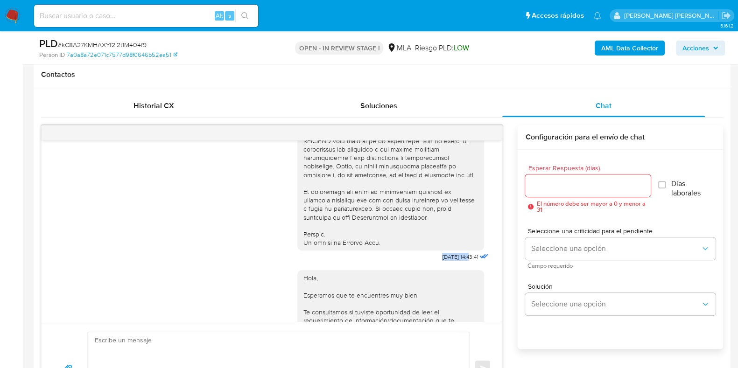
drag, startPoint x: 417, startPoint y: 271, endPoint x: 451, endPoint y: 270, distance: 34.1
click at [451, 264] on div "[DATE] 14:43:41" at bounding box center [393, 8] width 193 height 511
copy div "[DATE]"
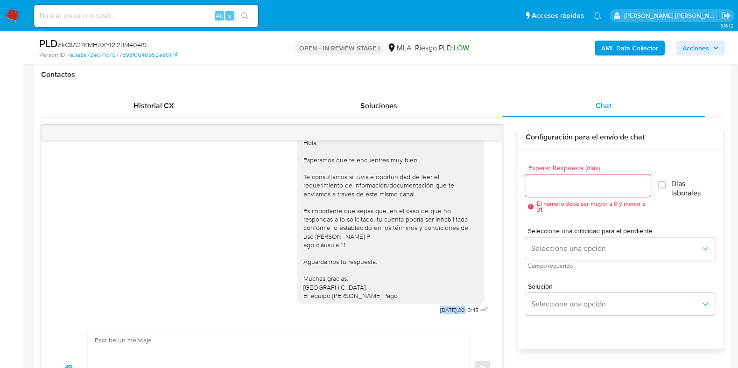
drag, startPoint x: 415, startPoint y: 310, endPoint x: 447, endPoint y: 310, distance: 32.2
click at [447, 310] on div "Hola, Esperamos que te encuentres muy bien. Te consultamos si tuviste oportunid…" at bounding box center [393, 222] width 193 height 188
copy span "[DATE]"
